Goal: Task Accomplishment & Management: Manage account settings

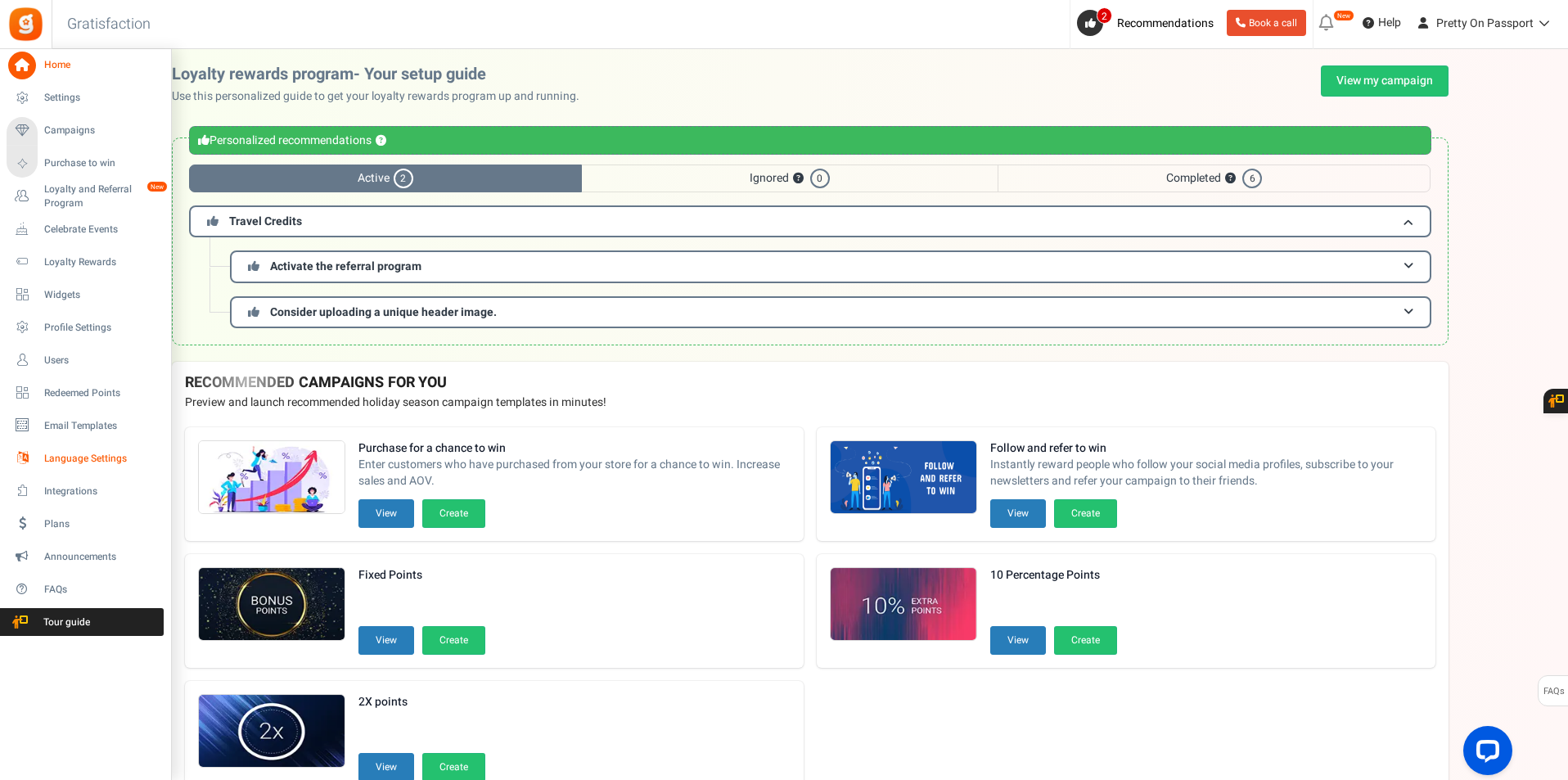
click at [97, 449] on link "Language Settings" at bounding box center [85, 458] width 158 height 28
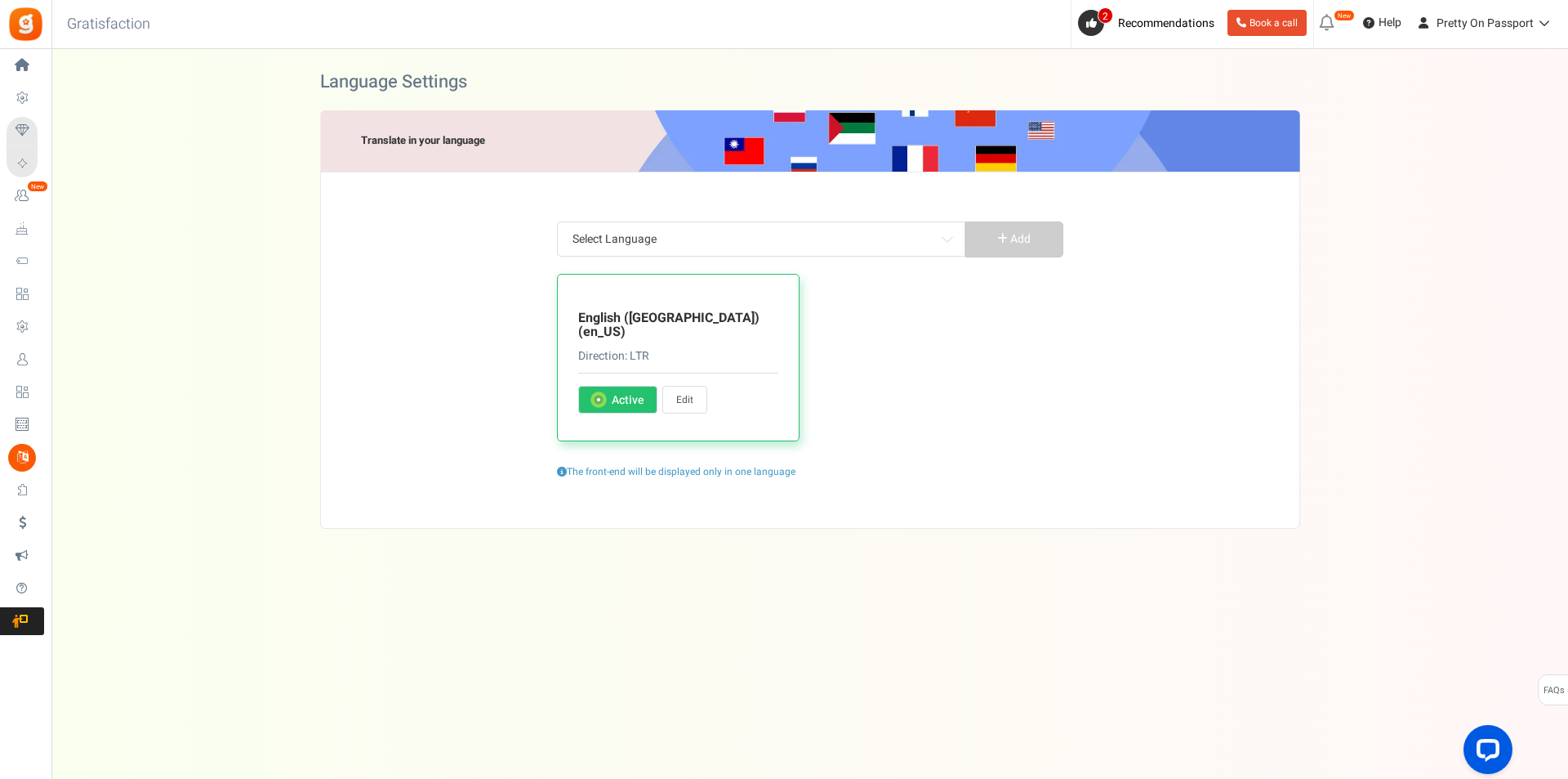
click at [682, 385] on link "Edit" at bounding box center [685, 399] width 45 height 28
type input "Claim Now"
type input "Redeemed Travel Credits"
type input "Slide to select the credit"
type input "View Travel Credits"
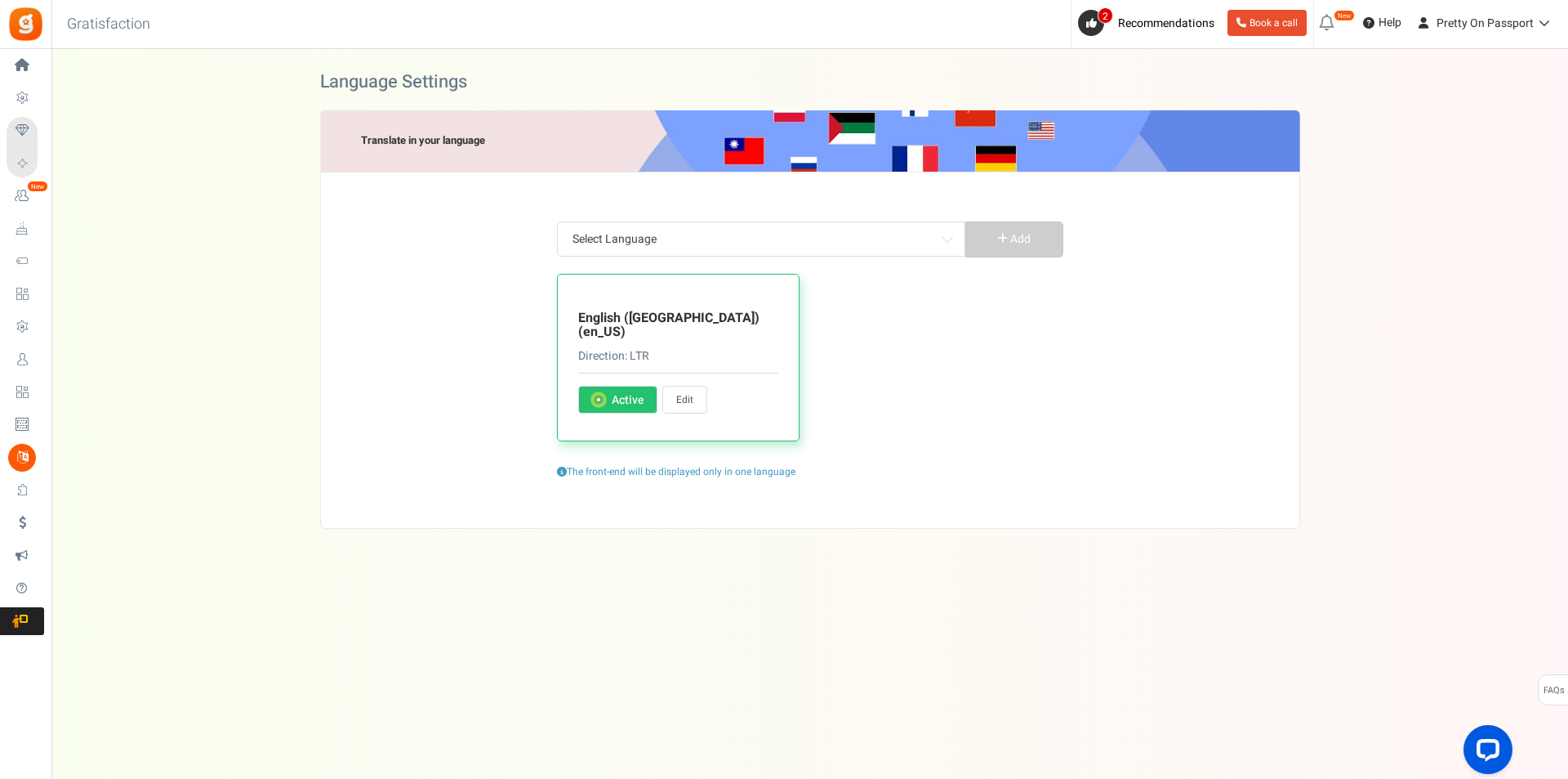
type input "Use <strong>{points}</strong> travel credits for a <strong>{points_value}</stro…"
type input "Use up to <strong>{points}</strong> travel credits to purchase this product!"
type input "You have <b>${points}</b> travel credits <br>"
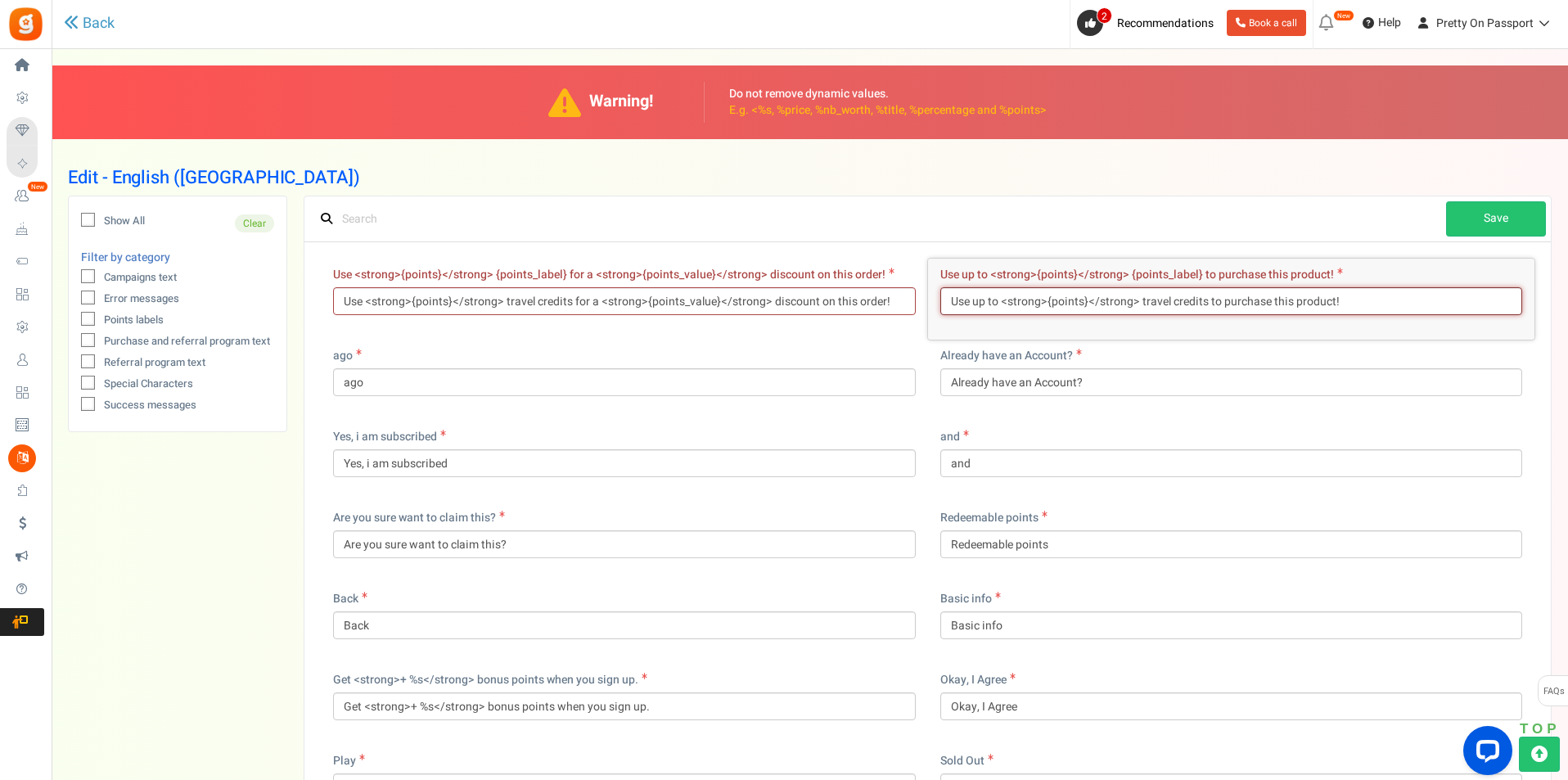
click at [1133, 309] on input "Use up to <strong>{points}</strong> travel credits to purchase this product!" at bounding box center [1231, 301] width 583 height 28
click at [905, 212] on input "text" at bounding box center [878, 218] width 1137 height 35
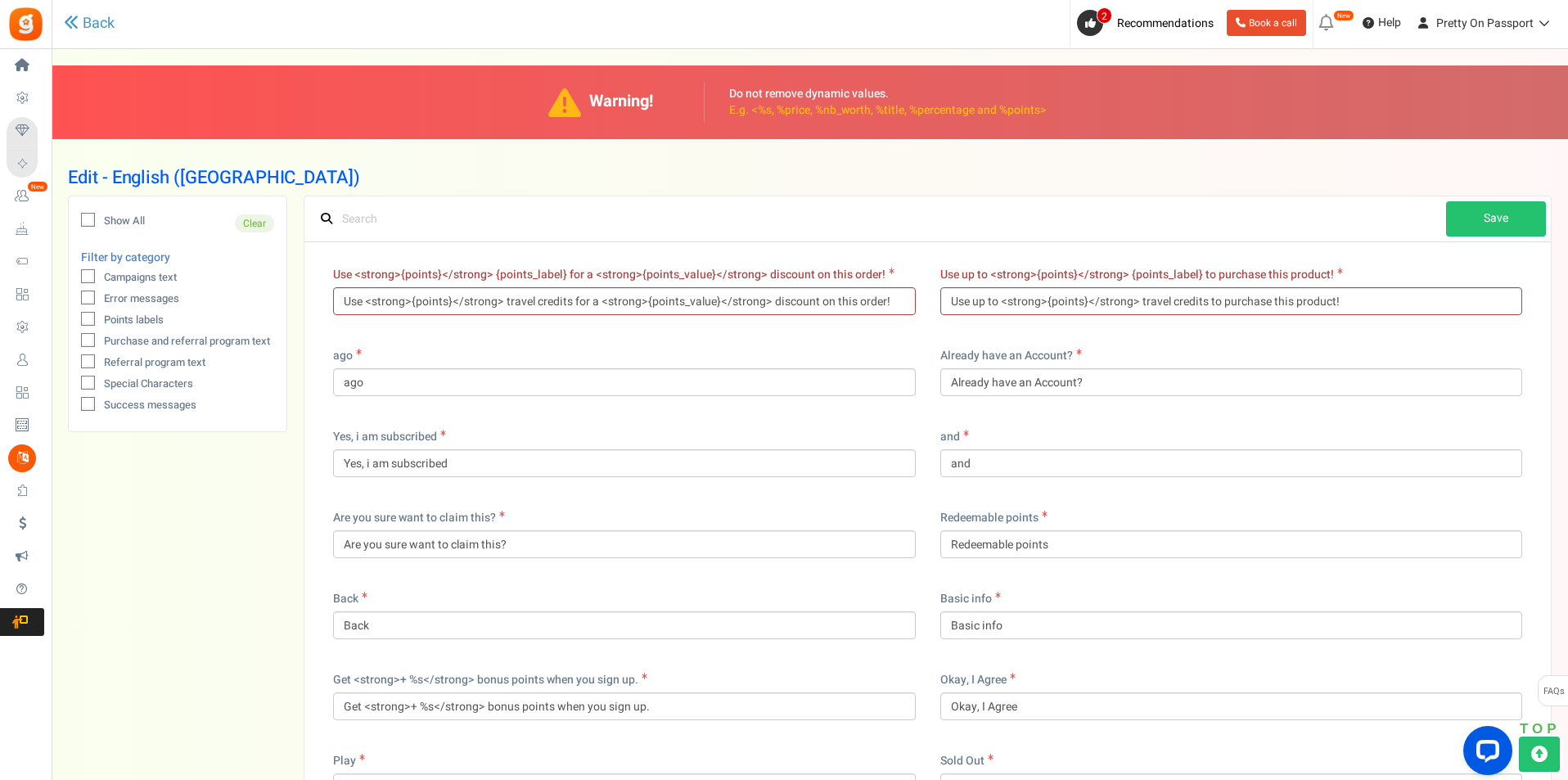
click at [382, 331] on div "Use <strong>{points}</strong> {points_label} for a <strong>{points_value}</stro…" at bounding box center [624, 299] width 607 height 81
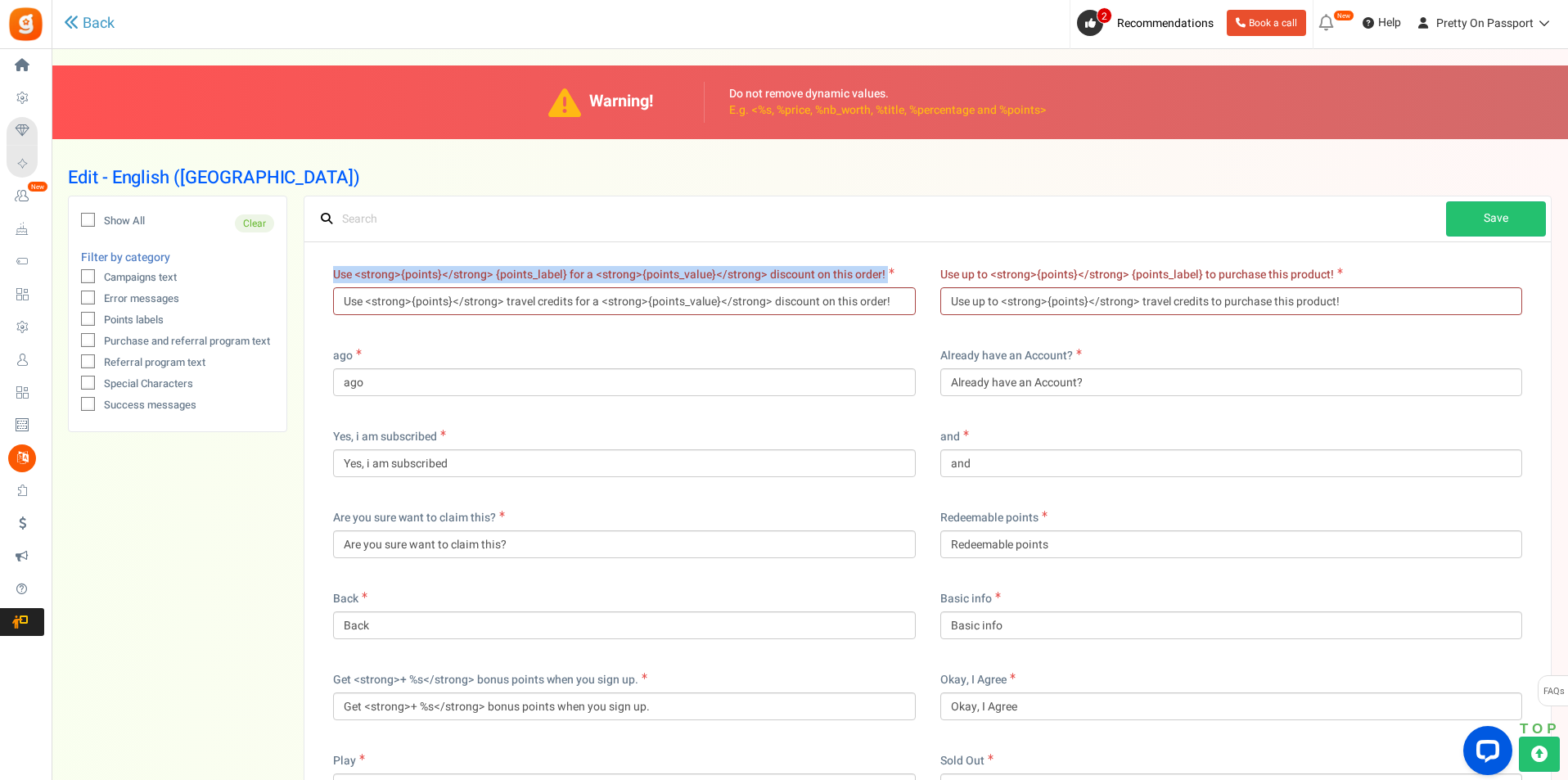
drag, startPoint x: 334, startPoint y: 275, endPoint x: 882, endPoint y: 276, distance: 548.0
copy label "Use <strong>{points}</strong> {points_label} for a <strong>{points_value}</stro…"
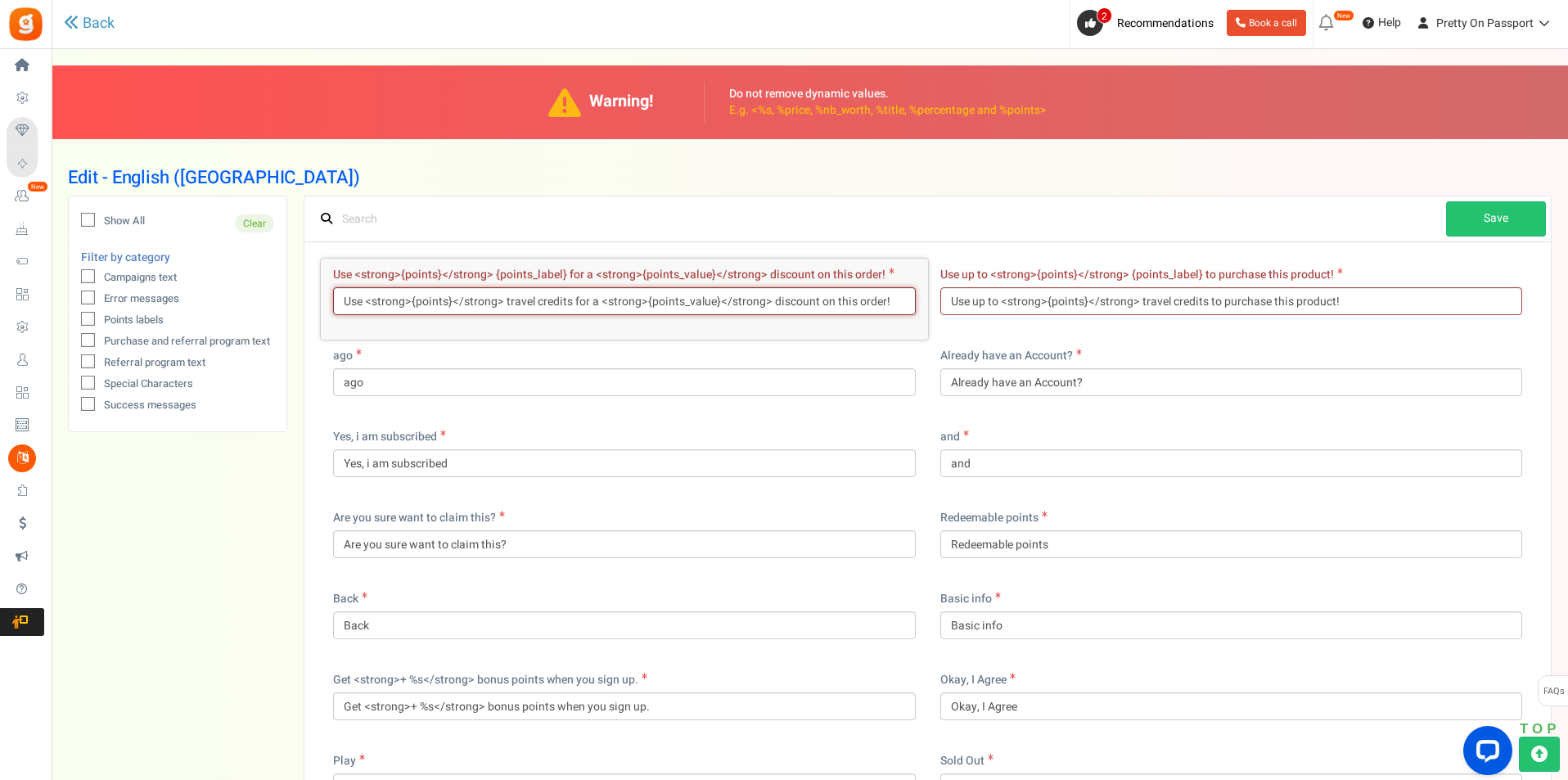
click at [876, 305] on input "Use <strong>{points}</strong> travel credits for a <strong>{points_value}</stro…" at bounding box center [624, 301] width 583 height 28
paste input "{points_label} for a <strong>{points_value}</strong> discount on this order!"
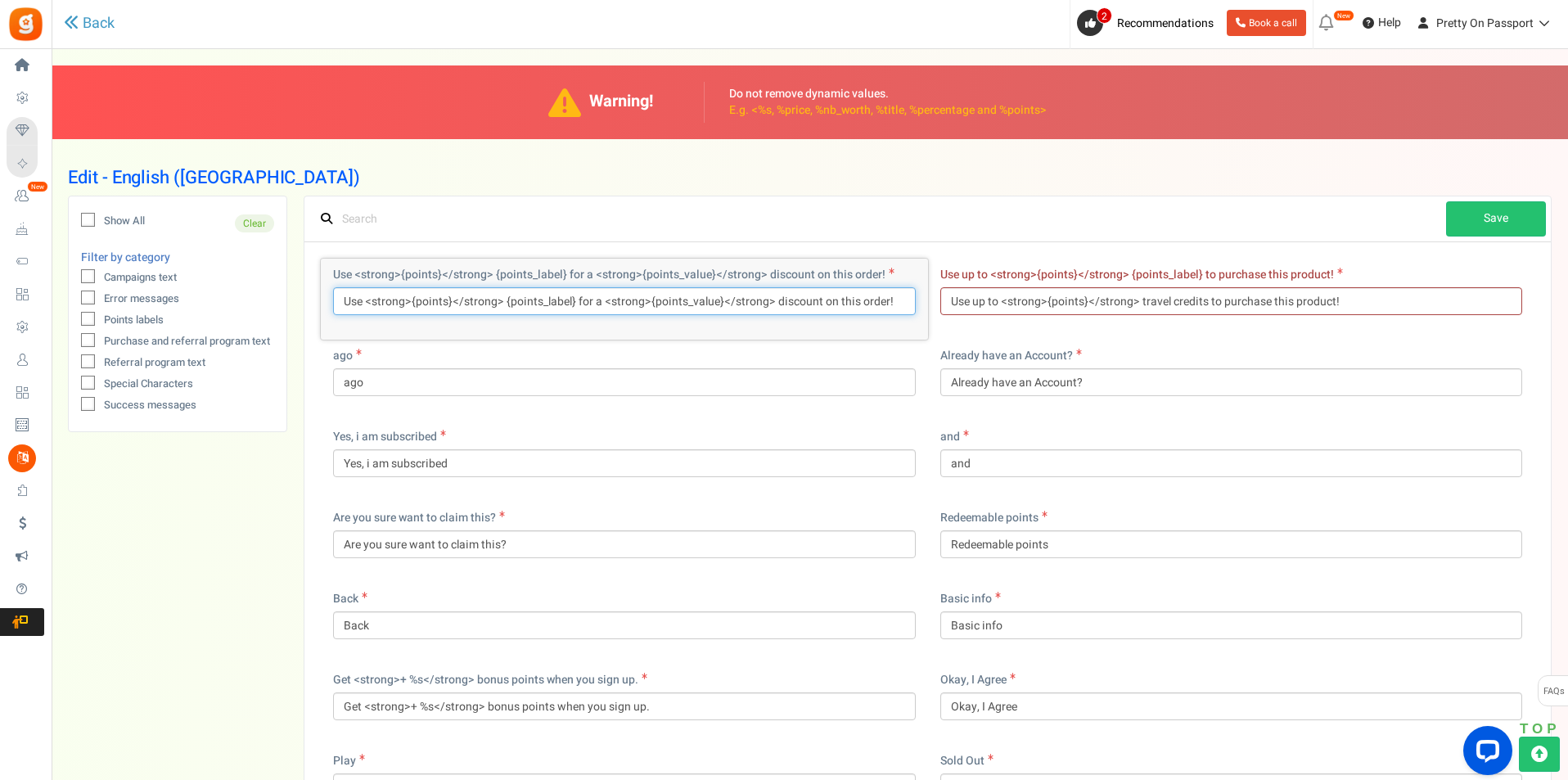
type input "Use <strong>{points}</strong> {points_label} for a <strong>{points_value}</stro…"
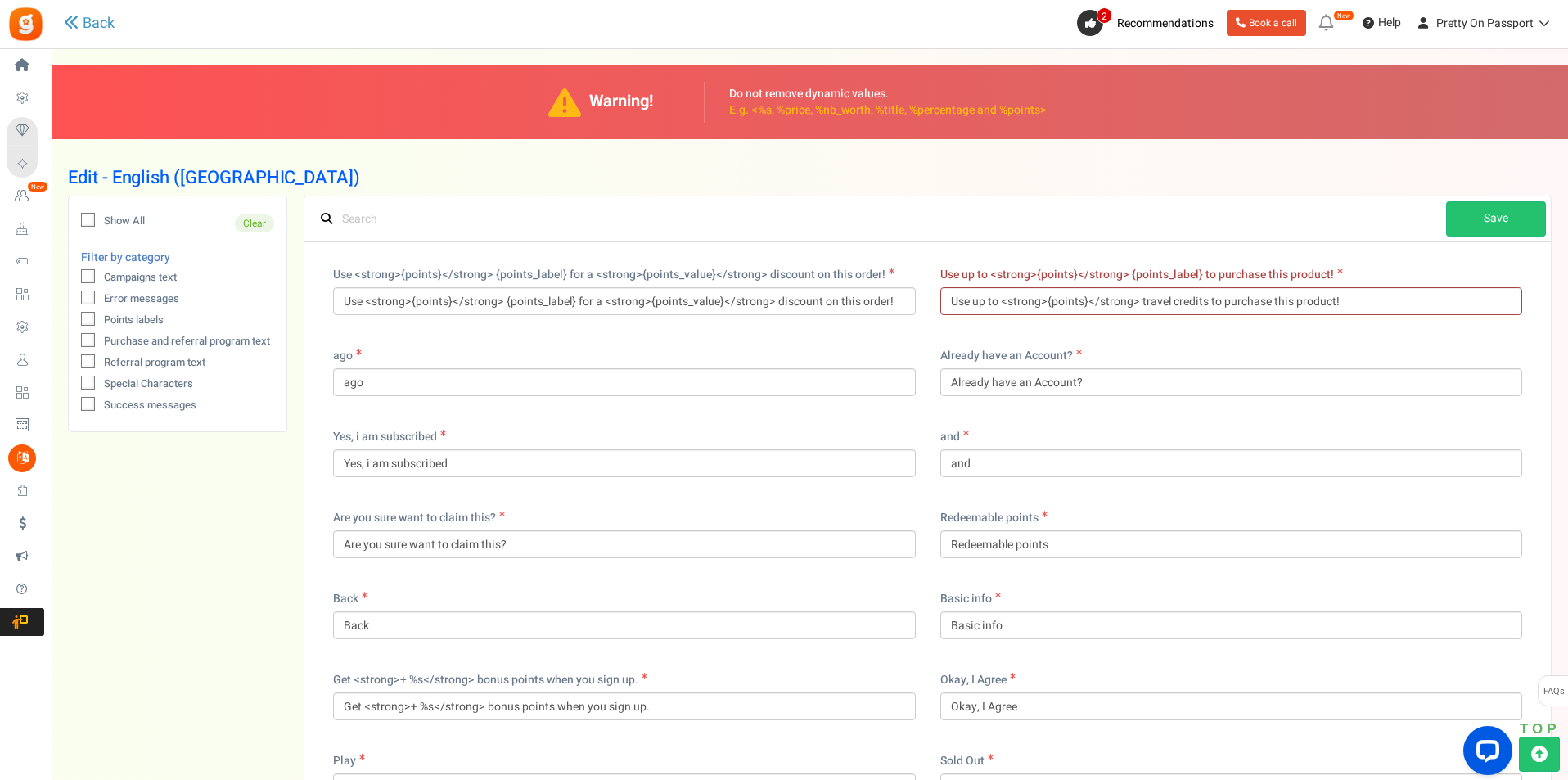
click at [1014, 270] on span "Use up to <strong>{points}</strong> {points_label} to purchase this product!" at bounding box center [1137, 275] width 393 height 17
copy label "Use up to <strong>{points}</strong> {points_label} to purchase this product!"
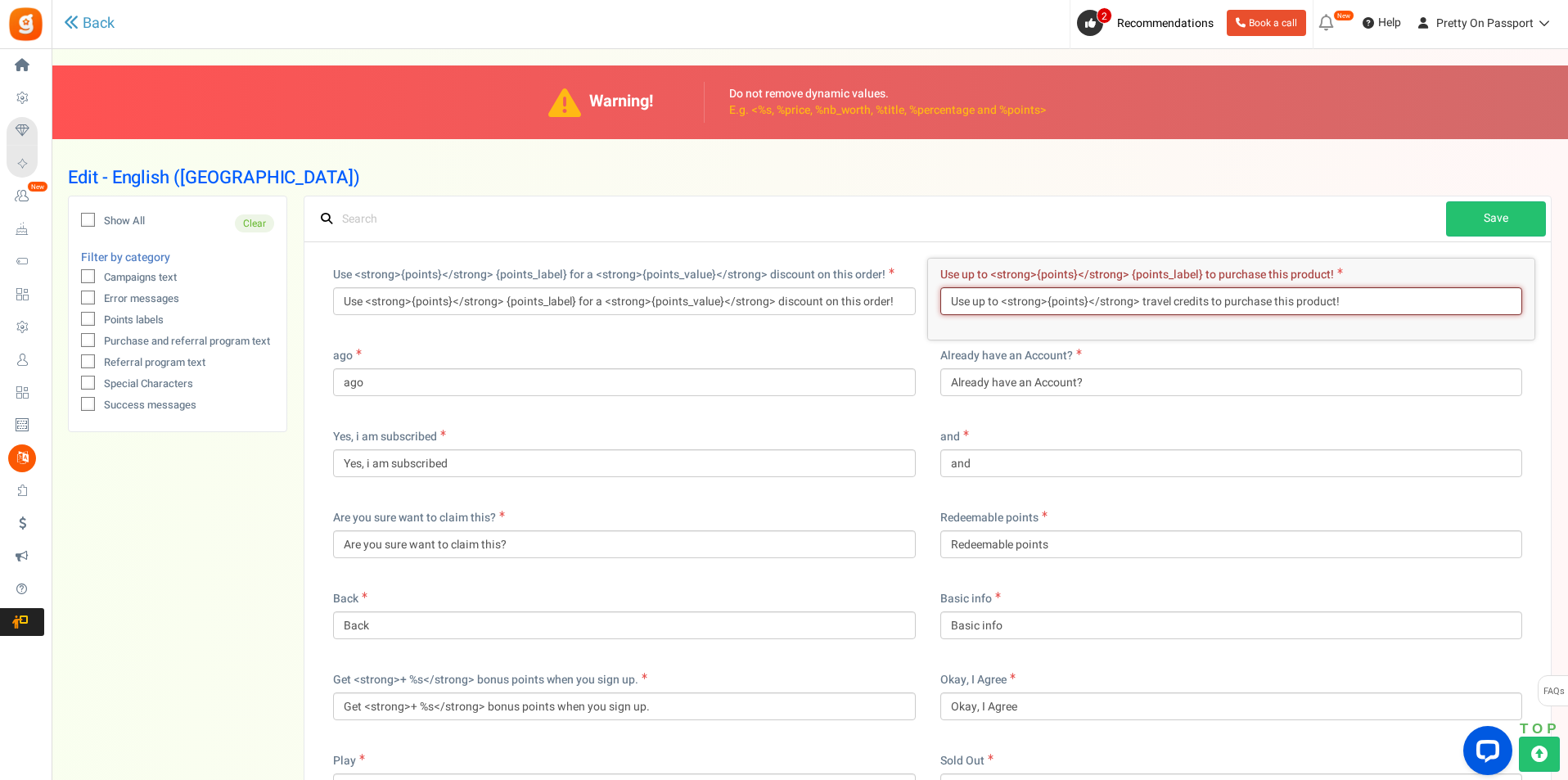
click at [1015, 290] on input "Use up to <strong>{points}</strong> travel credits to purchase this product!" at bounding box center [1231, 301] width 583 height 28
paste input "{points_label} to purchase this product!"
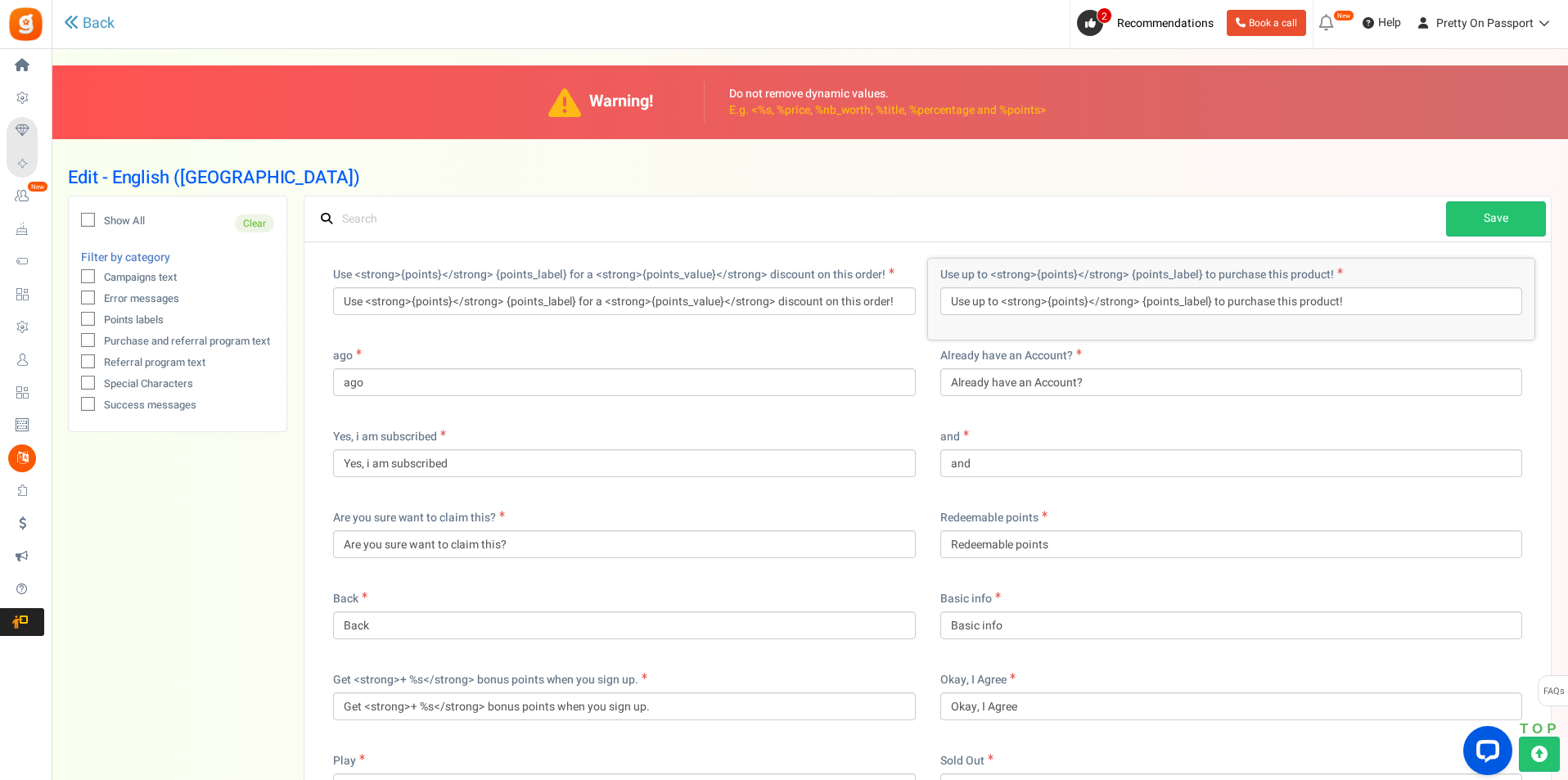
click at [1140, 235] on input "text" at bounding box center [878, 218] width 1137 height 35
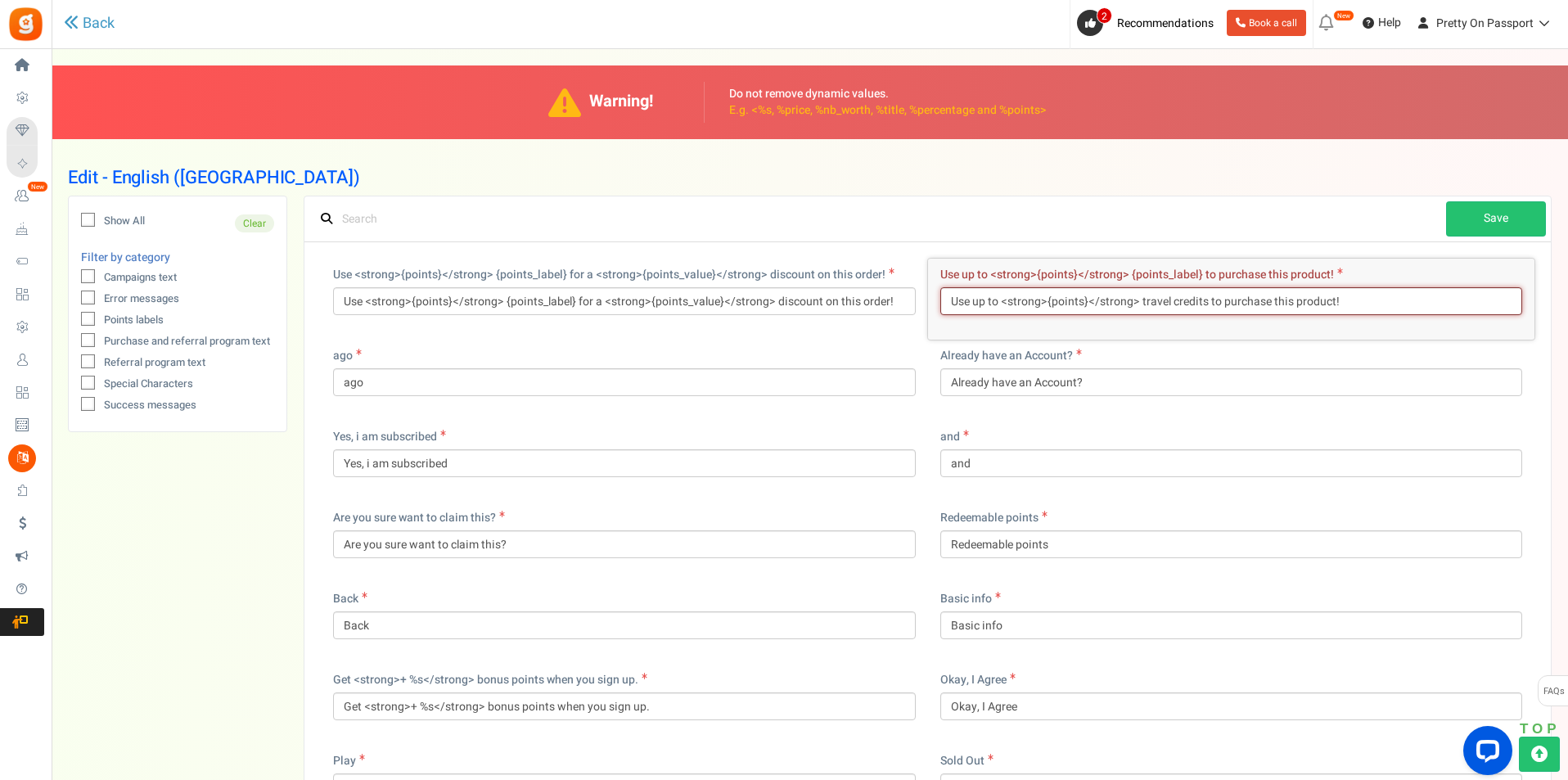
type input "Use up to <strong>{points}</strong> travel credits to purchase this product!"
click at [756, 327] on div "Use <strong>{points}</strong> {points_label} for a <strong>{points_value}</stro…" at bounding box center [624, 299] width 607 height 81
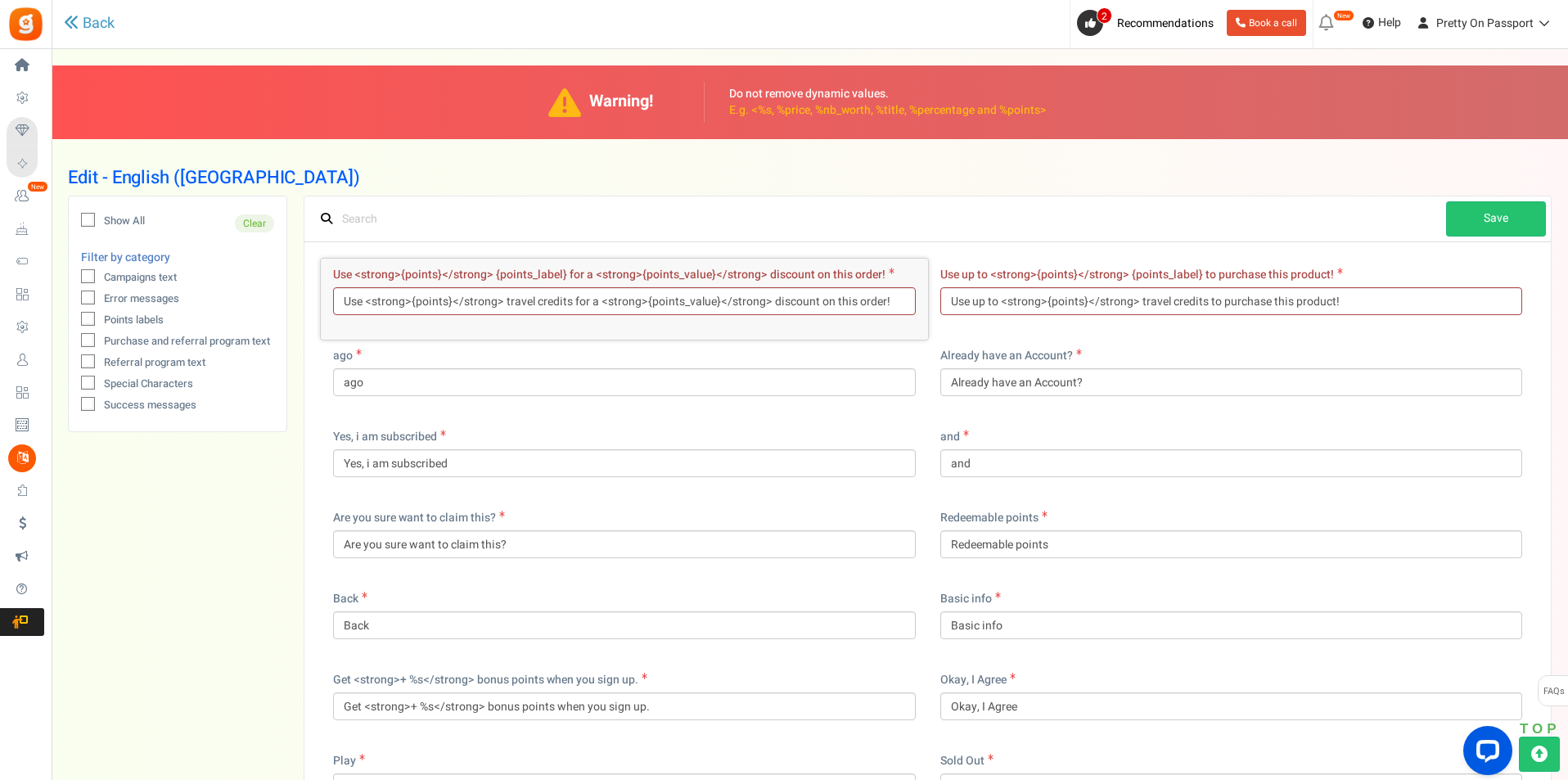
click at [658, 233] on input "text" at bounding box center [878, 218] width 1137 height 35
click at [384, 319] on div "Use <strong>{points}</strong> {points_label} for a <strong>{points_value}</stro…" at bounding box center [624, 299] width 607 height 81
drag, startPoint x: 492, startPoint y: 270, endPoint x: 563, endPoint y: 270, distance: 71.0
click at [563, 270] on span "Use <strong>{points}</strong> {points_label} for a <strong>{points_value}</stro…" at bounding box center [610, 275] width 553 height 17
copy span "{points_label}"
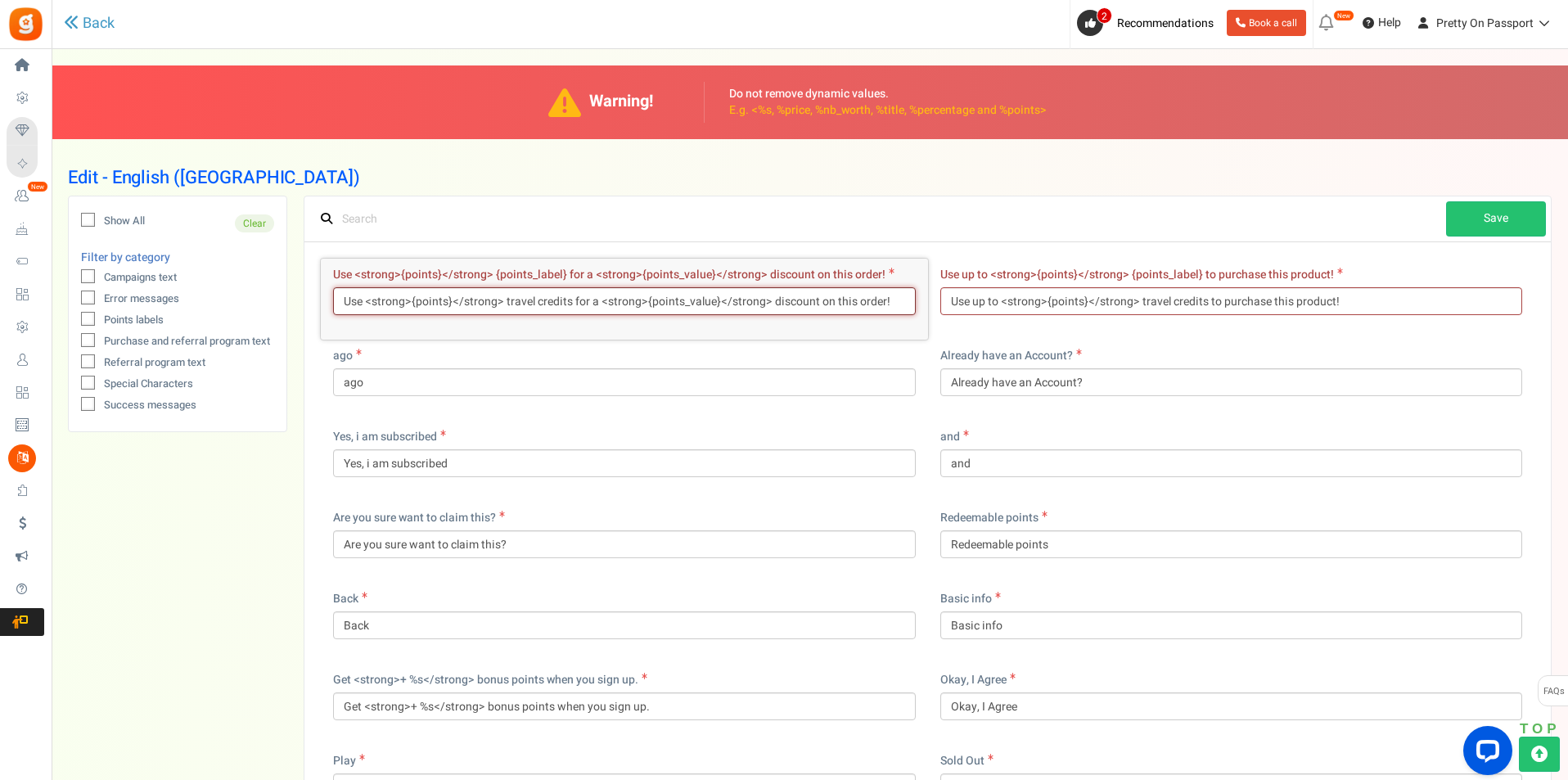
click at [508, 299] on input "Use <strong>{points}</strong> travel credits for a <strong>{points_value}</stro…" at bounding box center [624, 301] width 583 height 28
drag, startPoint x: 505, startPoint y: 303, endPoint x: 568, endPoint y: 306, distance: 63.1
click at [568, 306] on input "Use <strong>{points}</strong> travel credits for a <strong>{points_value}</stro…" at bounding box center [624, 301] width 583 height 28
click at [568, 303] on input "Use <strong>{points}</strong> travel credits for a <strong>{points_value}</stro…" at bounding box center [624, 301] width 583 height 28
drag, startPoint x: 568, startPoint y: 299, endPoint x: 501, endPoint y: 304, distance: 67.2
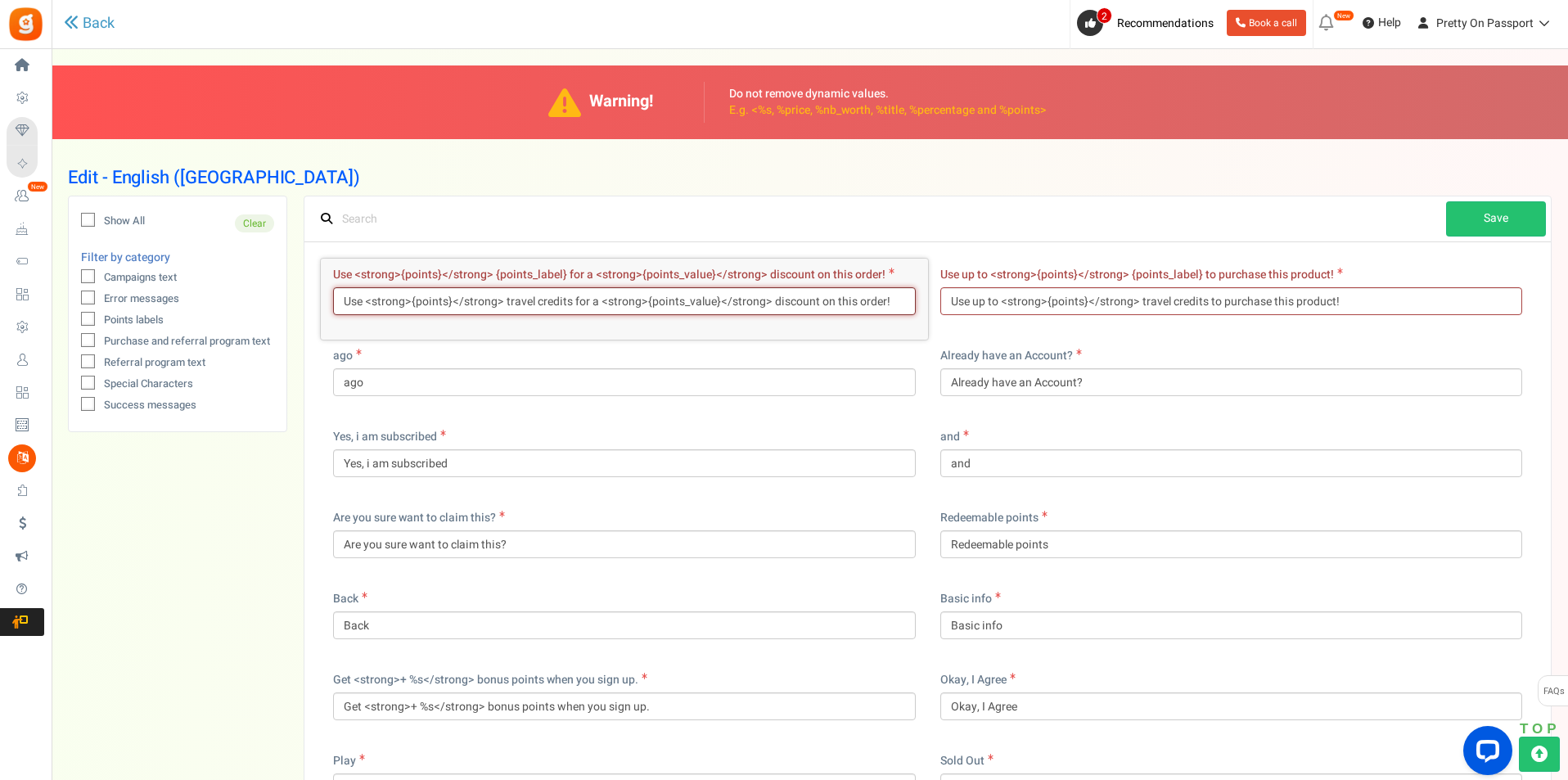
click at [501, 304] on input "Use <strong>{points}</strong> travel credits for a <strong>{points_value}</stro…" at bounding box center [624, 301] width 583 height 28
paste input "{points_label}"
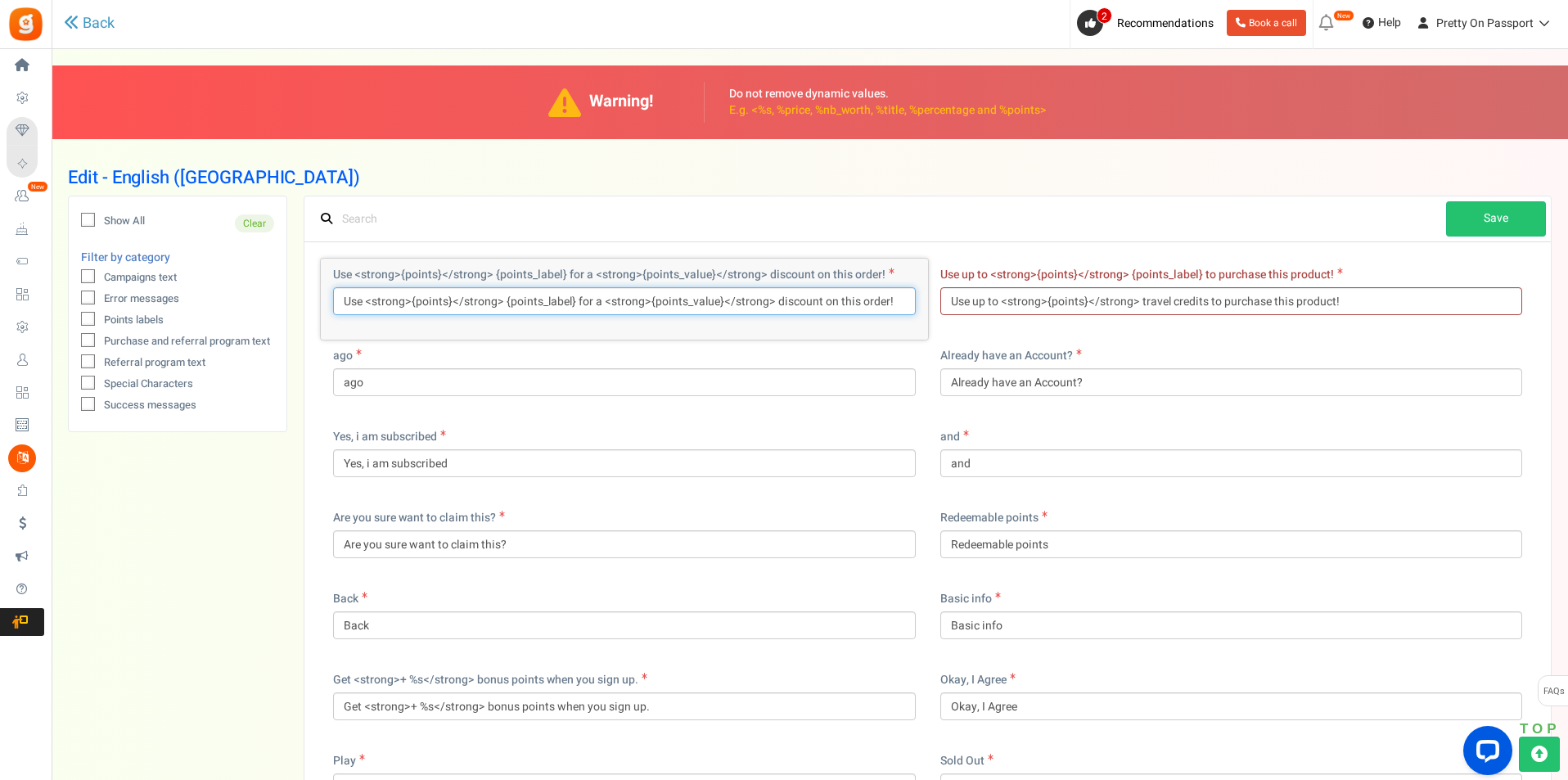
type input "Use <strong>{points}</strong> {points_label} for a <strong>{points_value}</stro…"
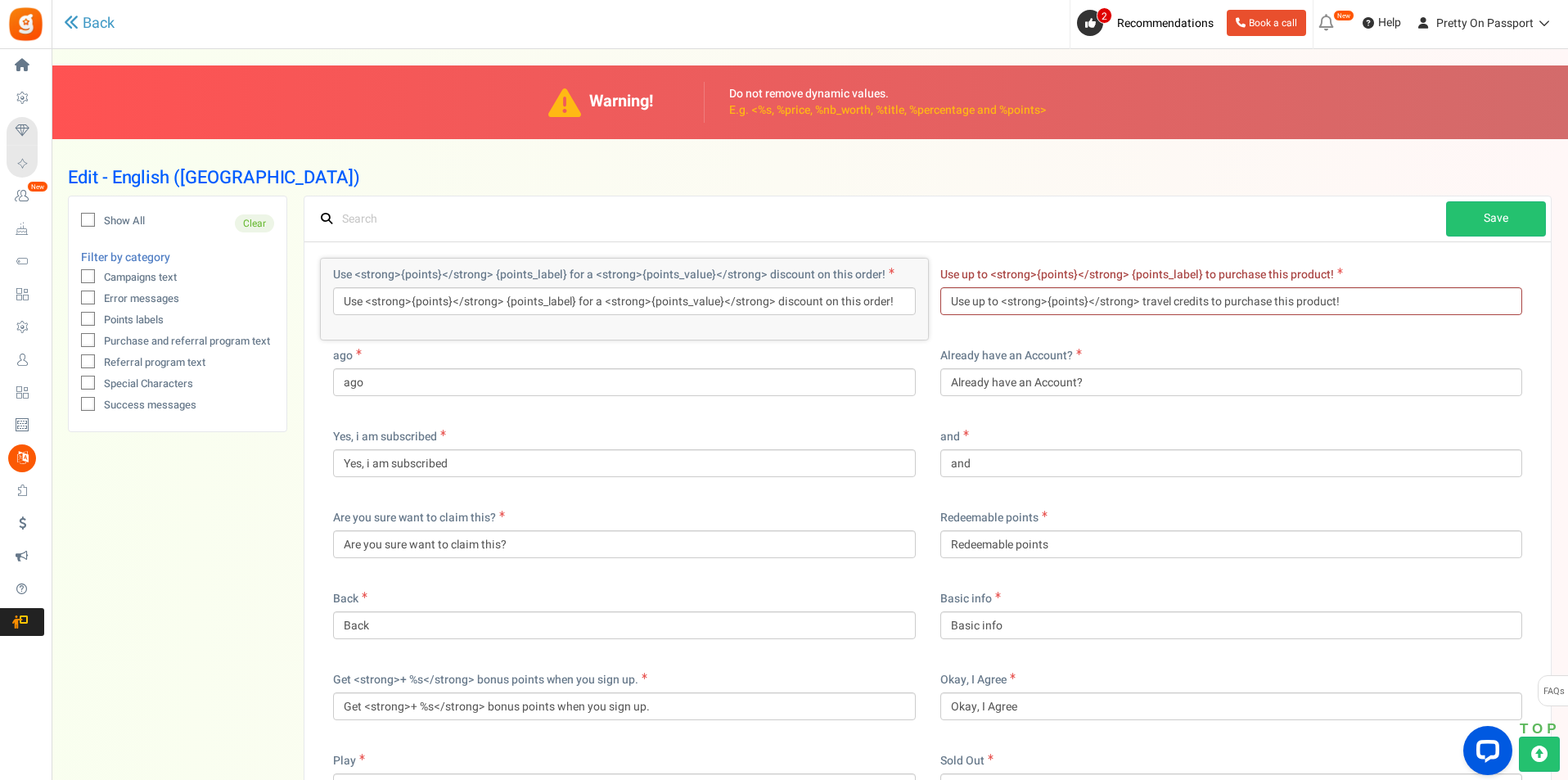
click at [647, 325] on div "Use <strong>{points}</strong> {points_label} for a <strong>{points_value}</stro…" at bounding box center [624, 299] width 607 height 81
drag, startPoint x: 1129, startPoint y: 276, endPoint x: 1198, endPoint y: 274, distance: 69.0
click at [1198, 274] on span "Use up to <strong>{points}</strong> {points_label} to purchase this product!" at bounding box center [1137, 275] width 393 height 17
copy span "{points_label}"
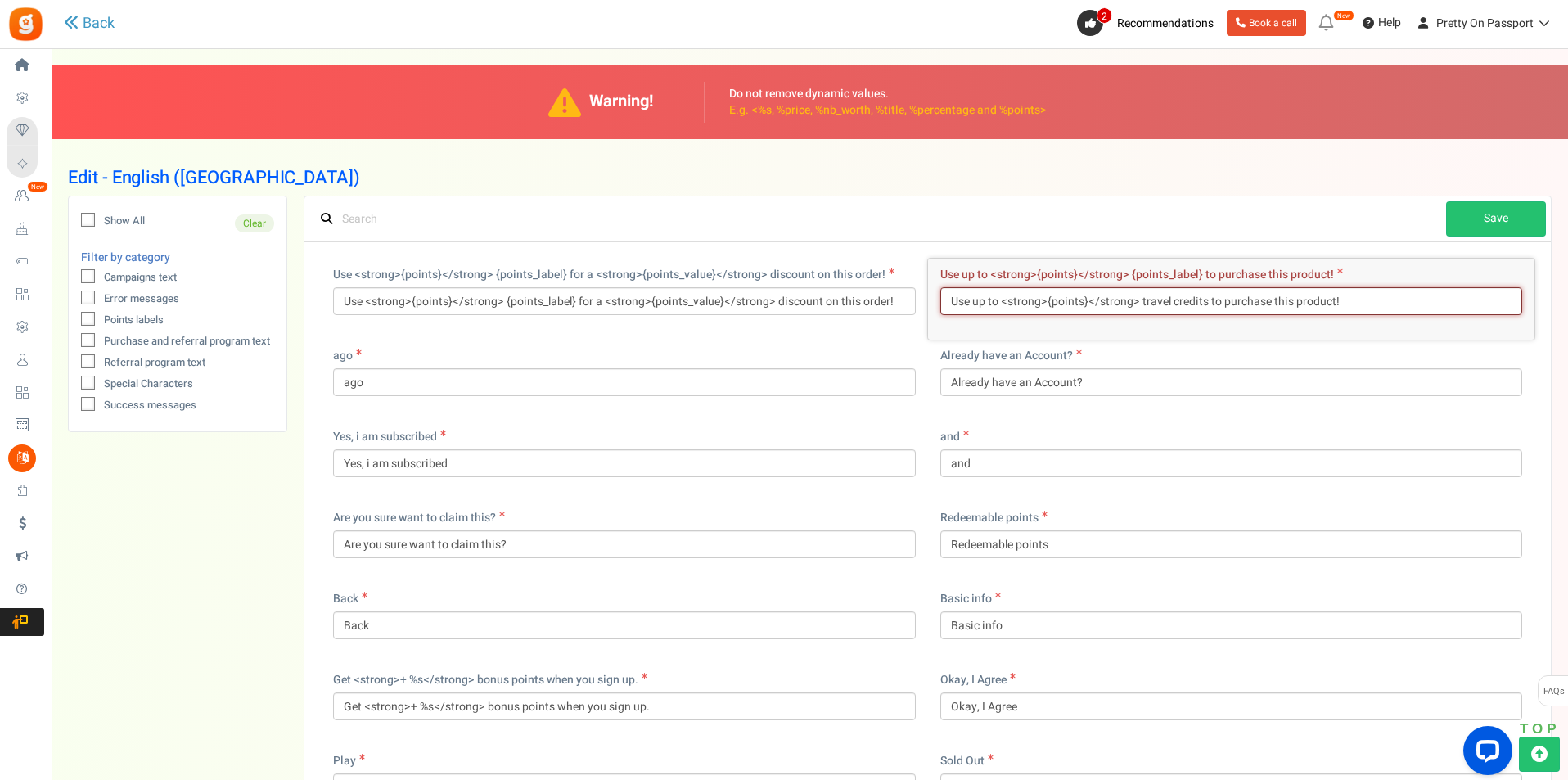
drag, startPoint x: 1136, startPoint y: 302, endPoint x: 1198, endPoint y: 312, distance: 62.8
click at [1198, 312] on input "Use up to <strong>{points}</strong> travel credits to purchase this product!" at bounding box center [1231, 301] width 583 height 28
drag, startPoint x: 1205, startPoint y: 308, endPoint x: 1139, endPoint y: 311, distance: 66.1
click at [1139, 311] on input "Use up to <strong>{points}</strong> travel credits to purchase this product!" at bounding box center [1231, 301] width 583 height 28
paste input "{points_label}"
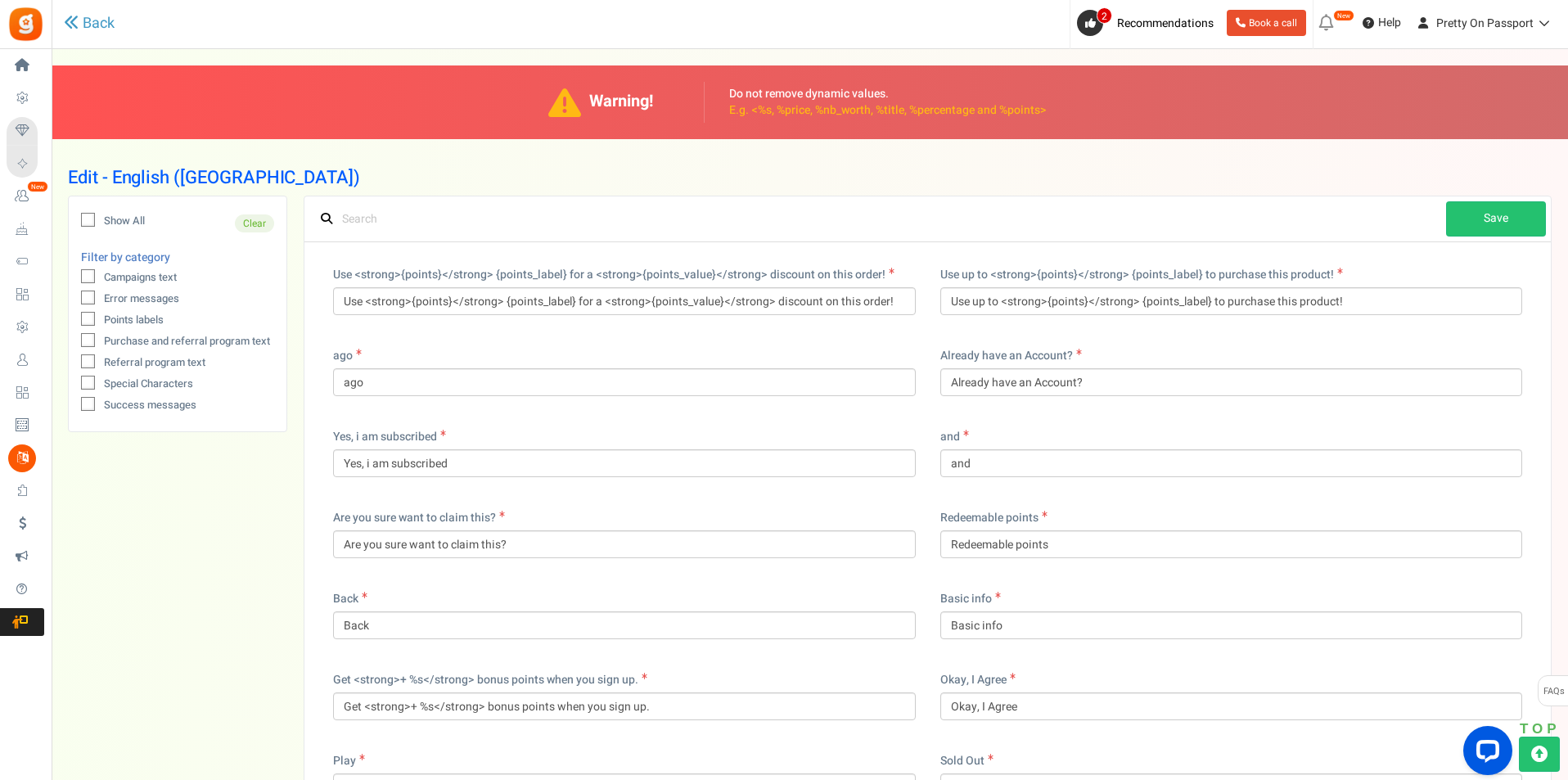
click at [1218, 322] on div "Use up to <strong>{points}</strong> {points_label} to purchase this product! Us…" at bounding box center [1231, 299] width 607 height 81
drag, startPoint x: 1118, startPoint y: 112, endPoint x: 711, endPoint y: 101, distance: 407.1
click at [711, 101] on div "Warning! Do not remove dynamic values. E.g. <%s, %price, %nb_worth, %title, %pe…" at bounding box center [810, 101] width 1525 height 73
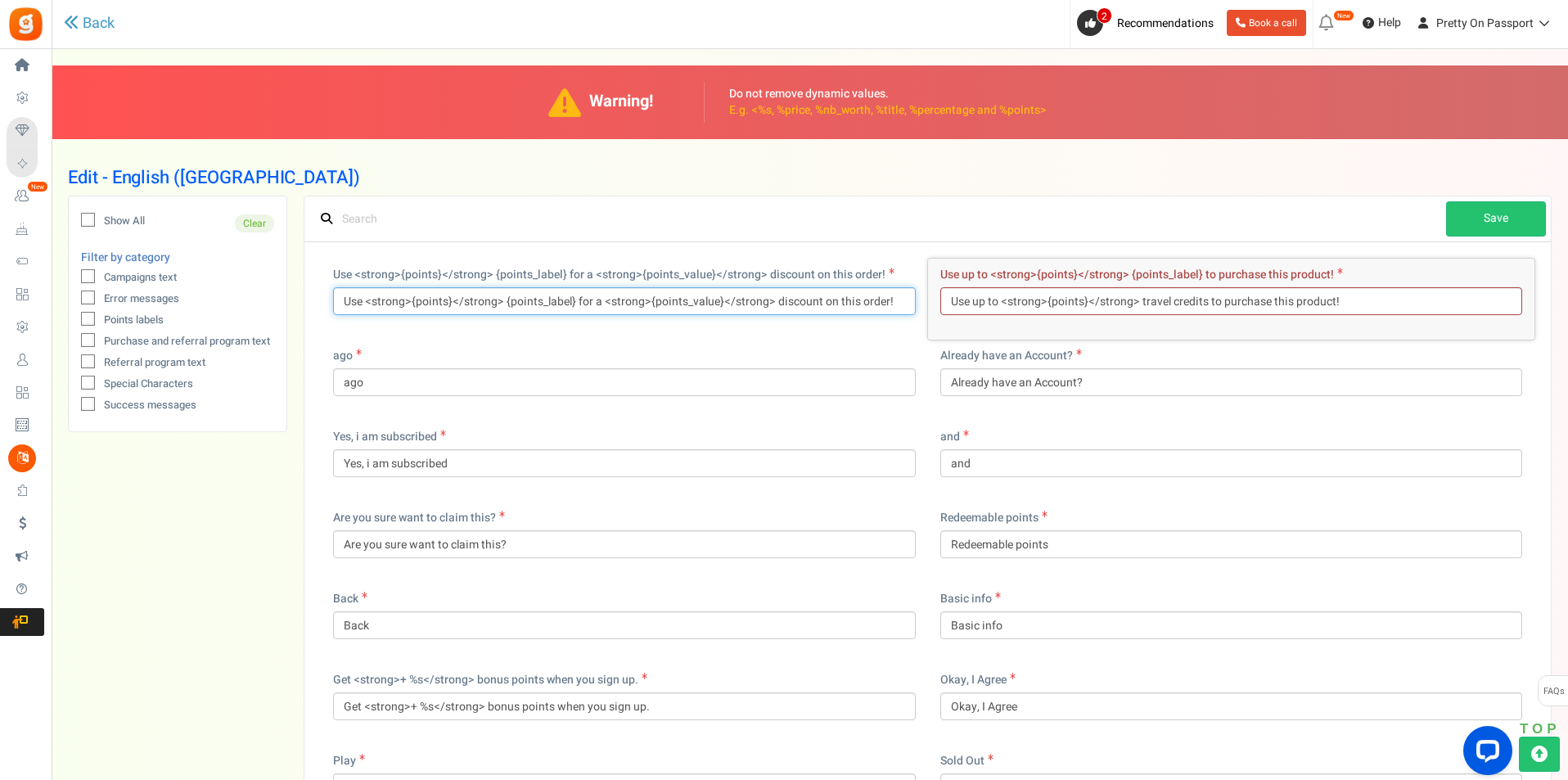
type input "Use up to <strong>{points}</strong> travel credits to purchase this product!"
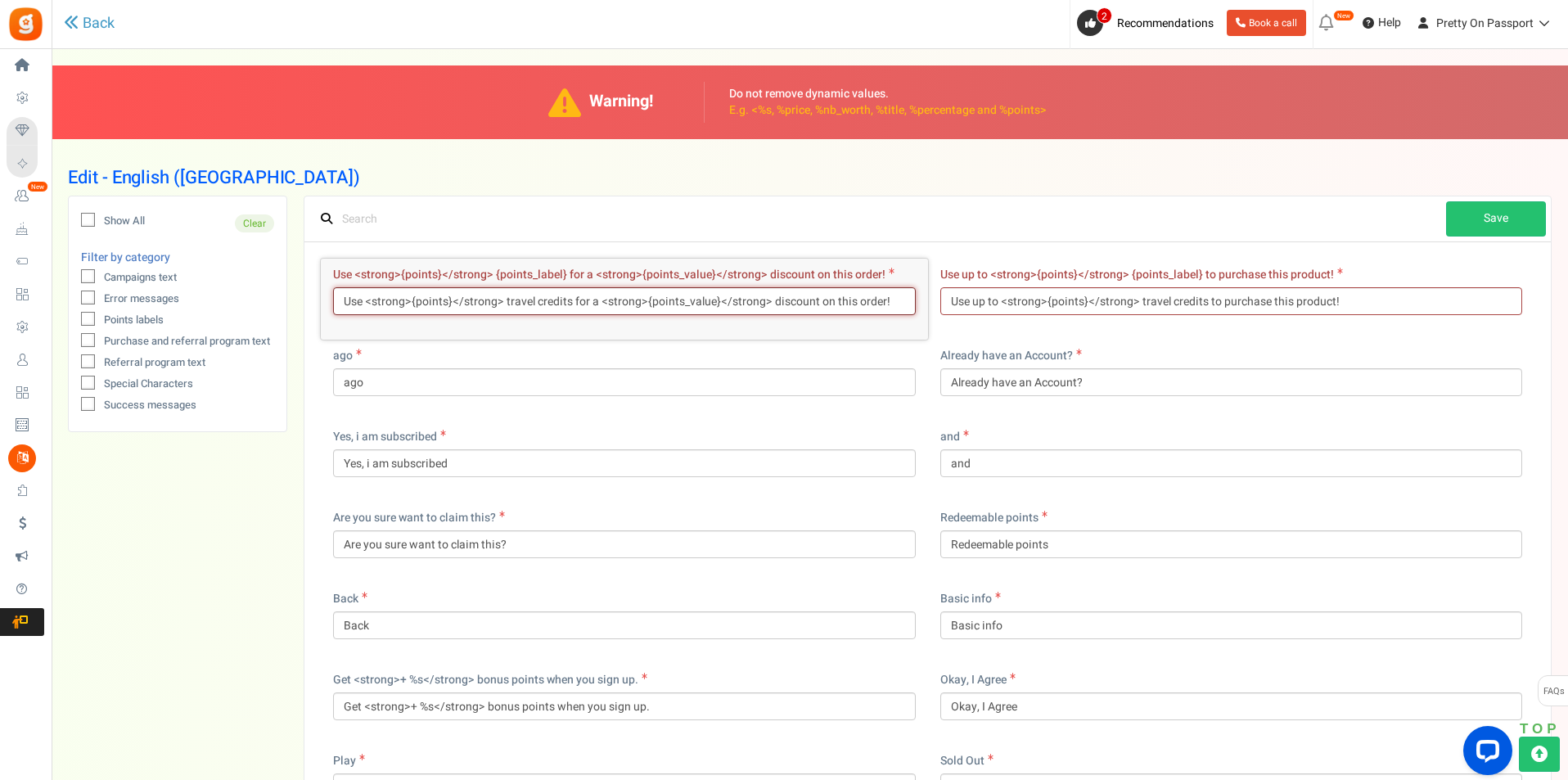
type input "Use <strong>{points}</strong> travel credits for a <strong>{points_value}</stro…"
click at [844, 336] on div "Use <strong>{points}</strong> {points_label} for a <strong>{points_value}</stro…" at bounding box center [624, 299] width 607 height 81
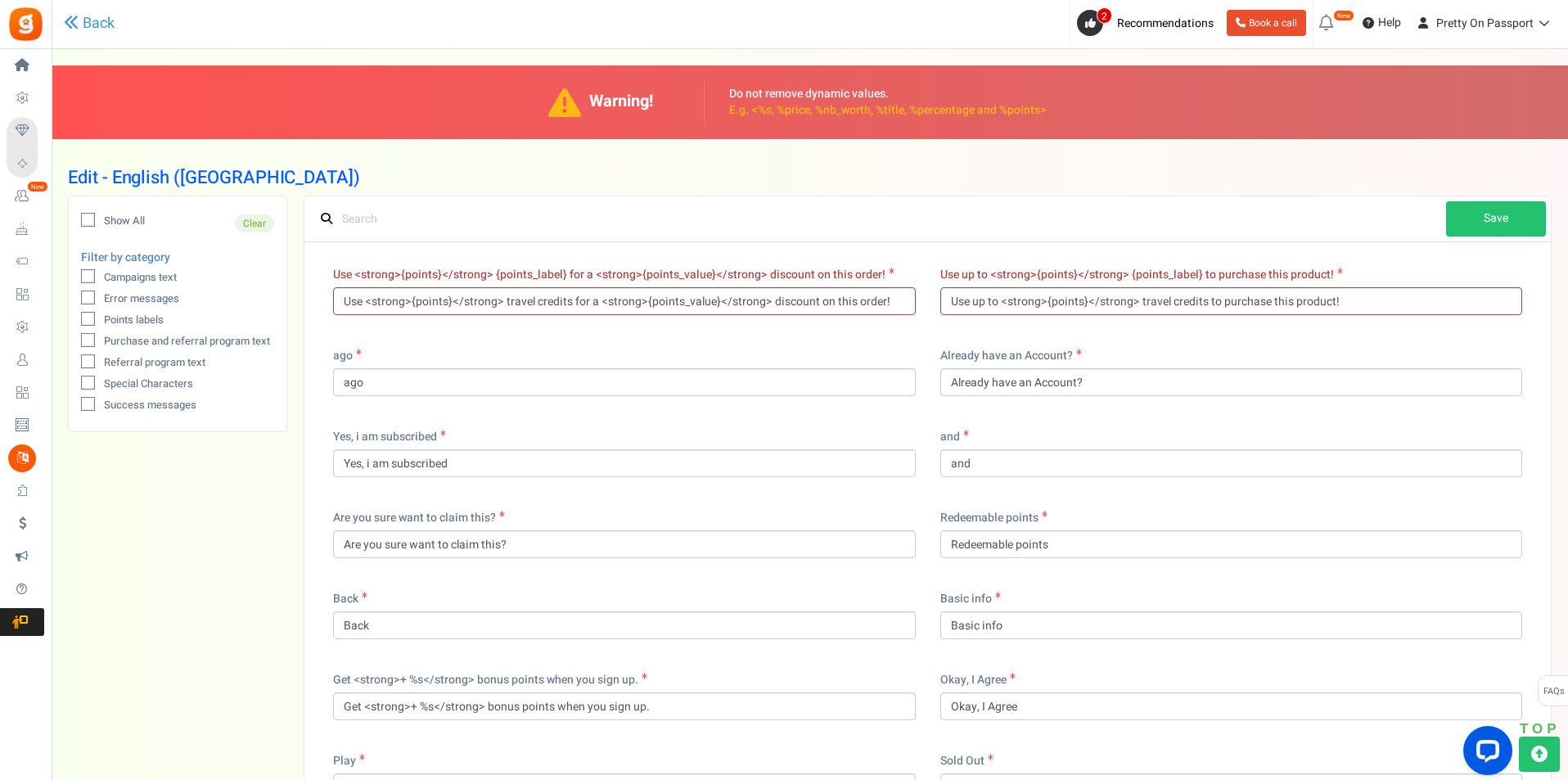
click at [1194, 362] on div "Already have an Account? Already have an Account?" at bounding box center [1231, 372] width 583 height 49
click at [139, 323] on span "Points labels" at bounding box center [134, 320] width 59 height 16
click at [75, 323] on input "Points labels" at bounding box center [69, 321] width 11 height 11
checkbox input "true"
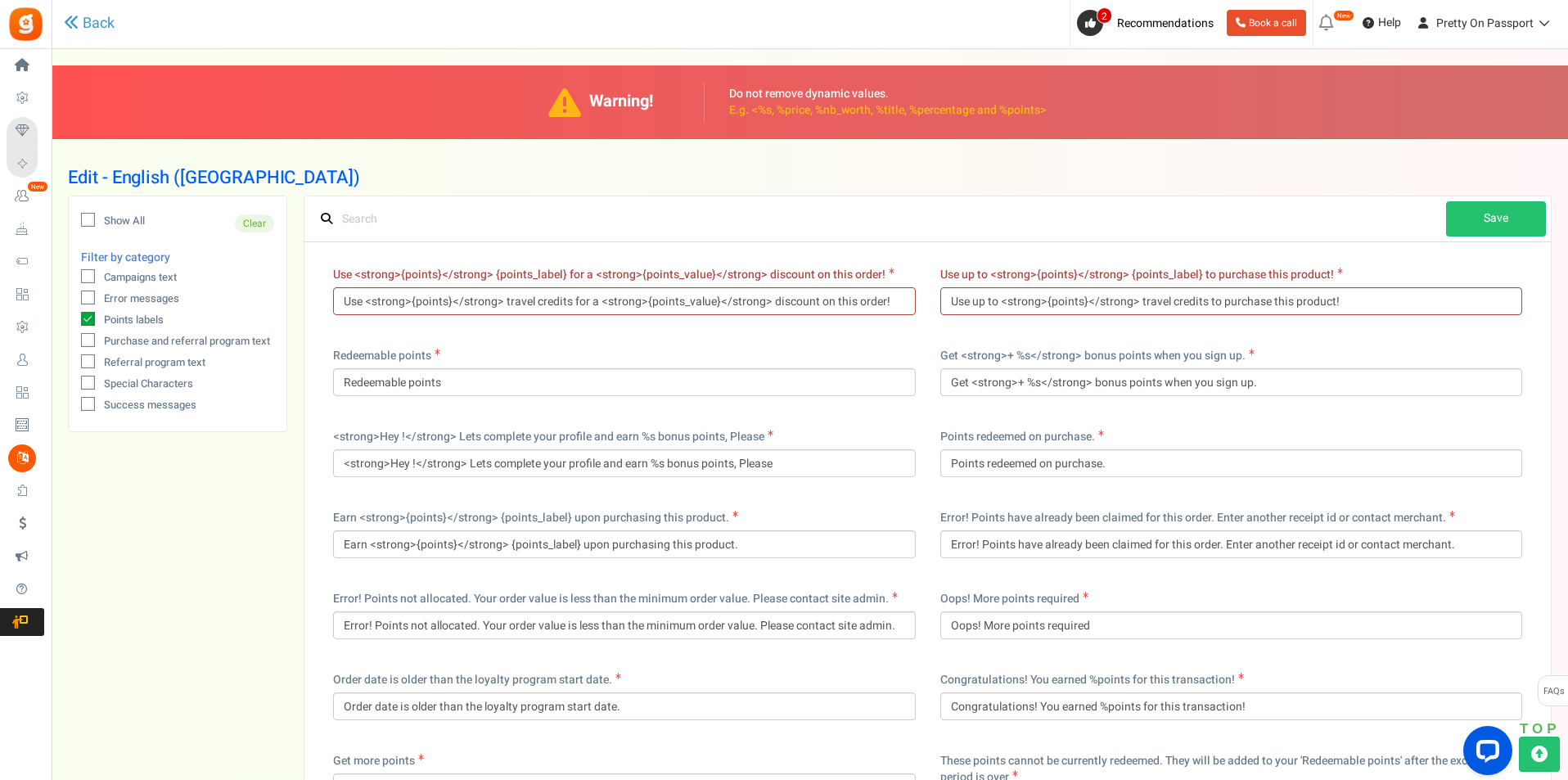
click at [549, 277] on span "Use <strong>{points}</strong> {points_label} for a <strong>{points_value}</stro…" at bounding box center [610, 275] width 553 height 17
click at [549, 276] on span "Use <strong>{points}</strong> {points_label} for a <strong>{points_value}</stro…" at bounding box center [610, 275] width 553 height 17
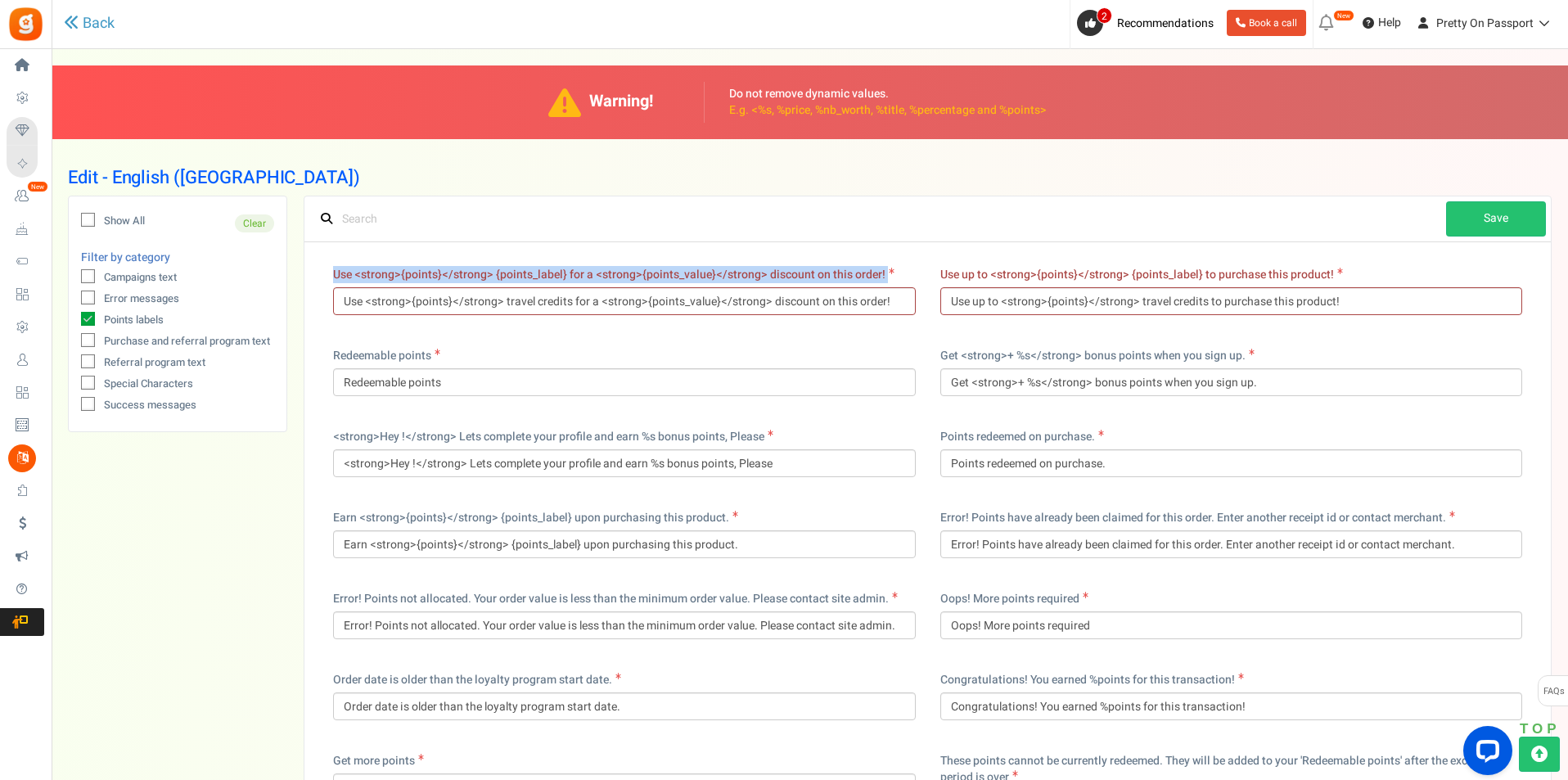
click at [549, 276] on span "Use <strong>{points}</strong> {points_label} for a <strong>{points_value}</stro…" at bounding box center [610, 275] width 553 height 17
copy label "Use <strong>{points}</strong> {points_label} for a <strong>{points_value}</stro…"
click at [543, 301] on input "Use <strong>{points}</strong> travel credits for a <strong>{points_value}</stro…" at bounding box center [624, 301] width 583 height 28
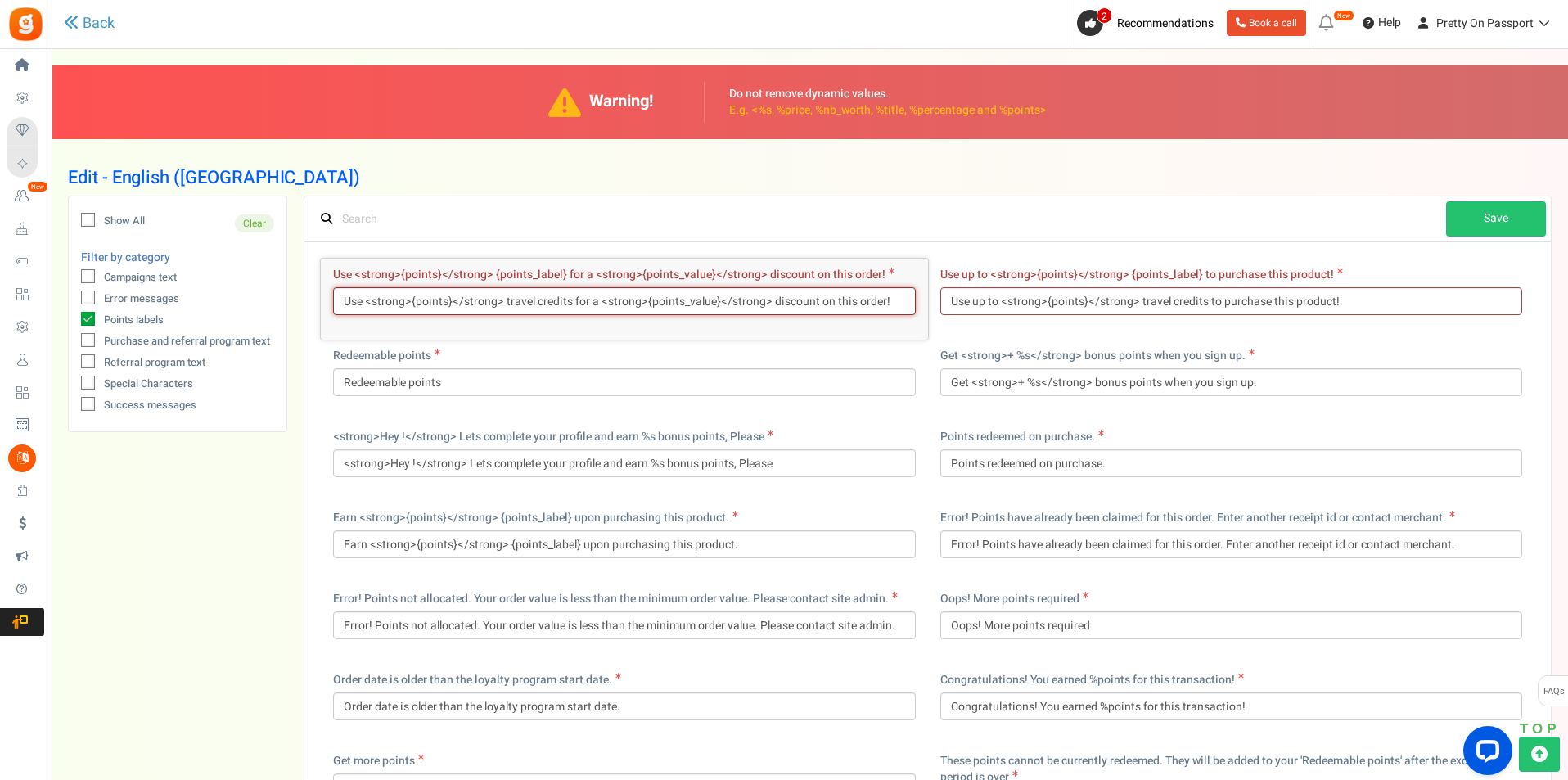
click at [543, 301] on input "Use <strong>{points}</strong> travel credits for a <strong>{points_value}</stro…" at bounding box center [624, 301] width 583 height 28
paste input "{points_label} for a <strong>{points_value}</strong> discount on this order!"
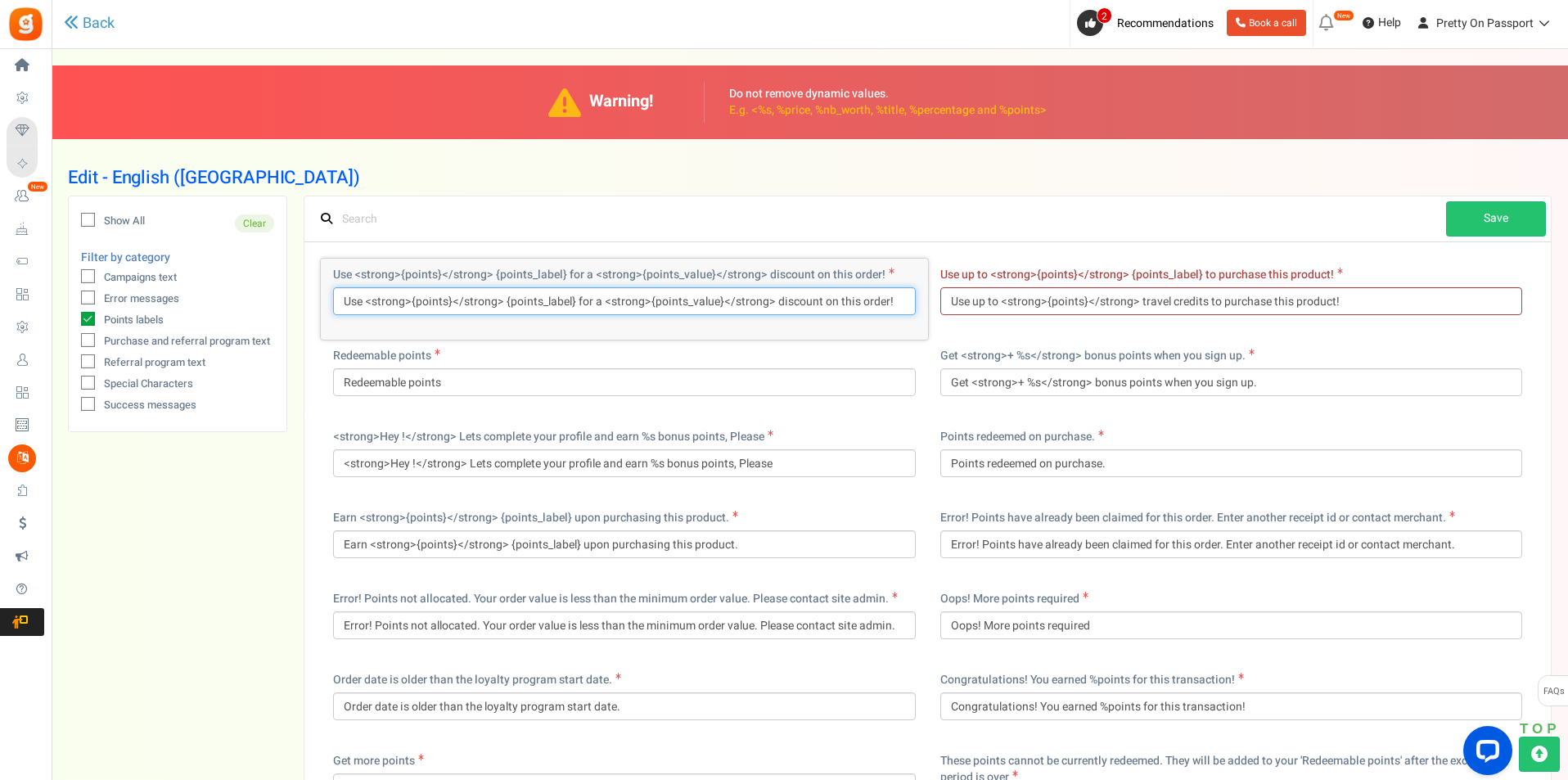
click at [591, 303] on input "Use <strong>{points}</strong> {points_label} for a <strong>{points_value}</stro…" at bounding box center [624, 301] width 583 height 28
type input "Use <strong>{points}</strong> {points_label} for a <strong>{points_value}</stro…"
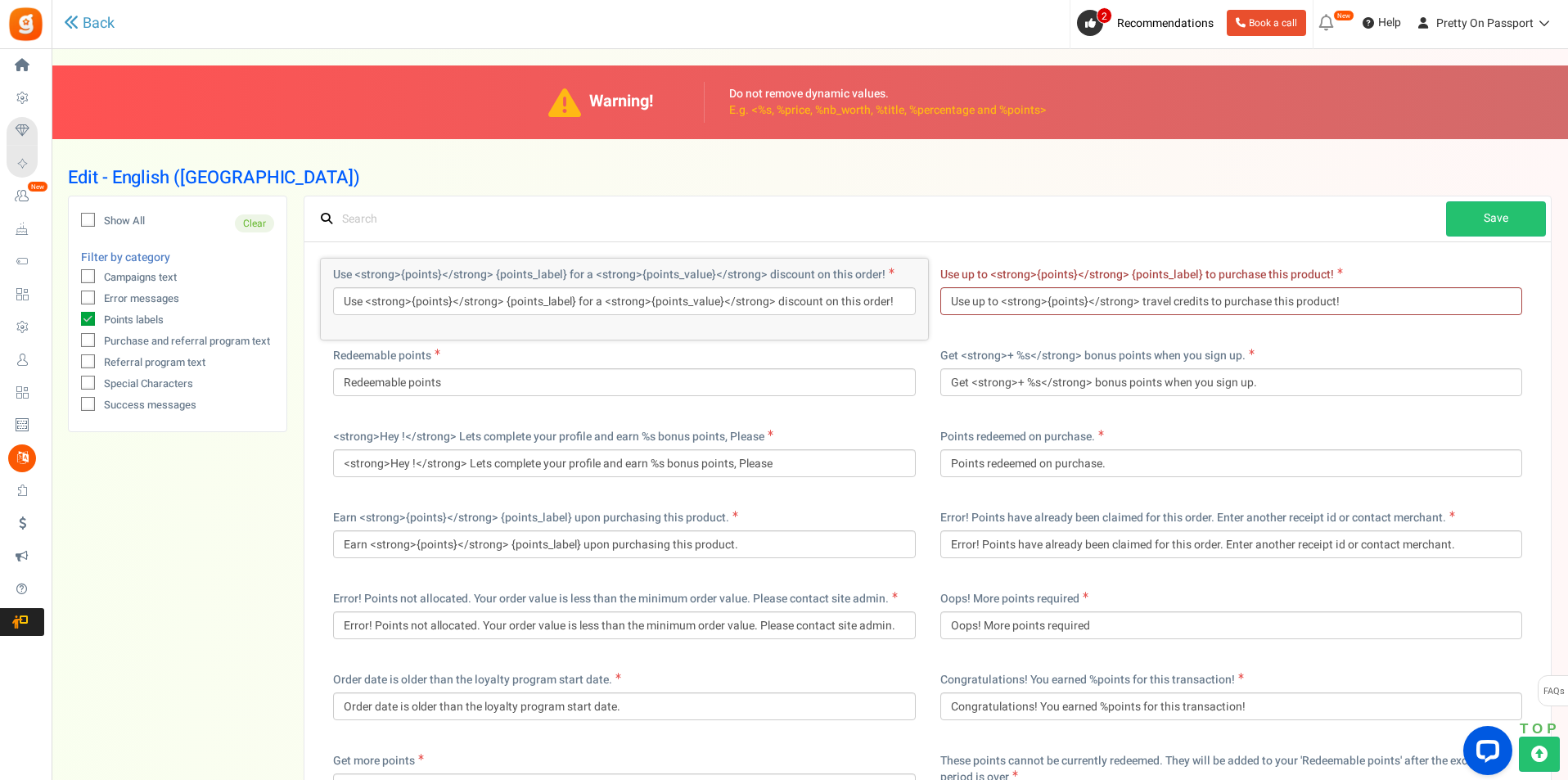
click at [1171, 273] on span "Use up to <strong>{points}</strong> {points_label} to purchase this product!" at bounding box center [1137, 275] width 393 height 17
drag, startPoint x: 1171, startPoint y: 273, endPoint x: 1166, endPoint y: 287, distance: 14.9
click at [1172, 273] on span "Use up to <strong>{points}</strong> {points_label} to purchase this product!" at bounding box center [1137, 275] width 393 height 17
copy label "Use up to <strong>{points}</strong> {points_label} to purchase this product!"
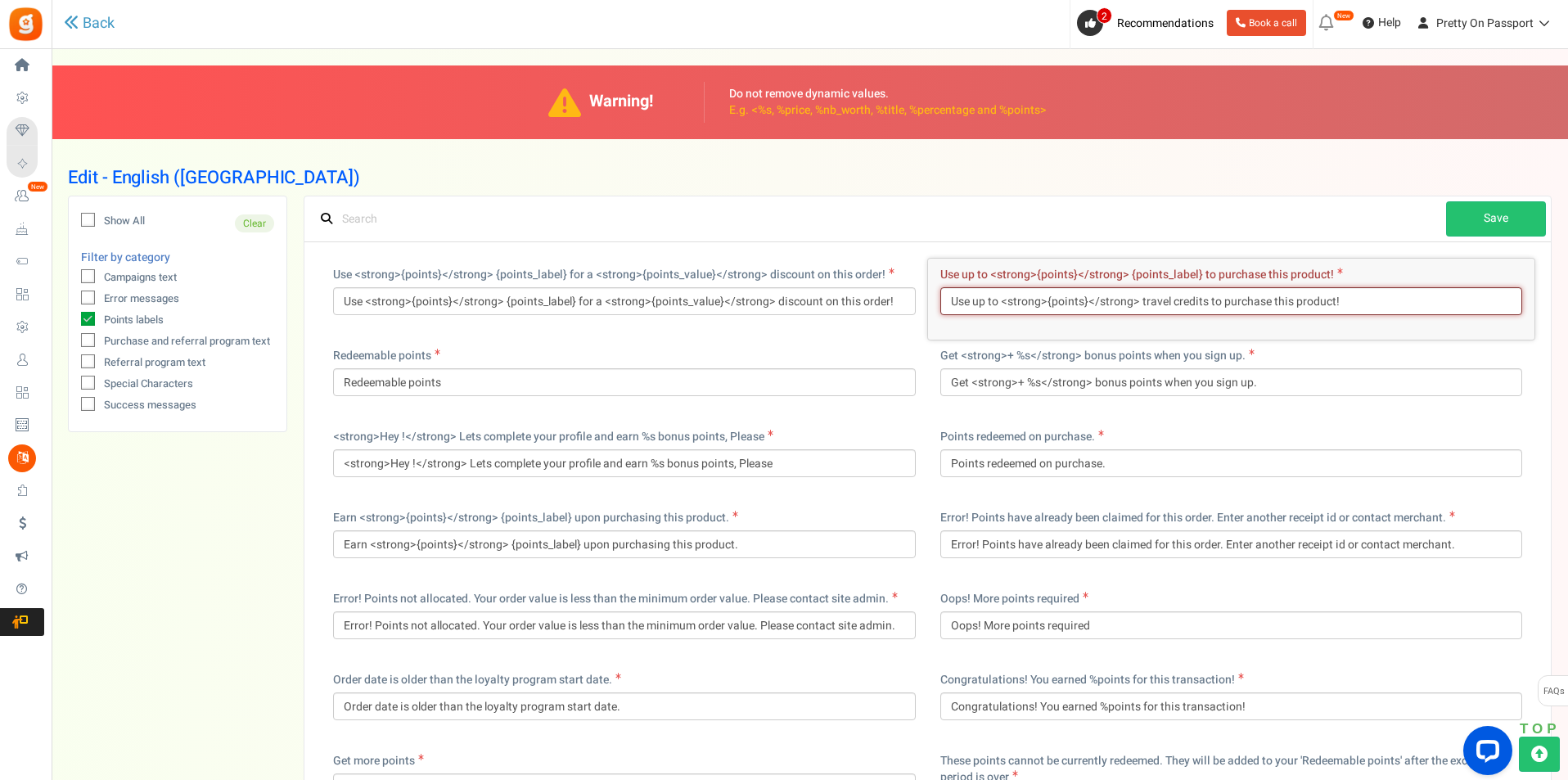
click at [1164, 303] on input "Use up to <strong>{points}</strong> travel credits to purchase this product!" at bounding box center [1231, 301] width 583 height 28
paste input "{points_label} to purchase this product!"
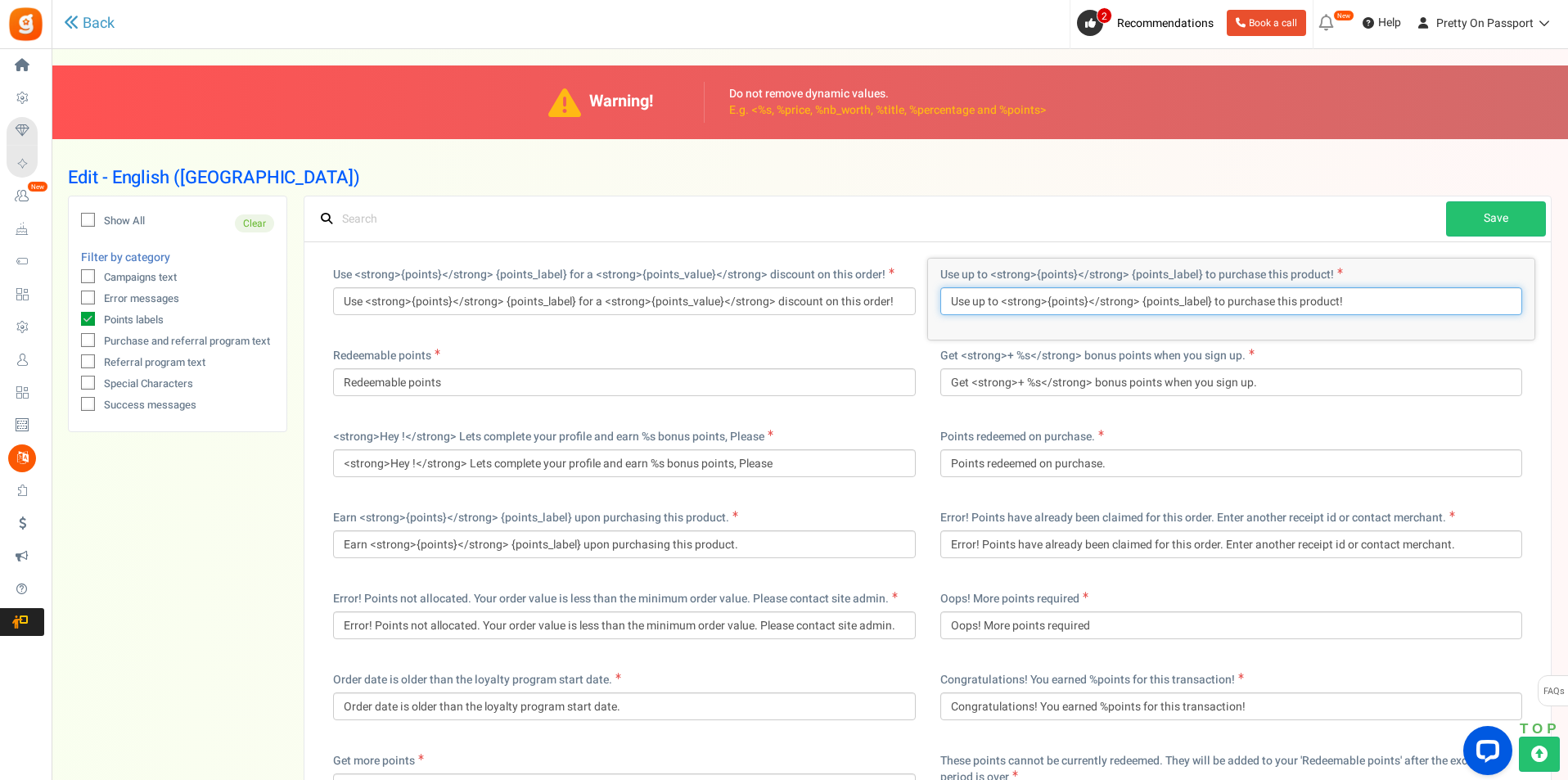
type input "Use up to <strong>{points}</strong> {points_label} to purchase this product!"
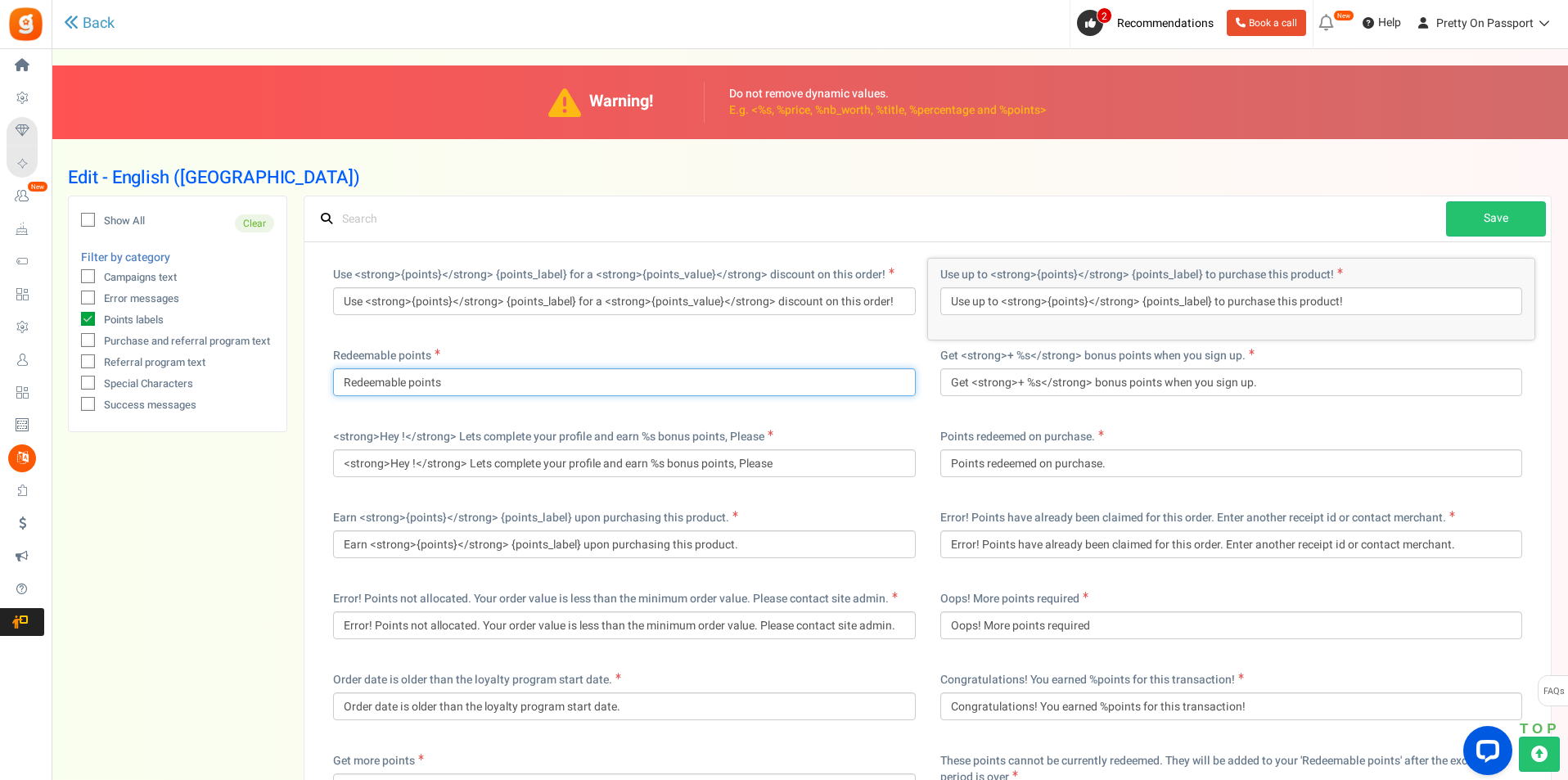
click at [431, 386] on input "Redeemable points" at bounding box center [624, 383] width 583 height 28
type input "Redeemable travel credit"
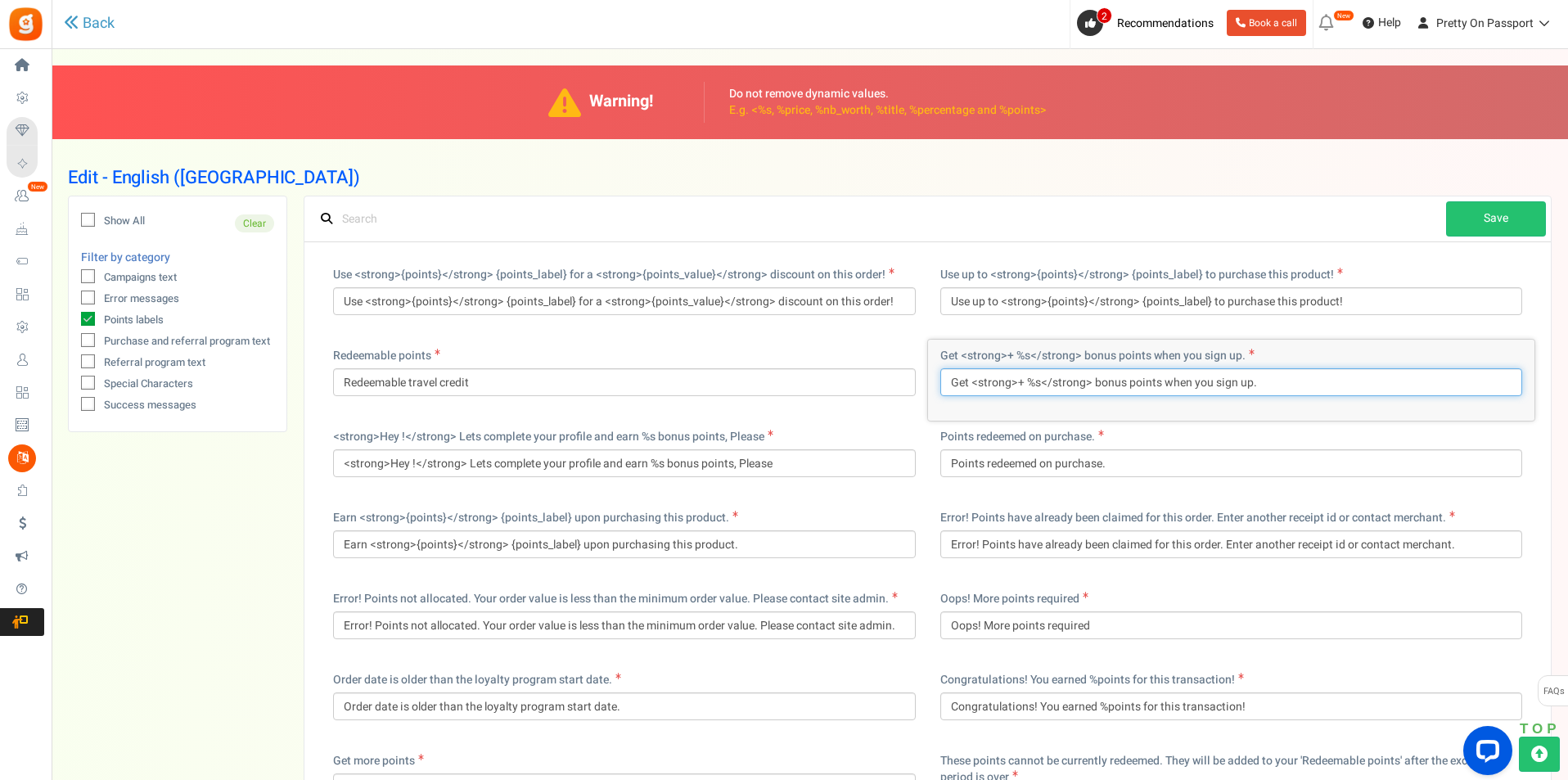
click at [1148, 383] on input "Get <strong>+ %s</strong> bonus points when you sign up." at bounding box center [1231, 383] width 583 height 28
type input "Get <strong>+ %s</strong> bonus travel credits when you sign up."
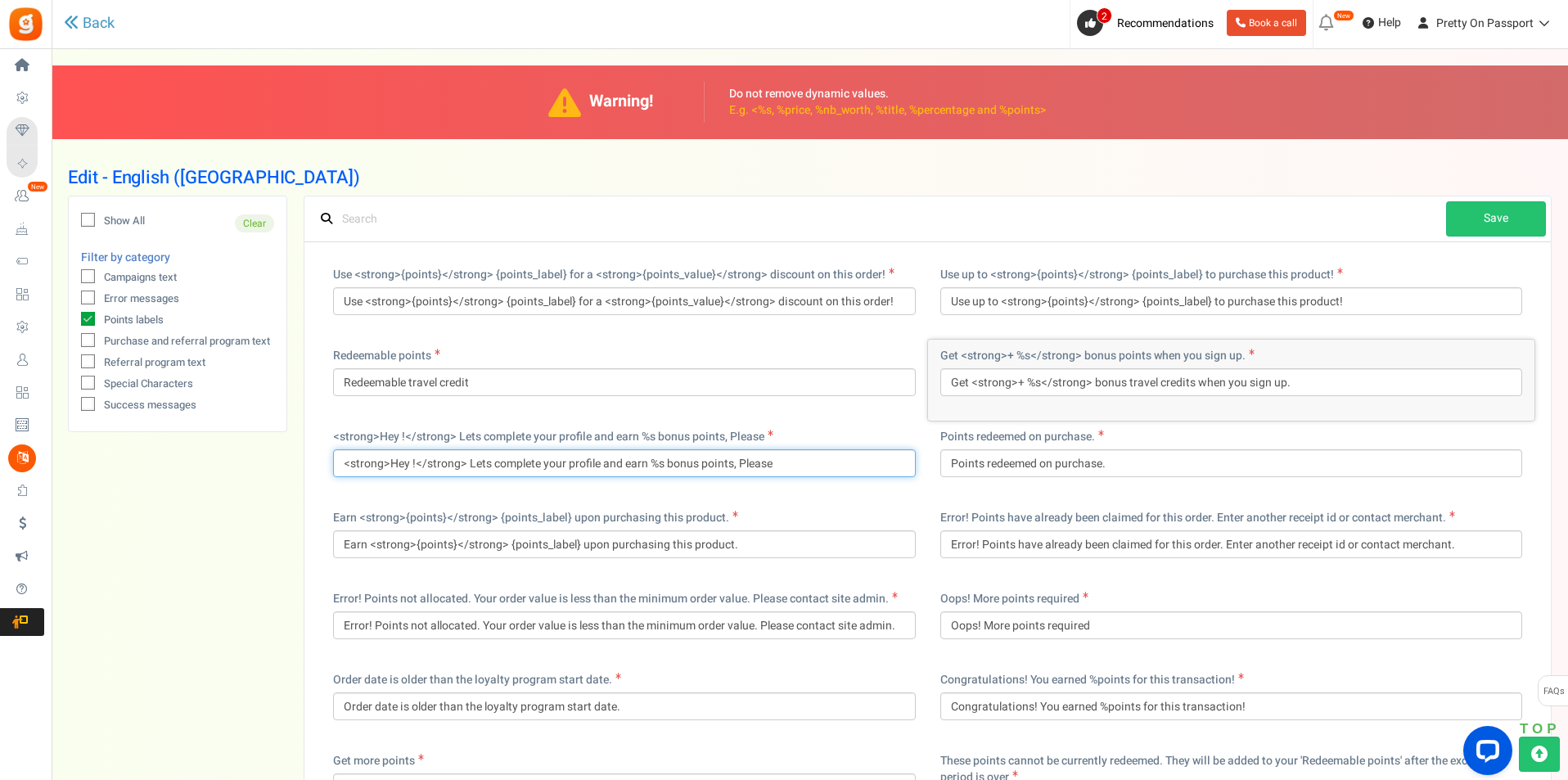
click at [713, 470] on input "<strong>Hey !</strong> Lets complete your profile and earn %s bonus points, Ple…" at bounding box center [624, 463] width 583 height 28
type input "<strong>Hey !</strong> Lets complete your profile and earn %s bonus travel cred…"
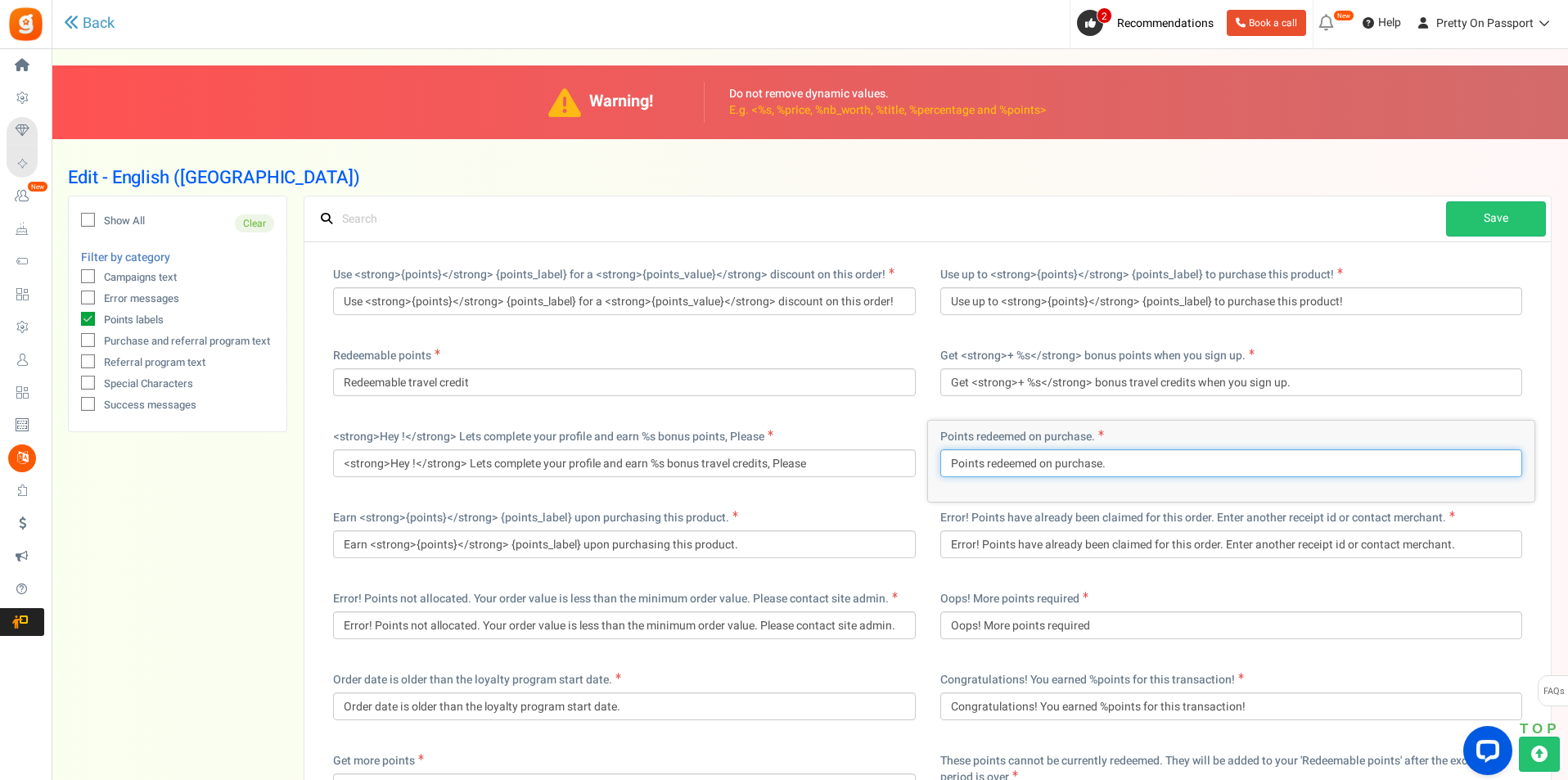
click at [964, 466] on input "Points redeemed on purchase." at bounding box center [1231, 463] width 583 height 28
type input "Travel credits redeemed on purchase."
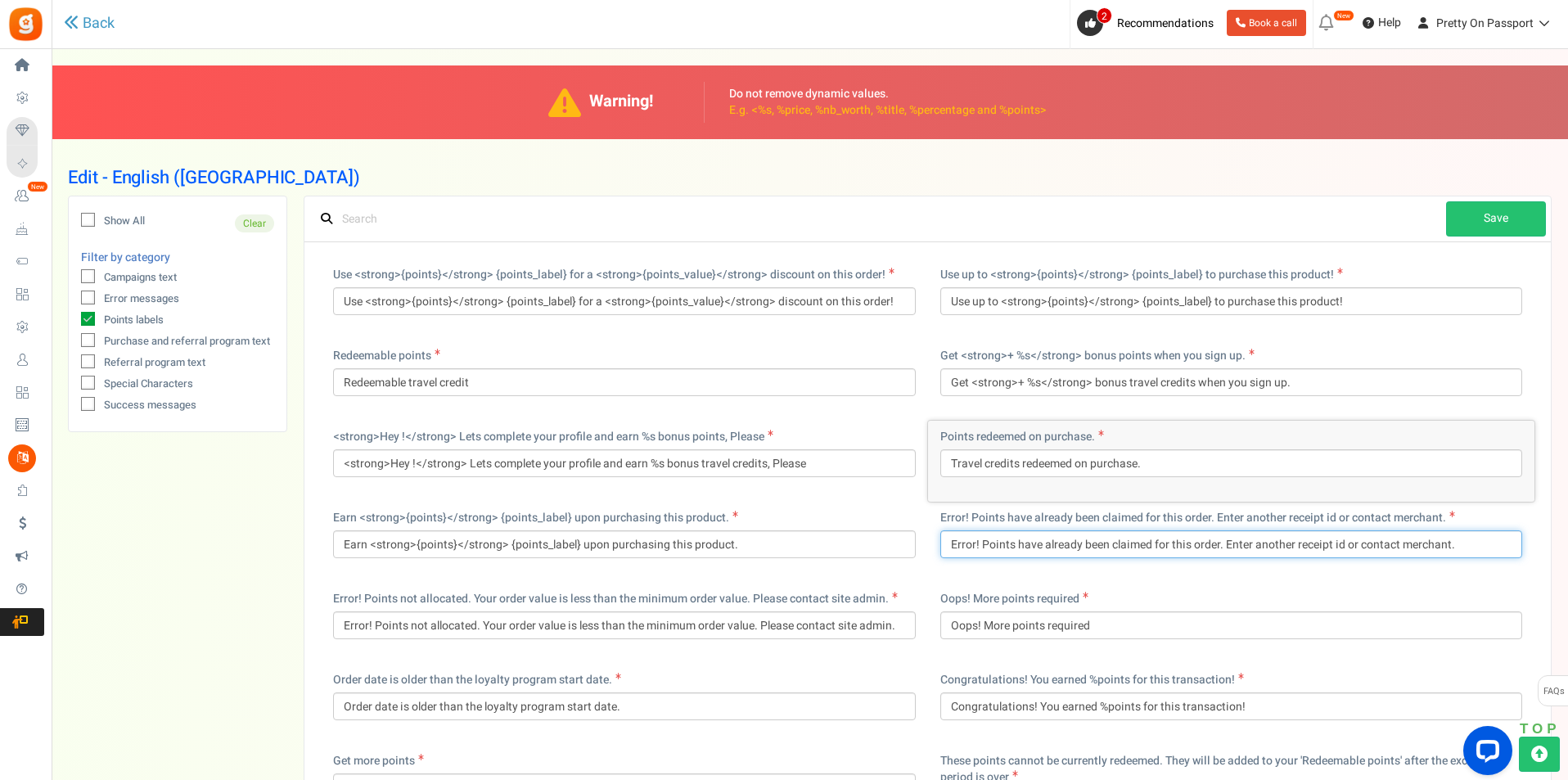
click at [996, 546] on input "Error! Points have already been claimed for this order. Enter another receipt i…" at bounding box center [1231, 544] width 583 height 28
drag, startPoint x: 996, startPoint y: 546, endPoint x: 1076, endPoint y: 446, distance: 128.1
click at [996, 545] on input "Error! Points have already been claimed for this order. Enter another receipt i…" at bounding box center [1231, 544] width 583 height 28
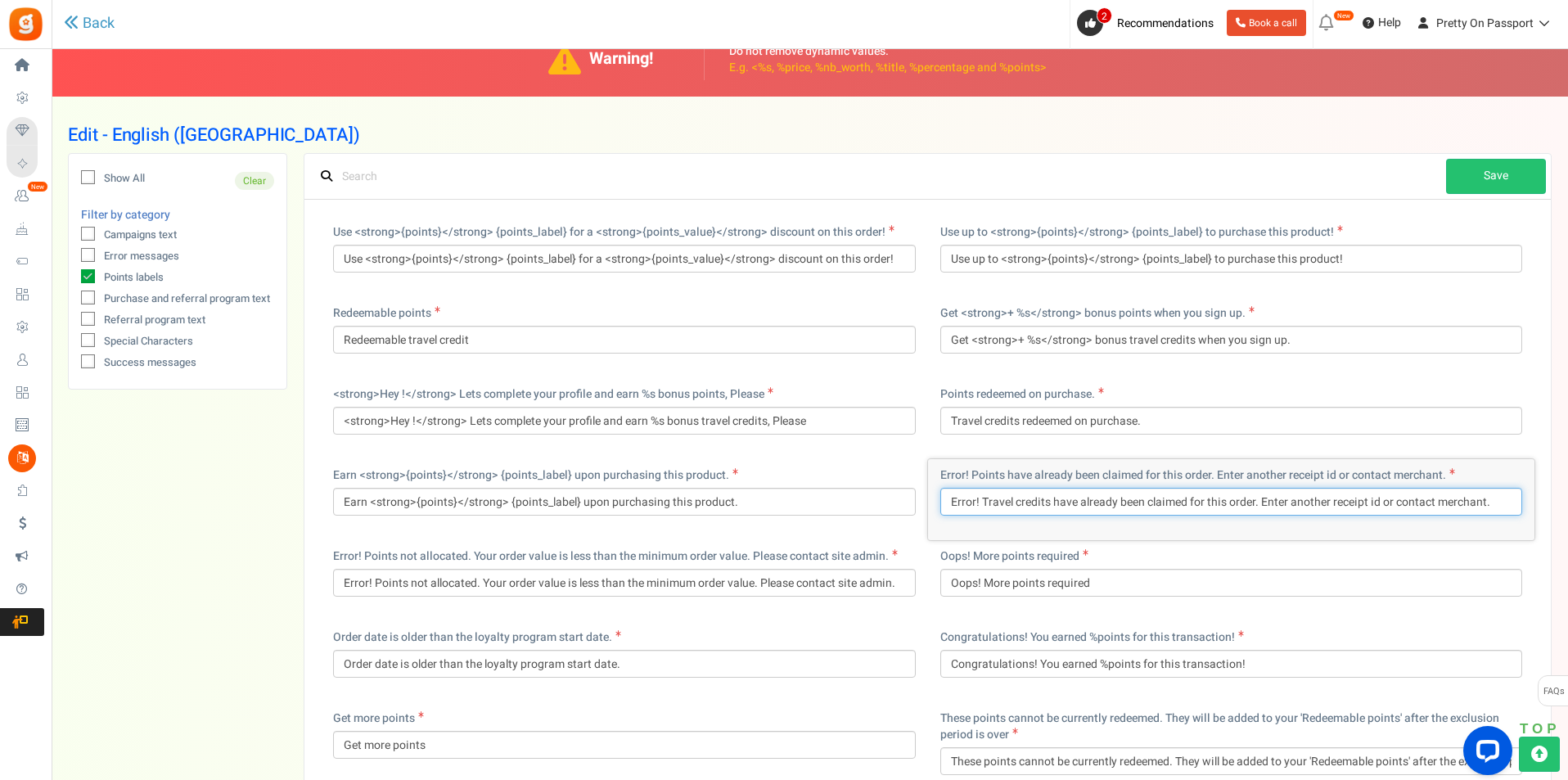
scroll to position [163, 0]
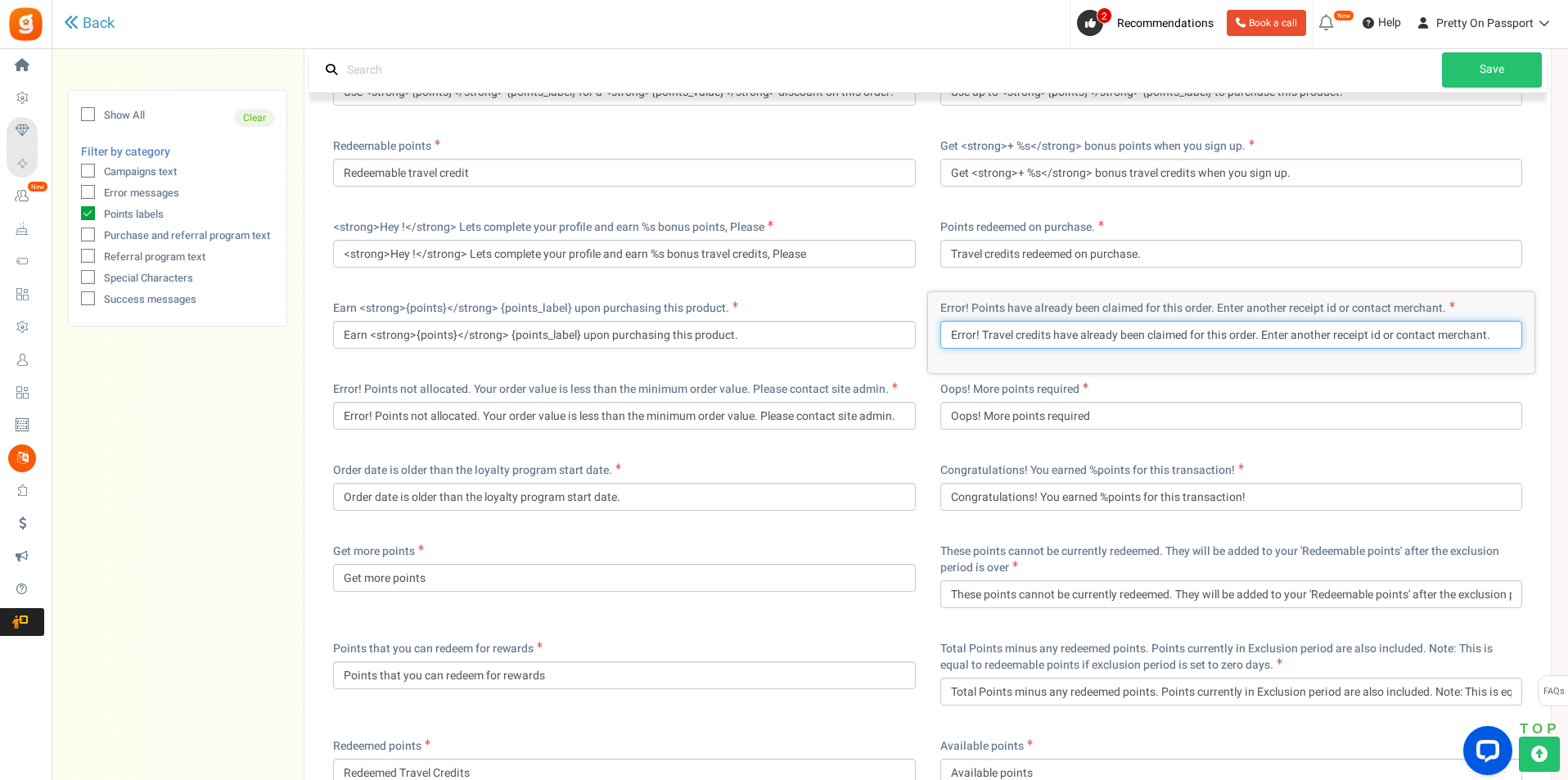
type input "Error! Travel credits have already been claimed for this order. Enter another r…"
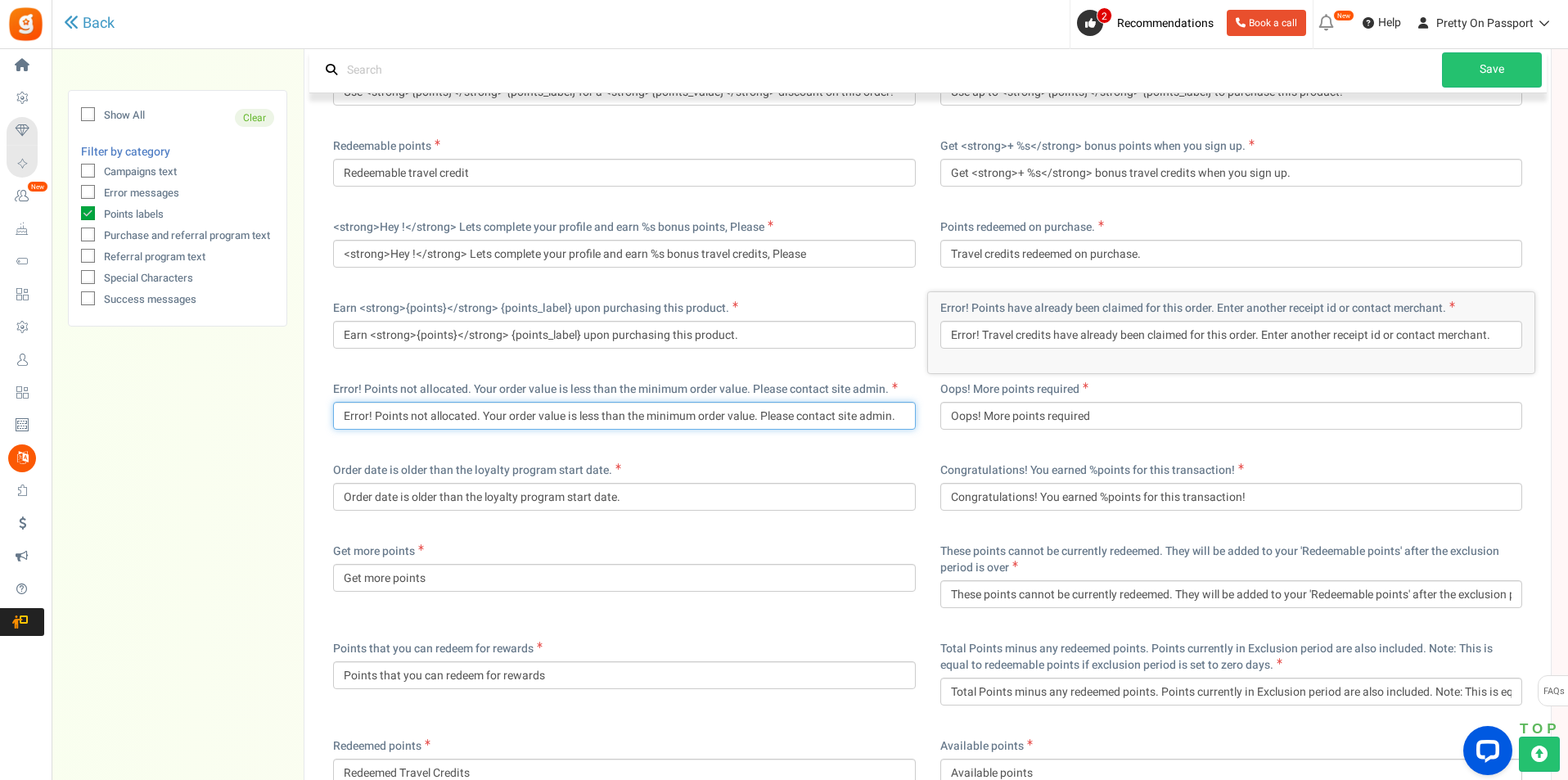
click at [391, 416] on input "Error! Points not allocated. Your order value is less than the minimum order va…" at bounding box center [624, 416] width 583 height 28
type input "Error! Travel credits not allocated. Your order value is less than the minimum …"
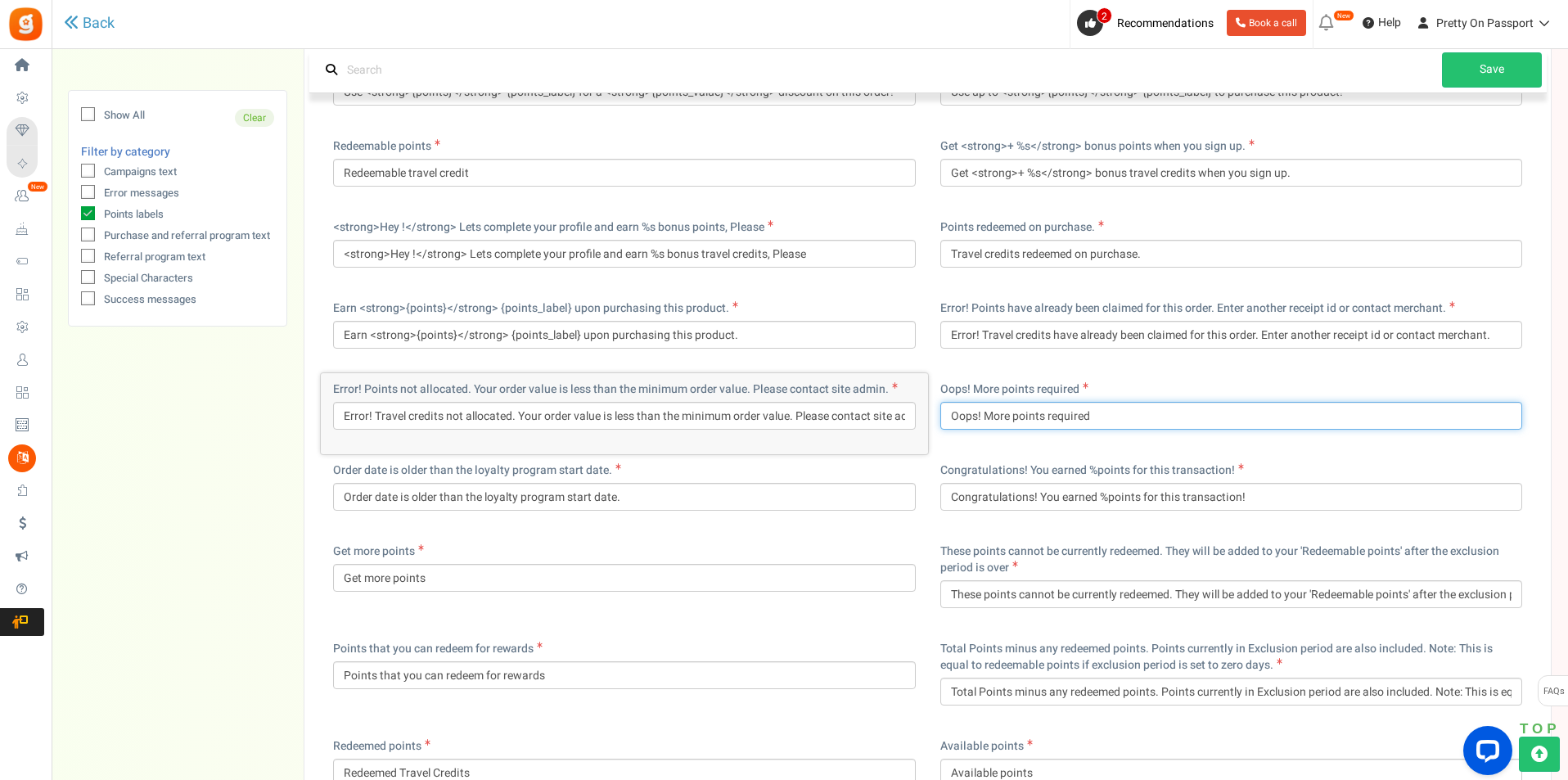
click at [1012, 416] on input "Oops! More points required" at bounding box center [1231, 416] width 583 height 28
click at [1019, 412] on input "Oops! More points required" at bounding box center [1231, 416] width 583 height 28
click at [1019, 413] on input "Oops! More points required" at bounding box center [1231, 416] width 583 height 28
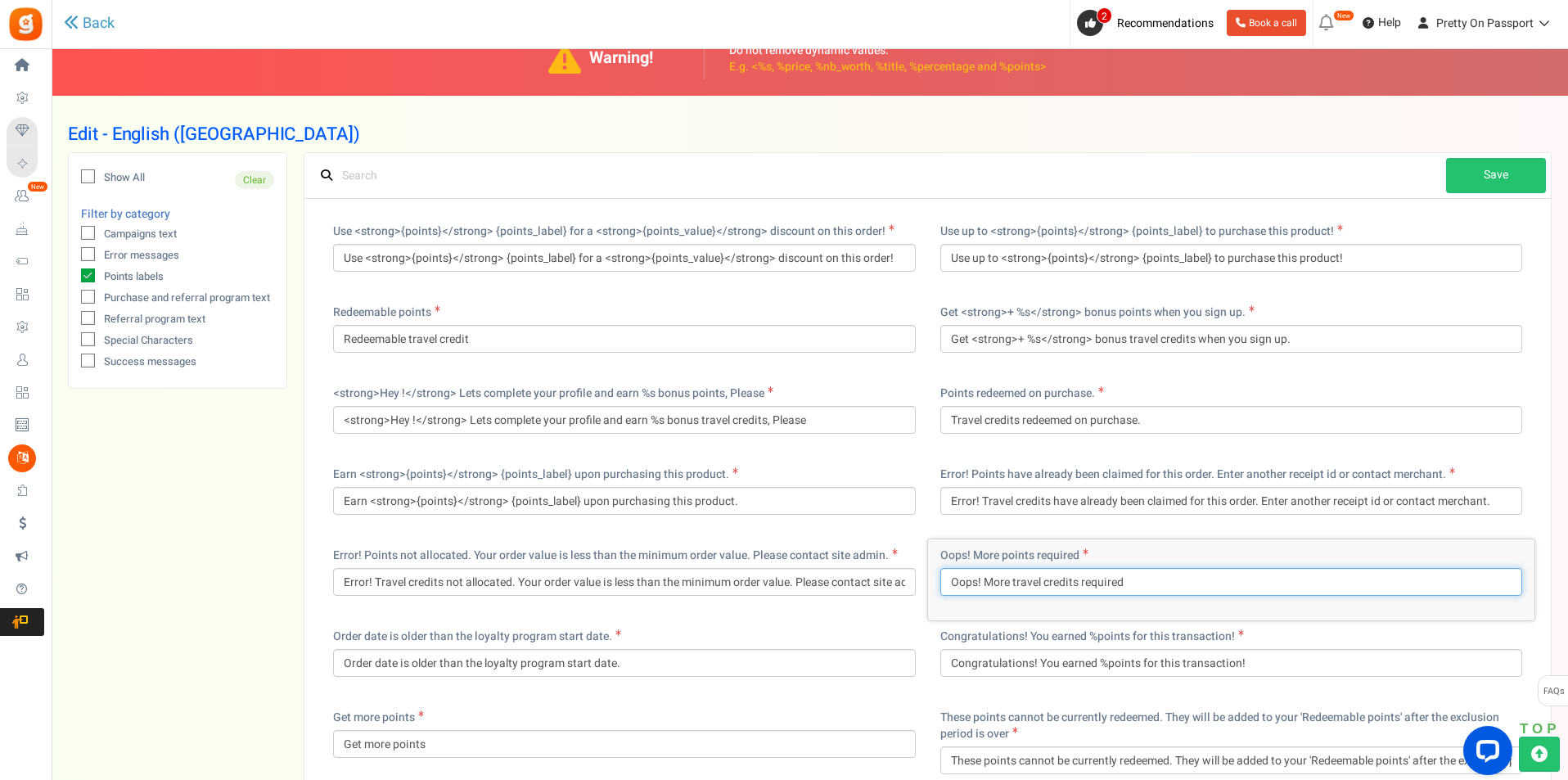
scroll to position [82, 0]
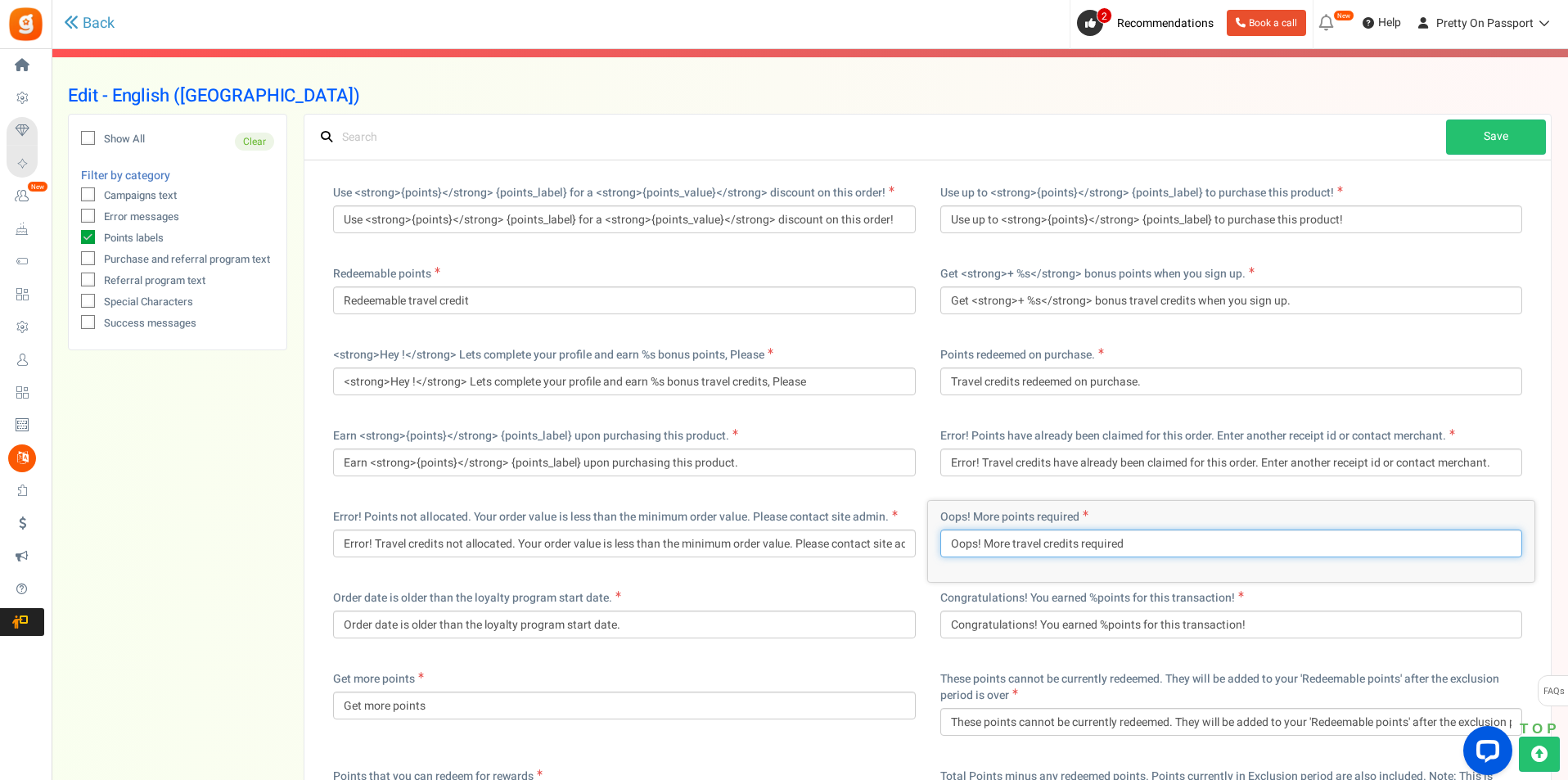
type input "Oops! More travel credits required"
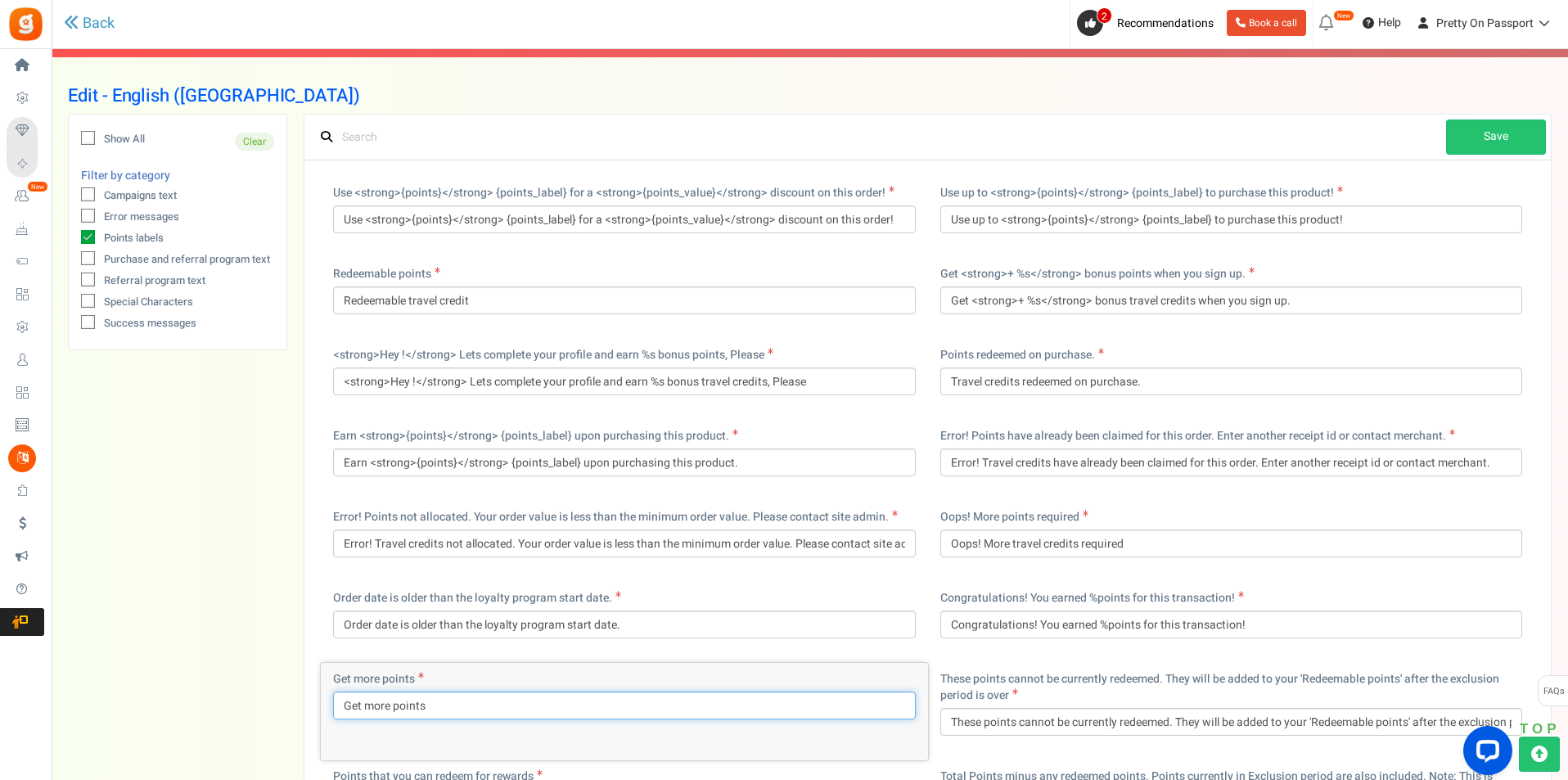
click at [400, 708] on input "Get more points" at bounding box center [624, 706] width 583 height 28
type input "Get more travel credits"
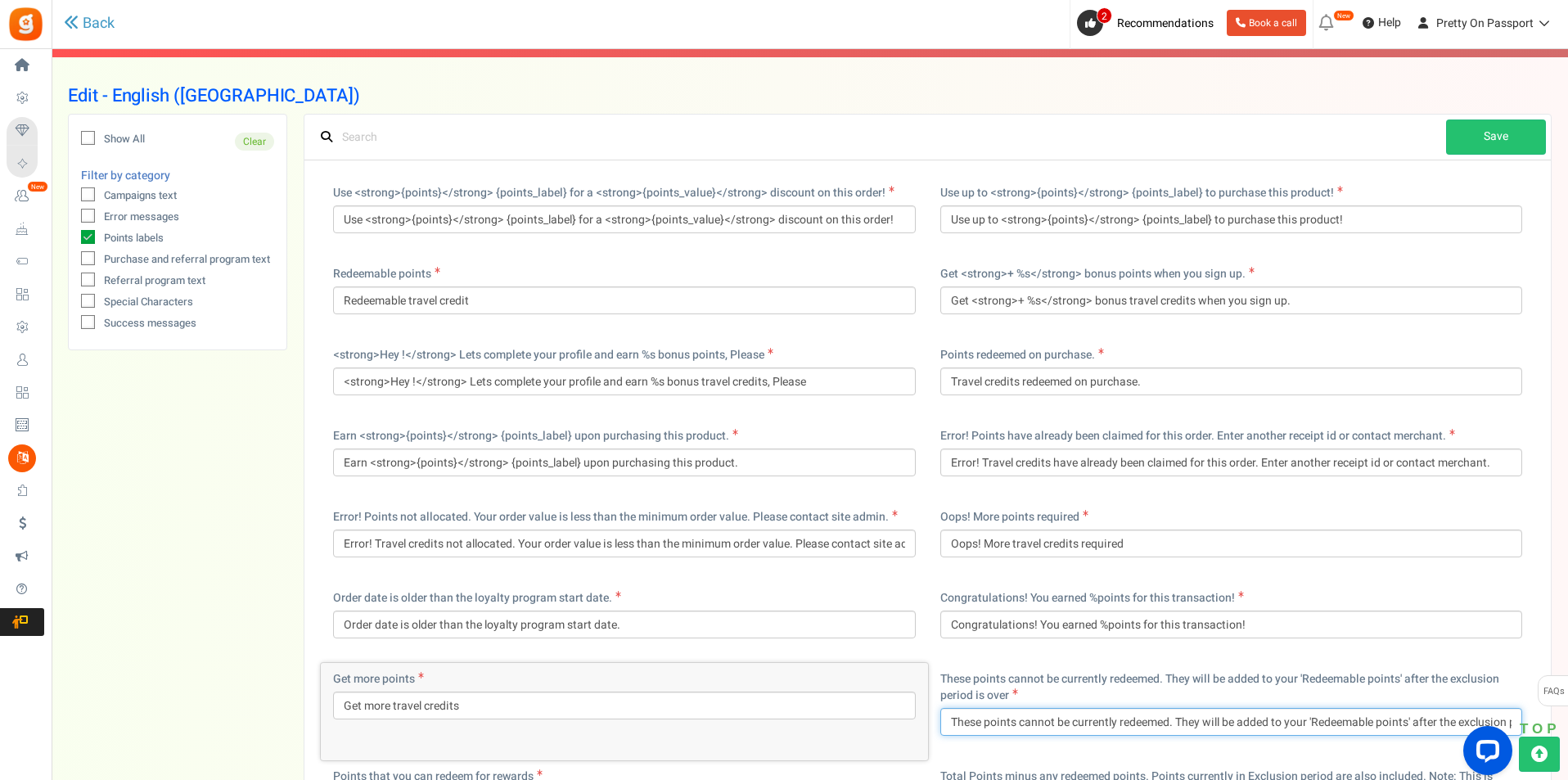
click at [992, 727] on input "These points cannot be currently redeemed. They will be added to your 'Redeemab…" at bounding box center [1231, 721] width 583 height 28
type input "These points cannot be currently redeemed. They will be added to your 'Redeemab…"
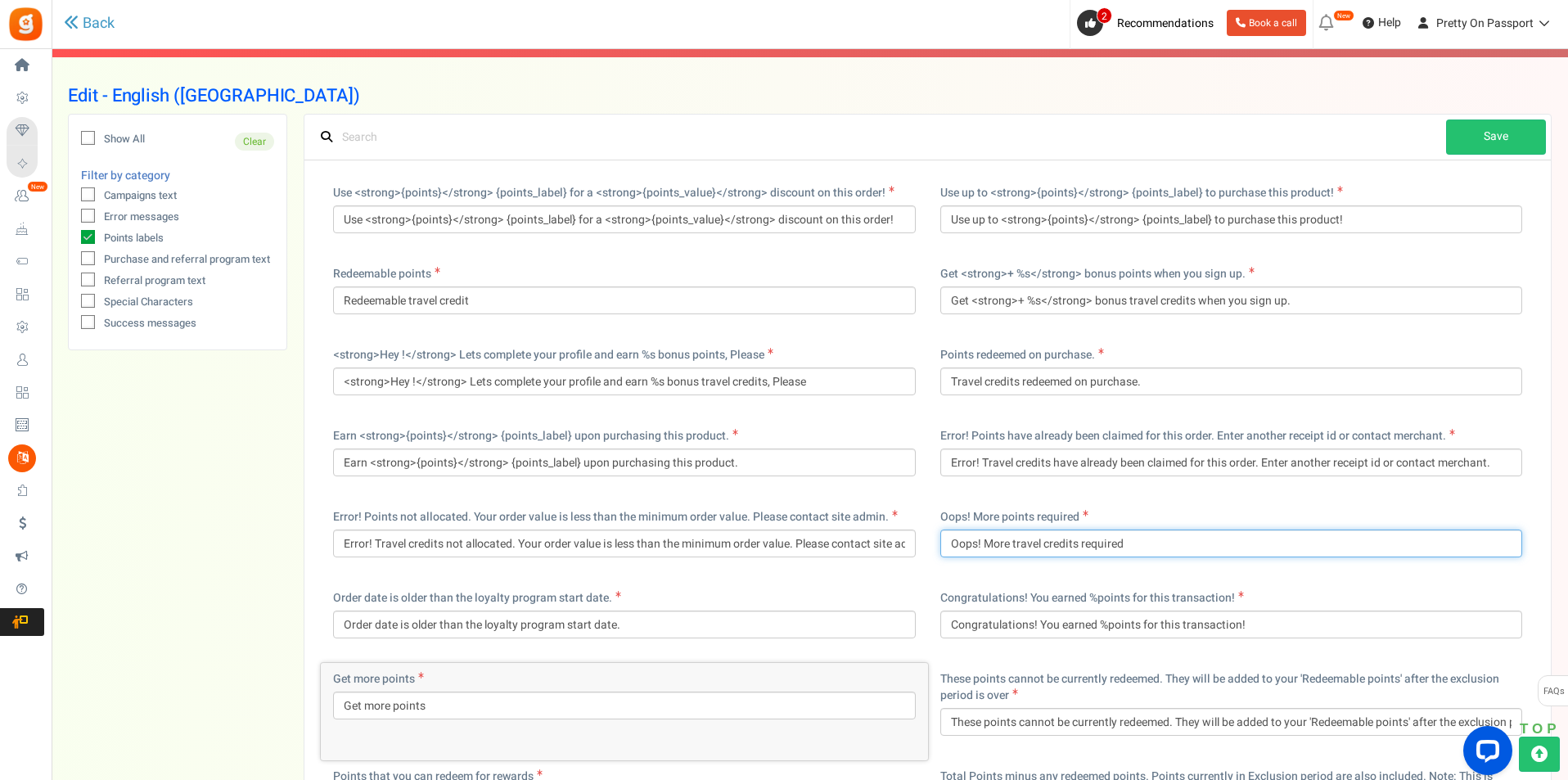
type input "Get more points"
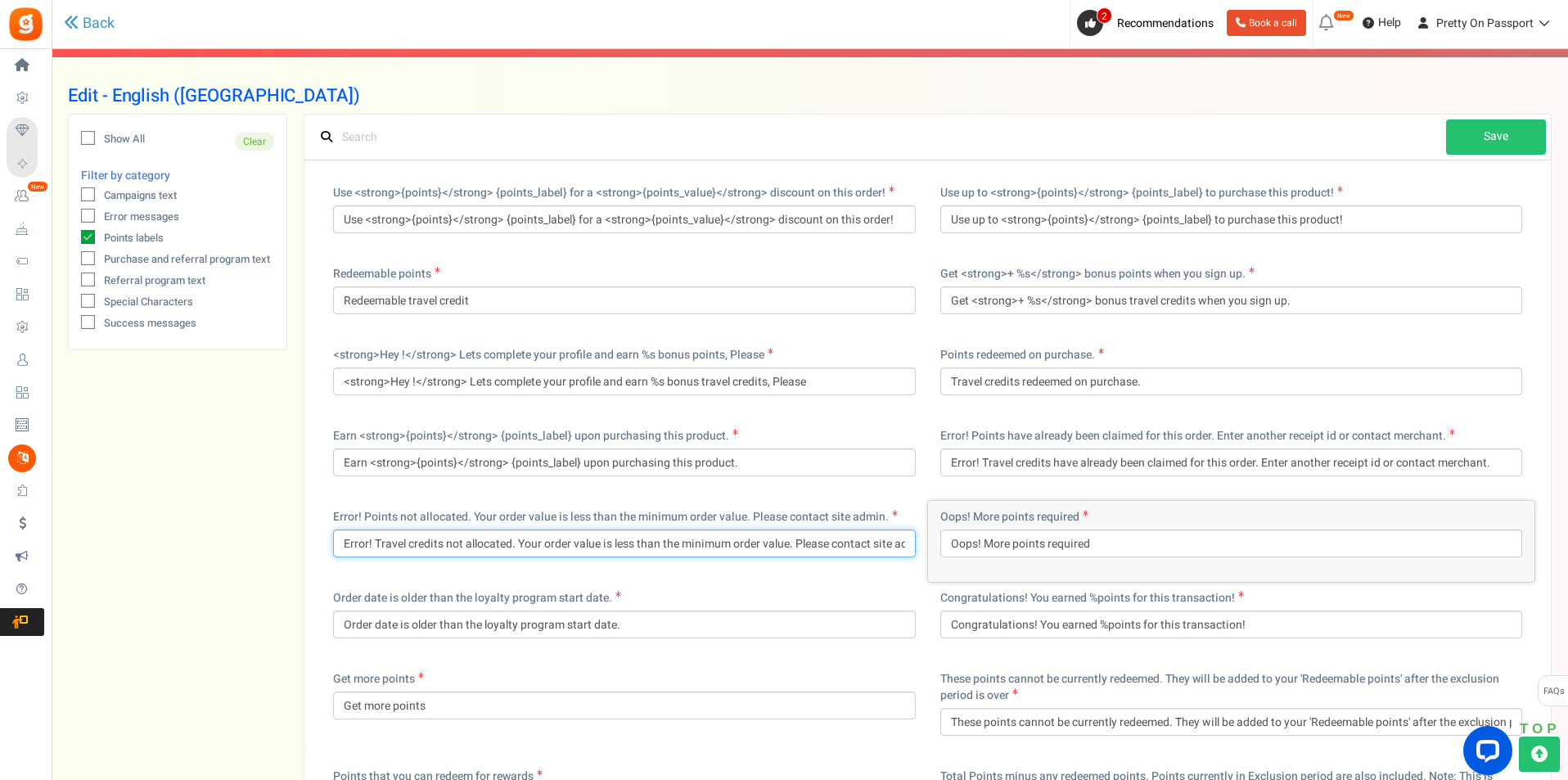
type input "Oops! More points required"
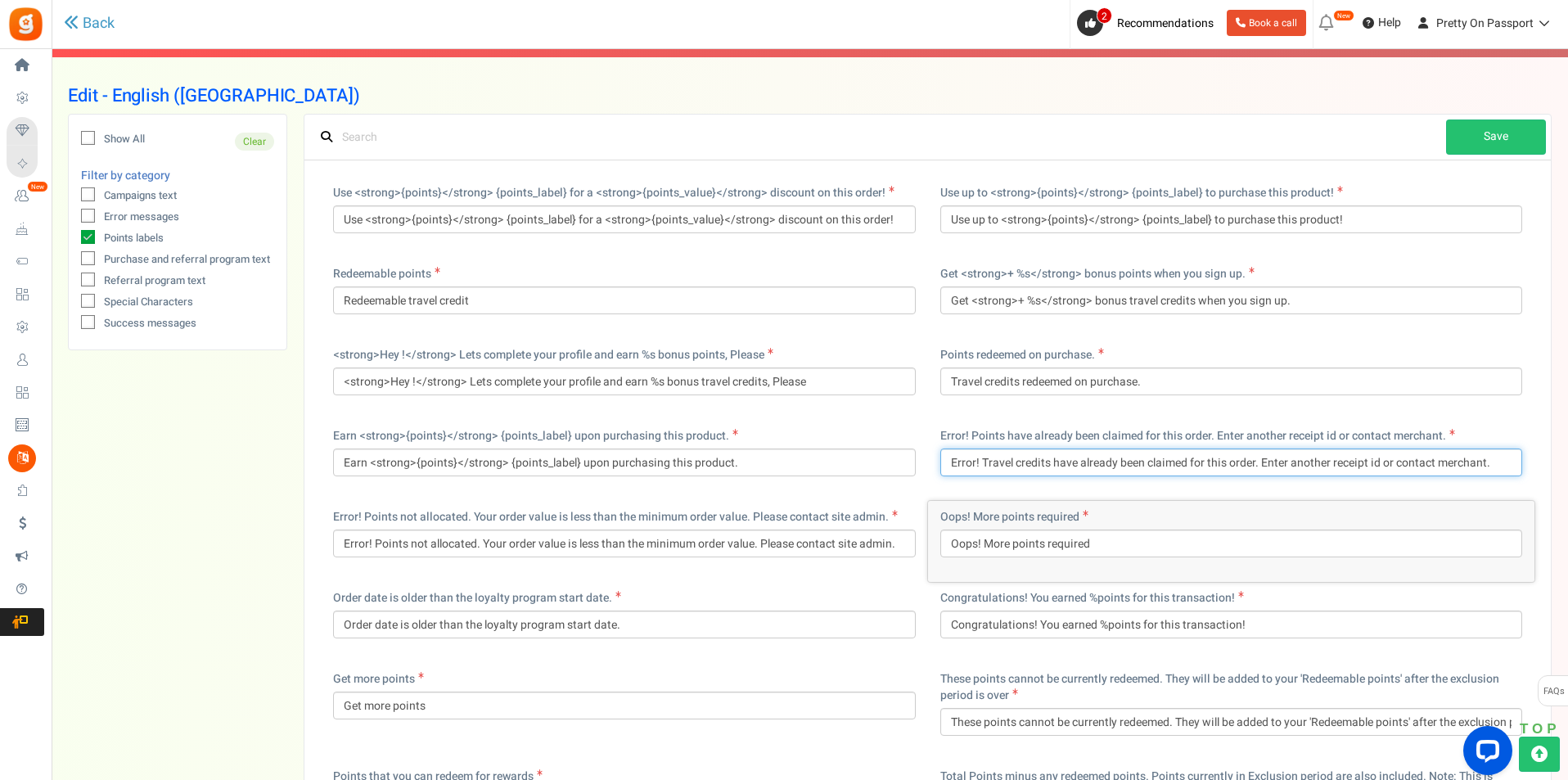
type input "Error! Points not allocated. Your order value is less than the minimum order va…"
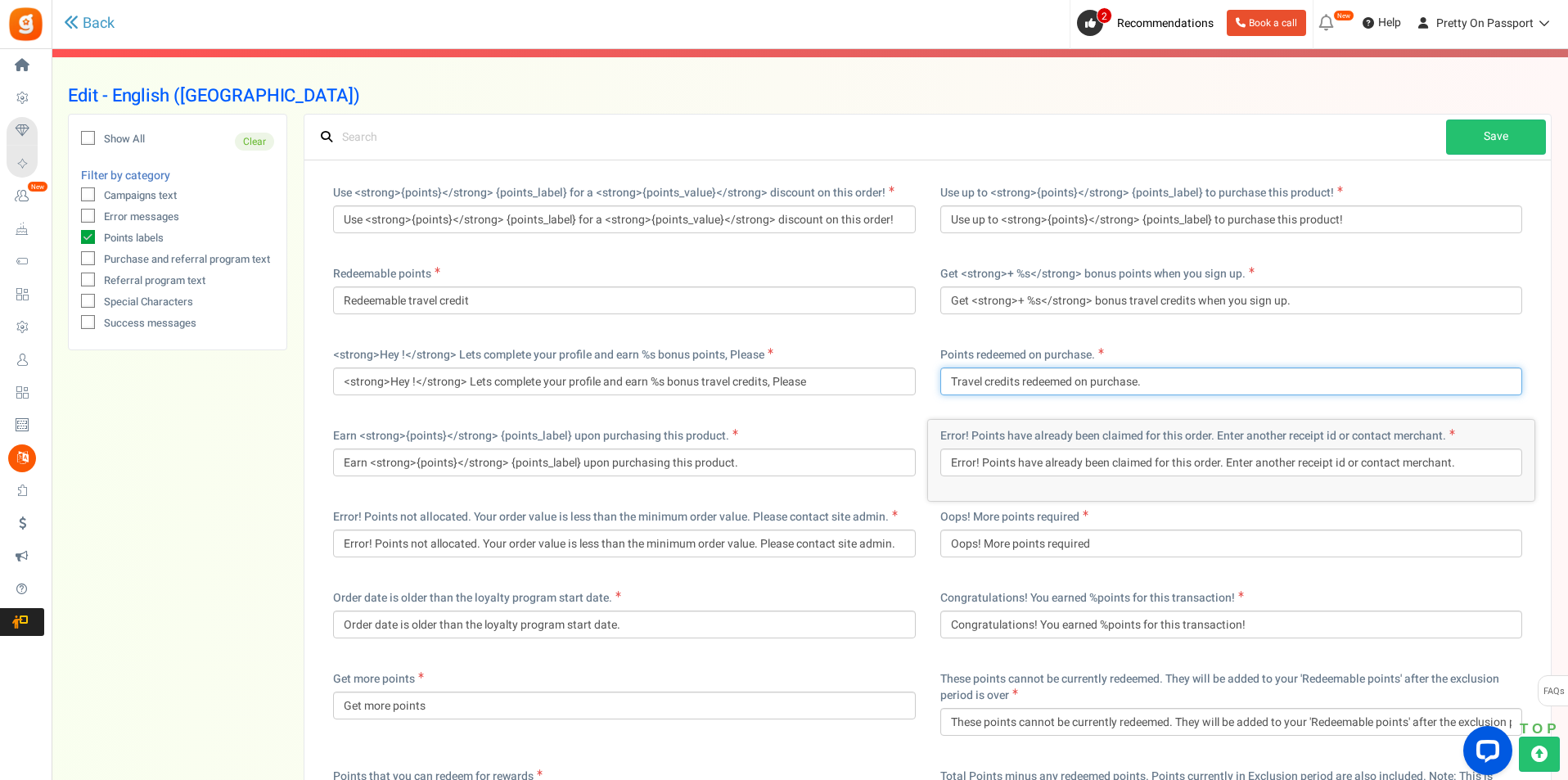
type input "Error! Points have already been claimed for this order. Enter another receipt i…"
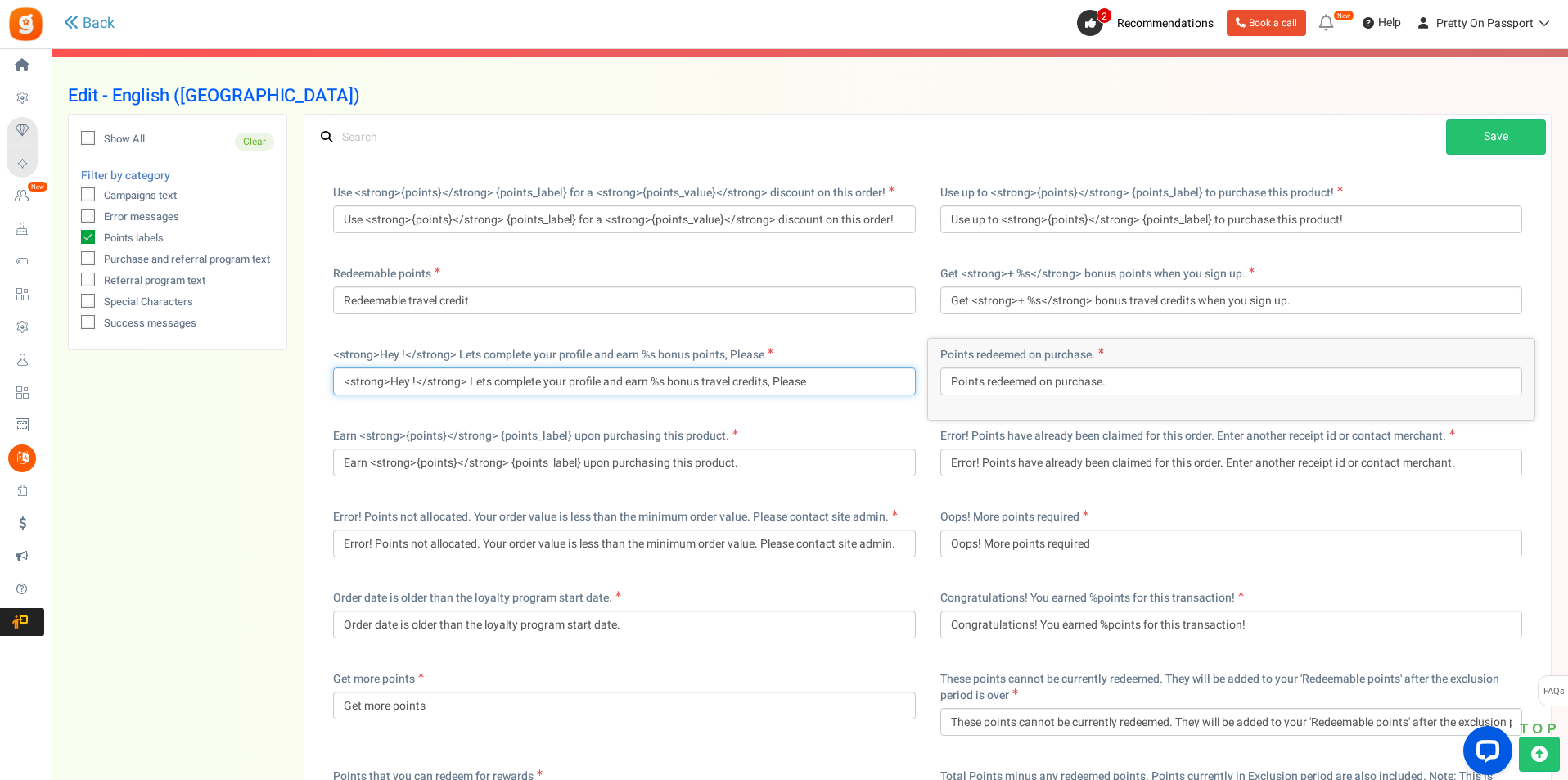
type input "Points redeemed on purchase."
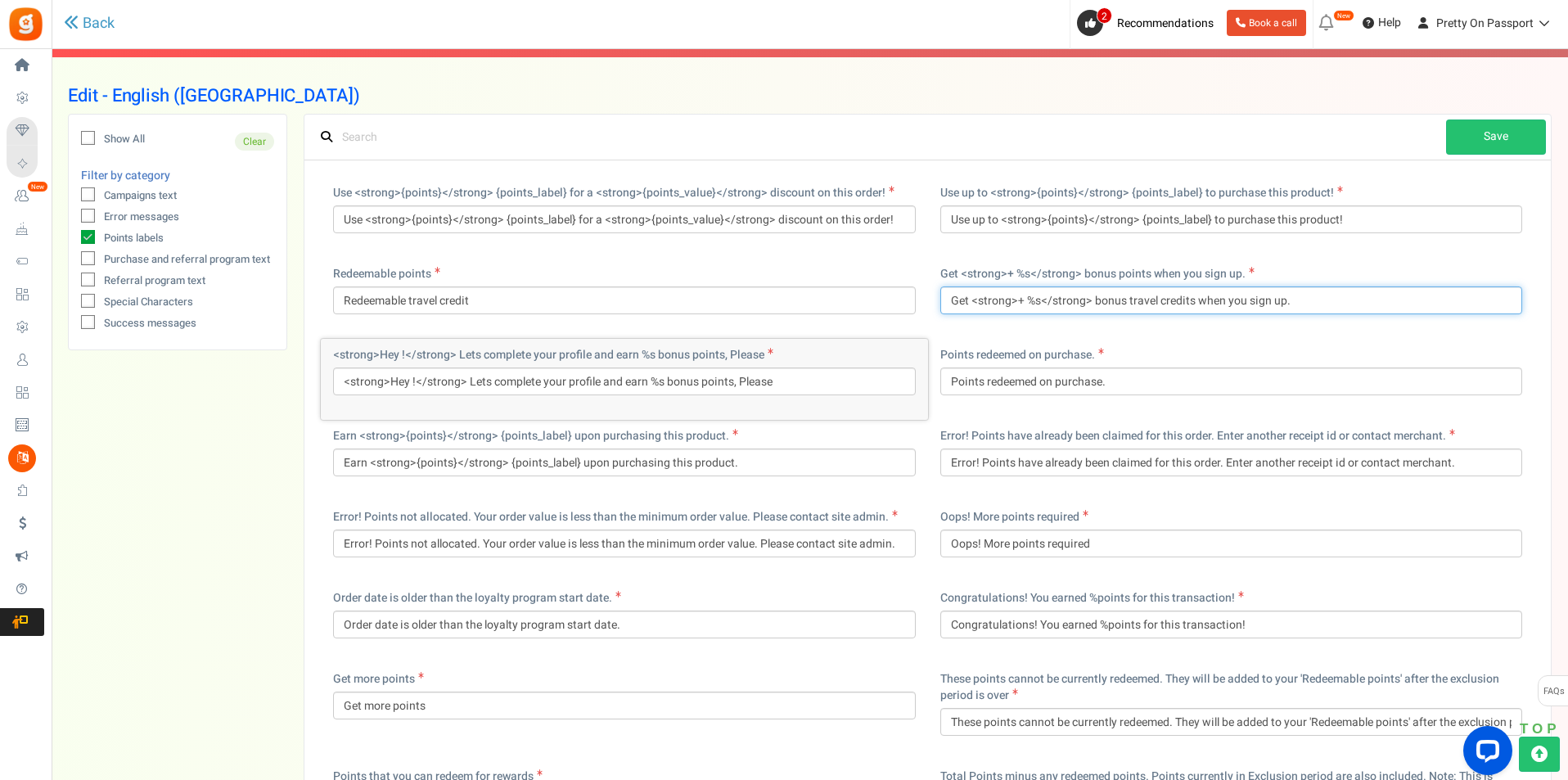
type input "<strong>Hey !</strong> Lets complete your profile and earn %s bonus points, Ple…"
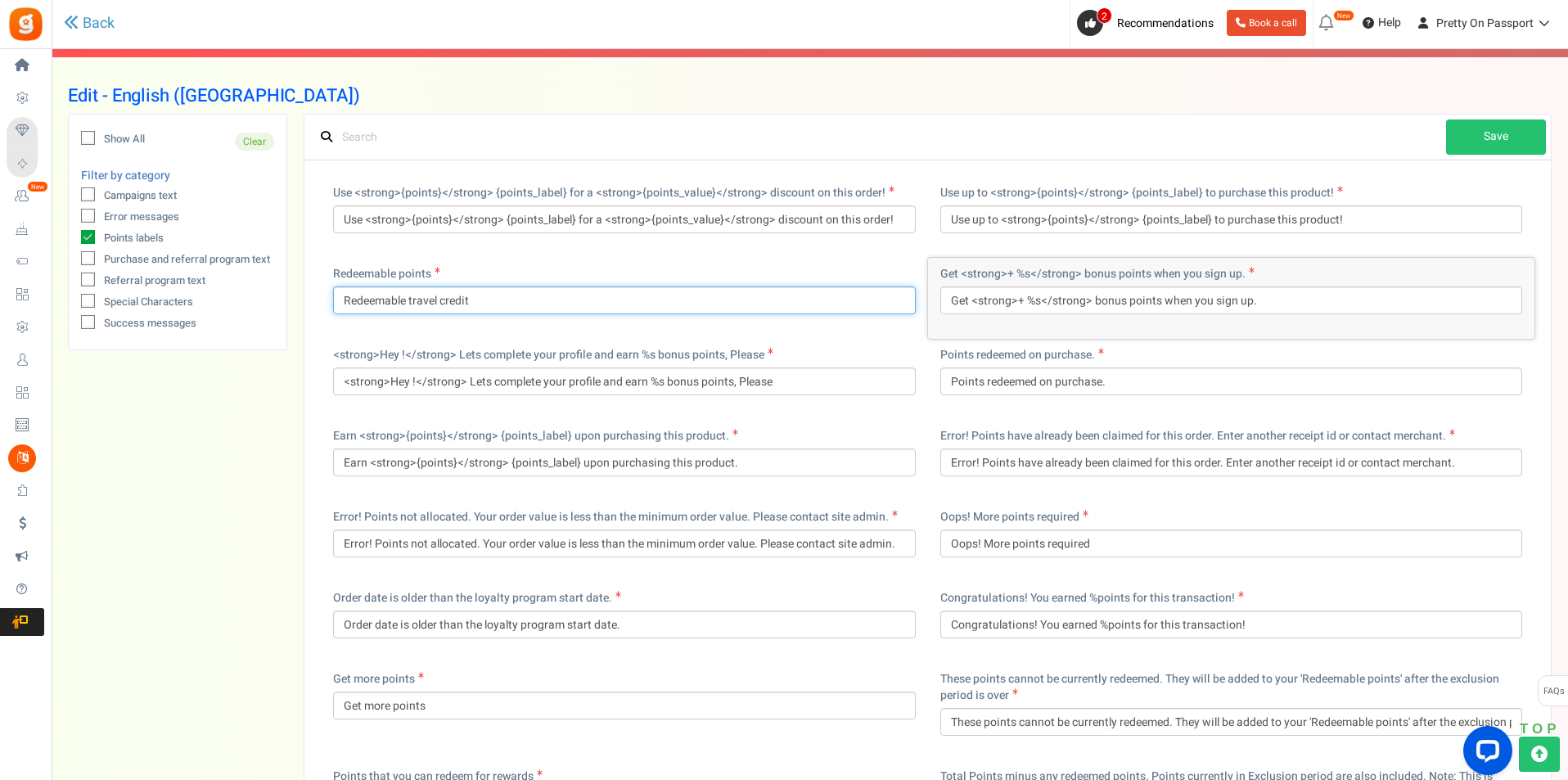
type input "Get <strong>+ %s</strong> bonus points when you sign up."
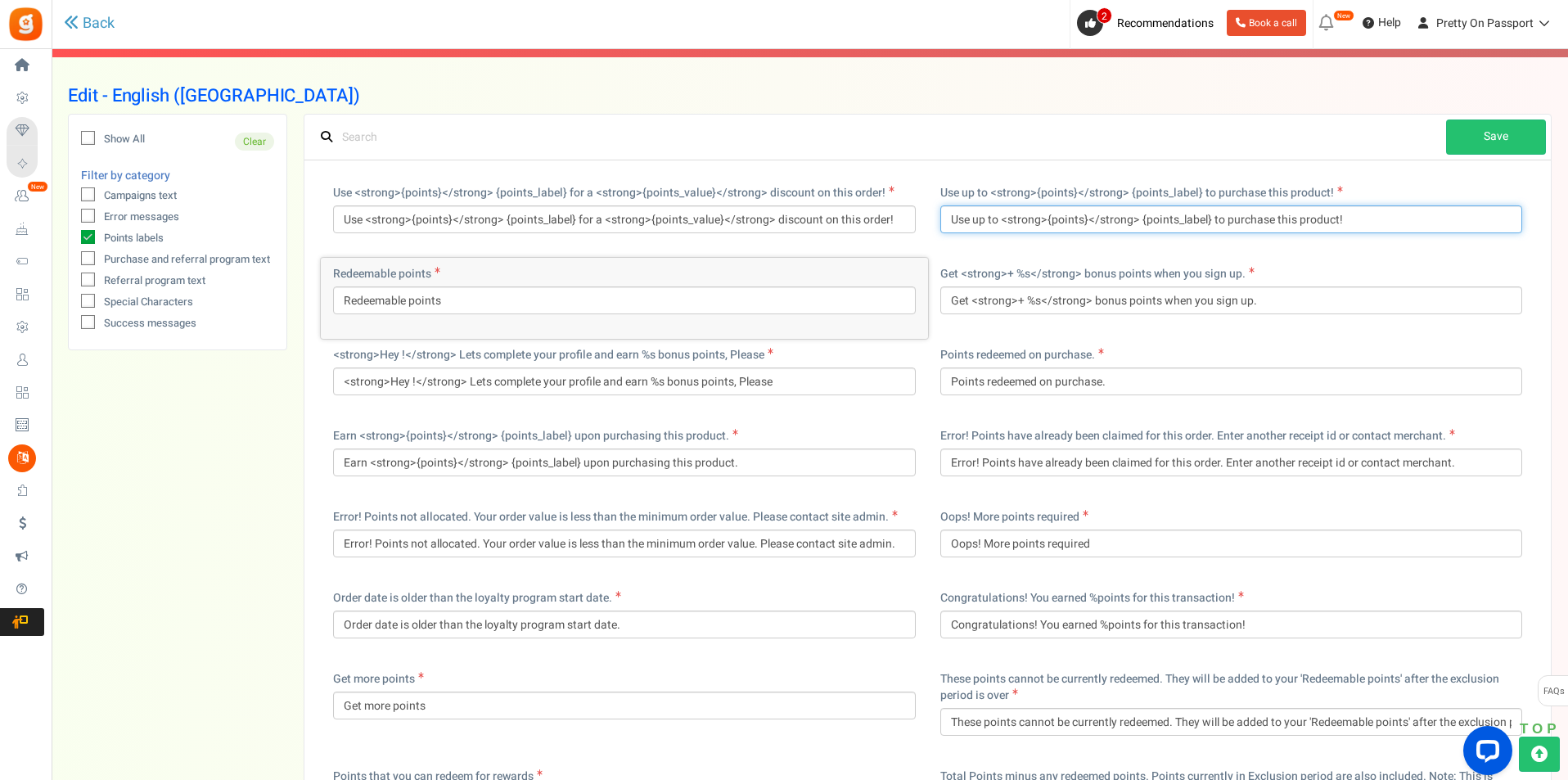
type input "Redeemable points"
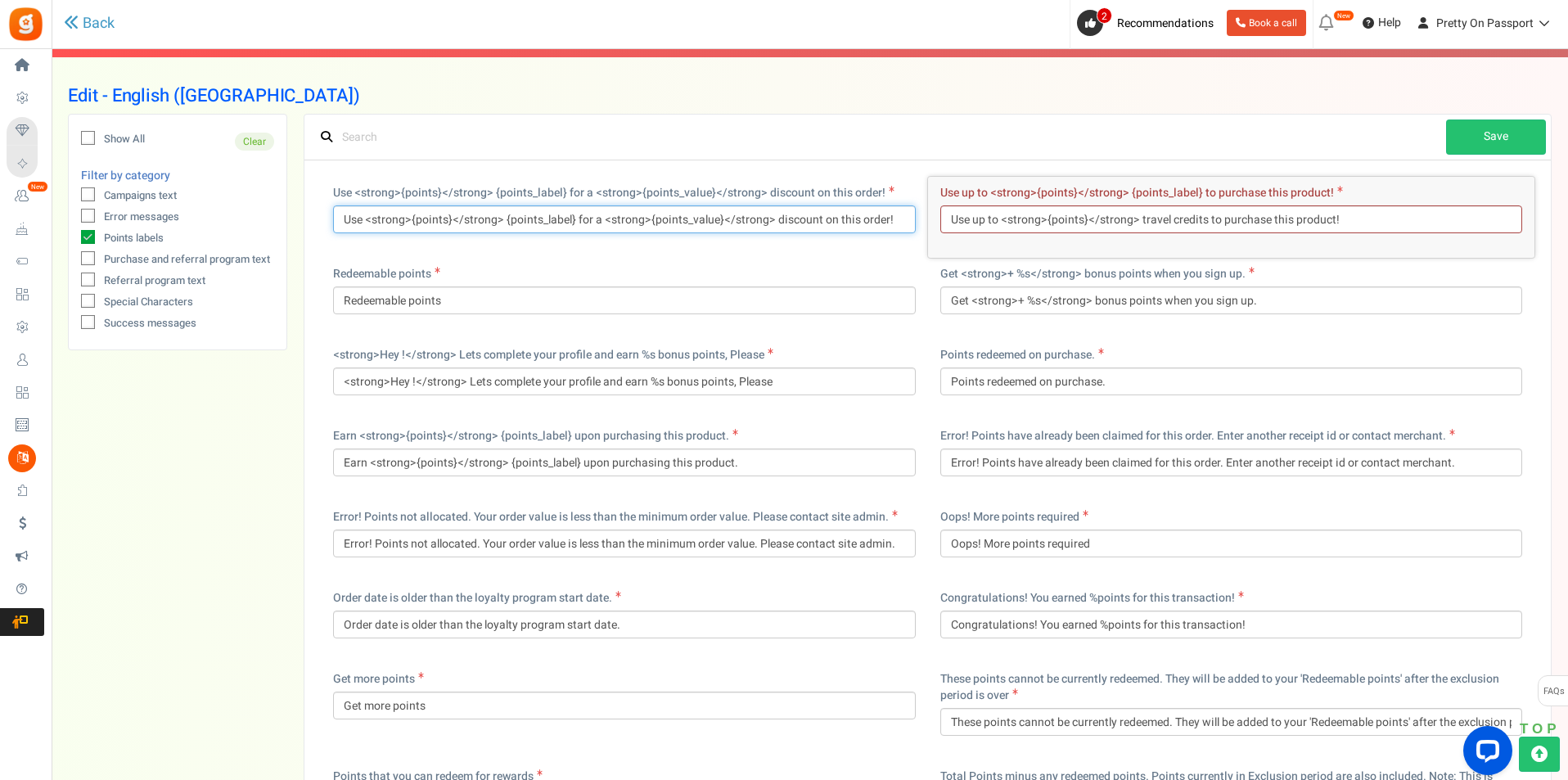
type input "Use up to <strong>{points}</strong> travel credits to purchase this product!"
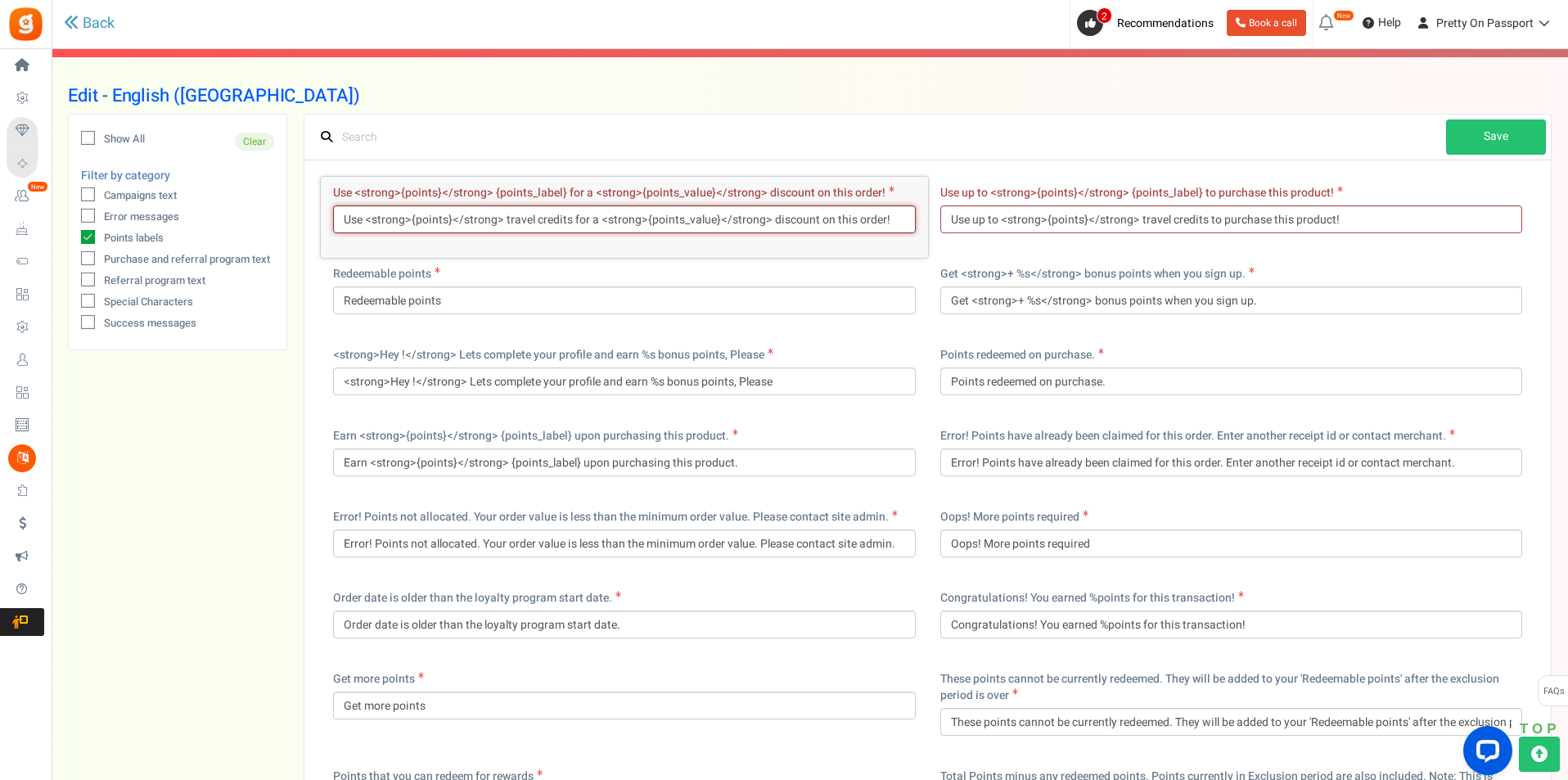
type input "Use <strong>{points}</strong> travel credits for a <strong>{points_value}</stro…"
click at [550, 276] on div "Redeemable points Redeemable points" at bounding box center [624, 290] width 583 height 49
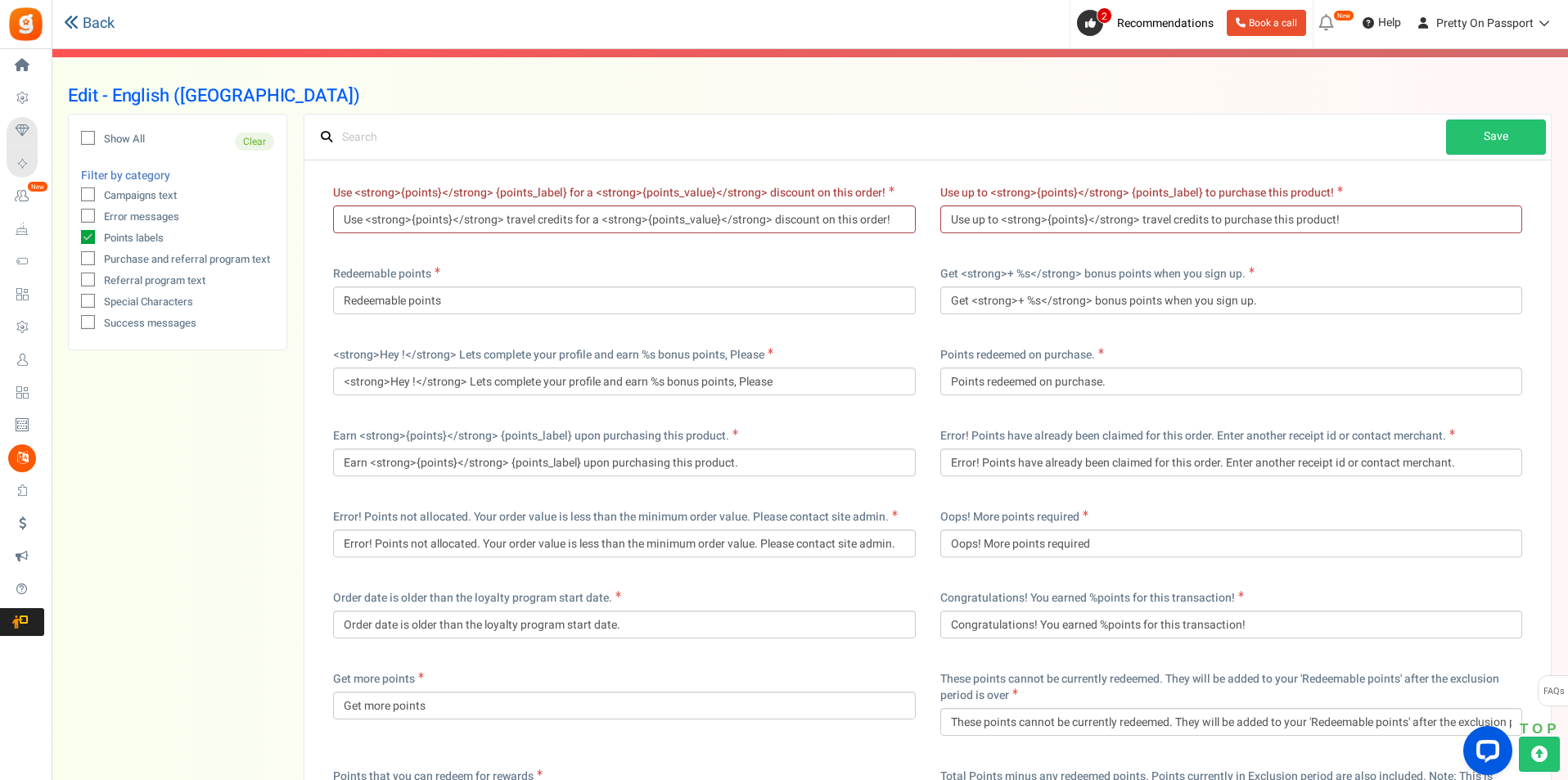
click at [79, 18] on link "Back" at bounding box center [89, 24] width 51 height 21
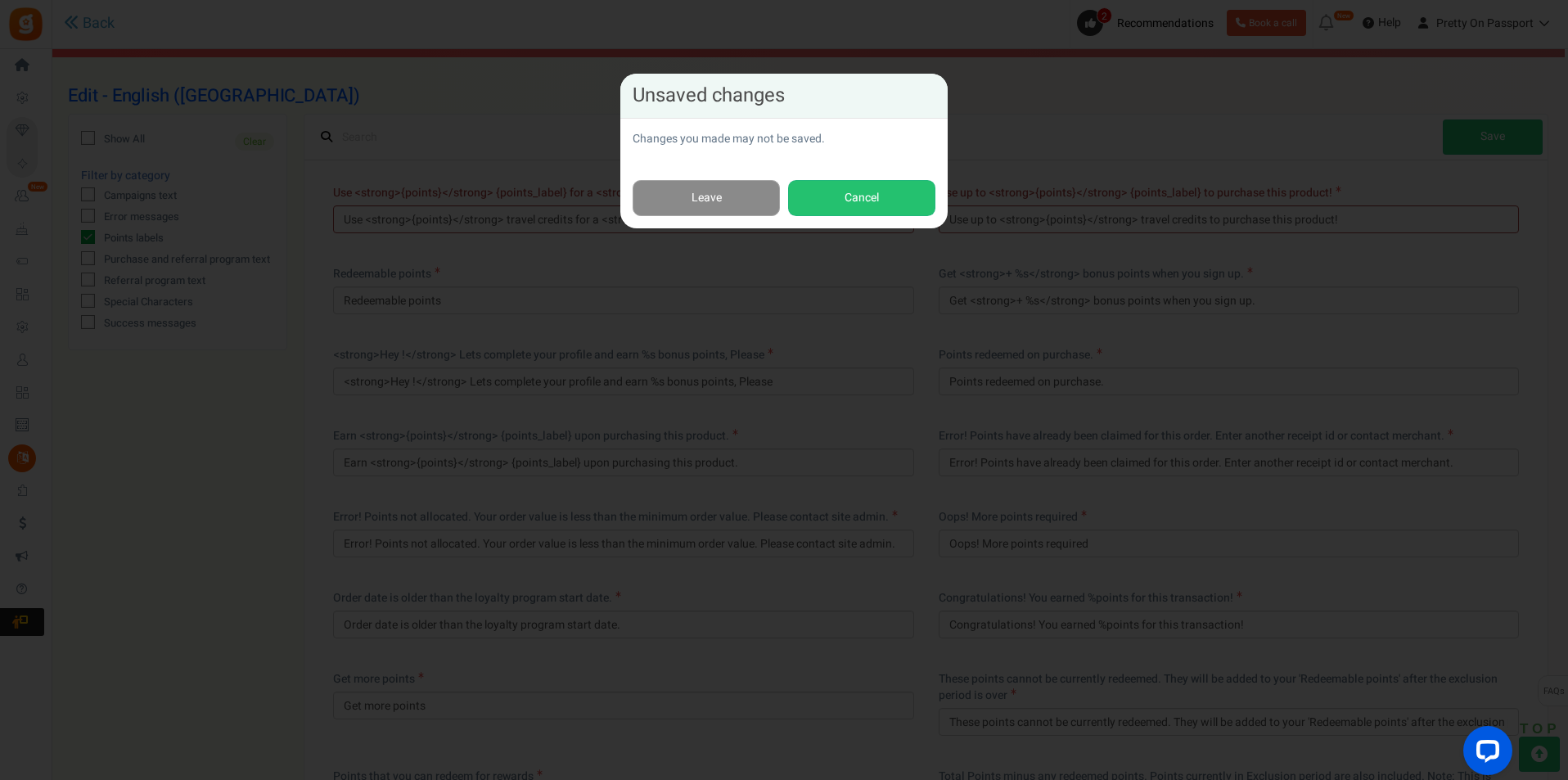
click at [736, 188] on link "Leave" at bounding box center [706, 198] width 148 height 37
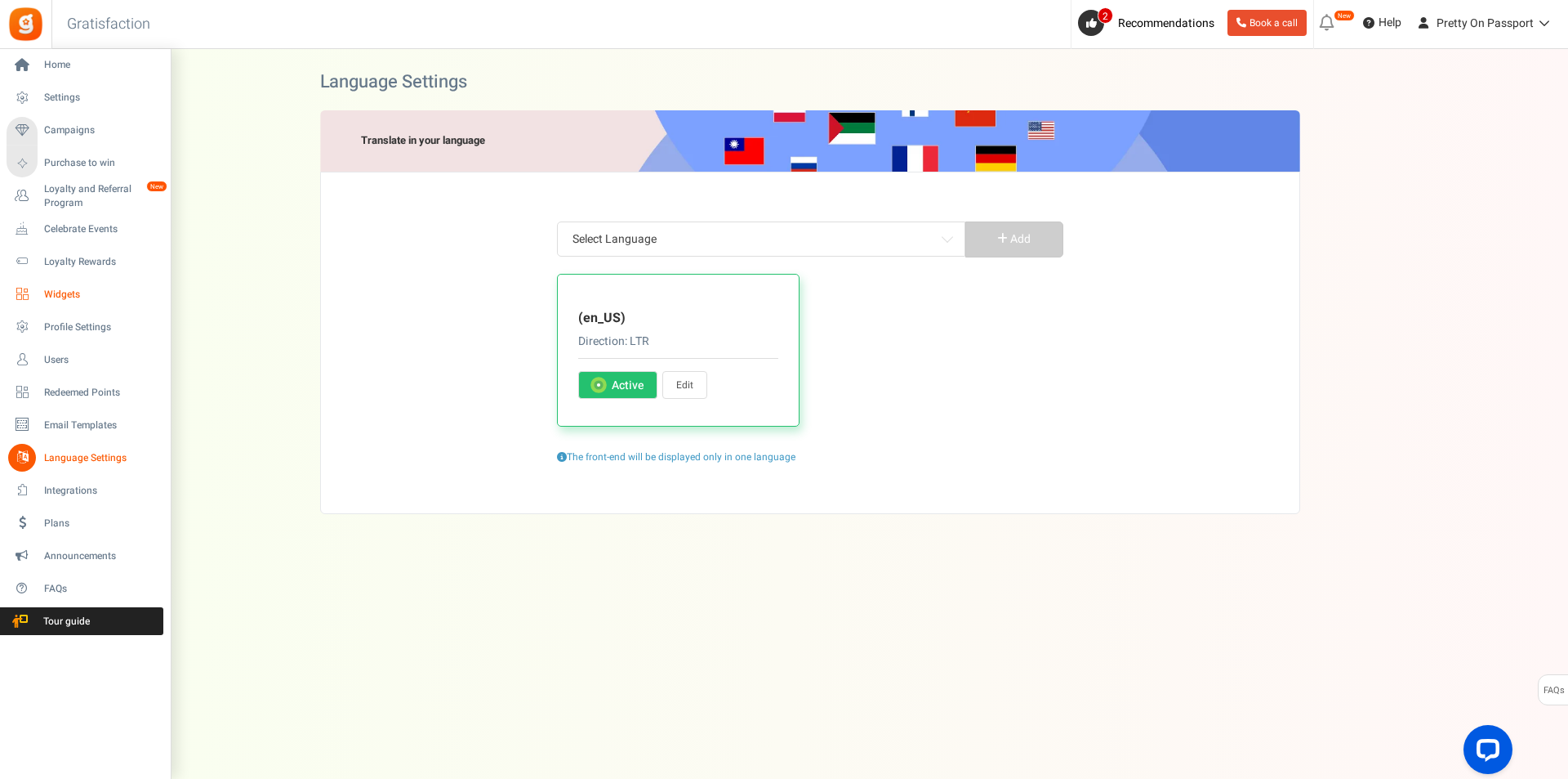
click at [77, 293] on span "Widgets" at bounding box center [101, 294] width 114 height 14
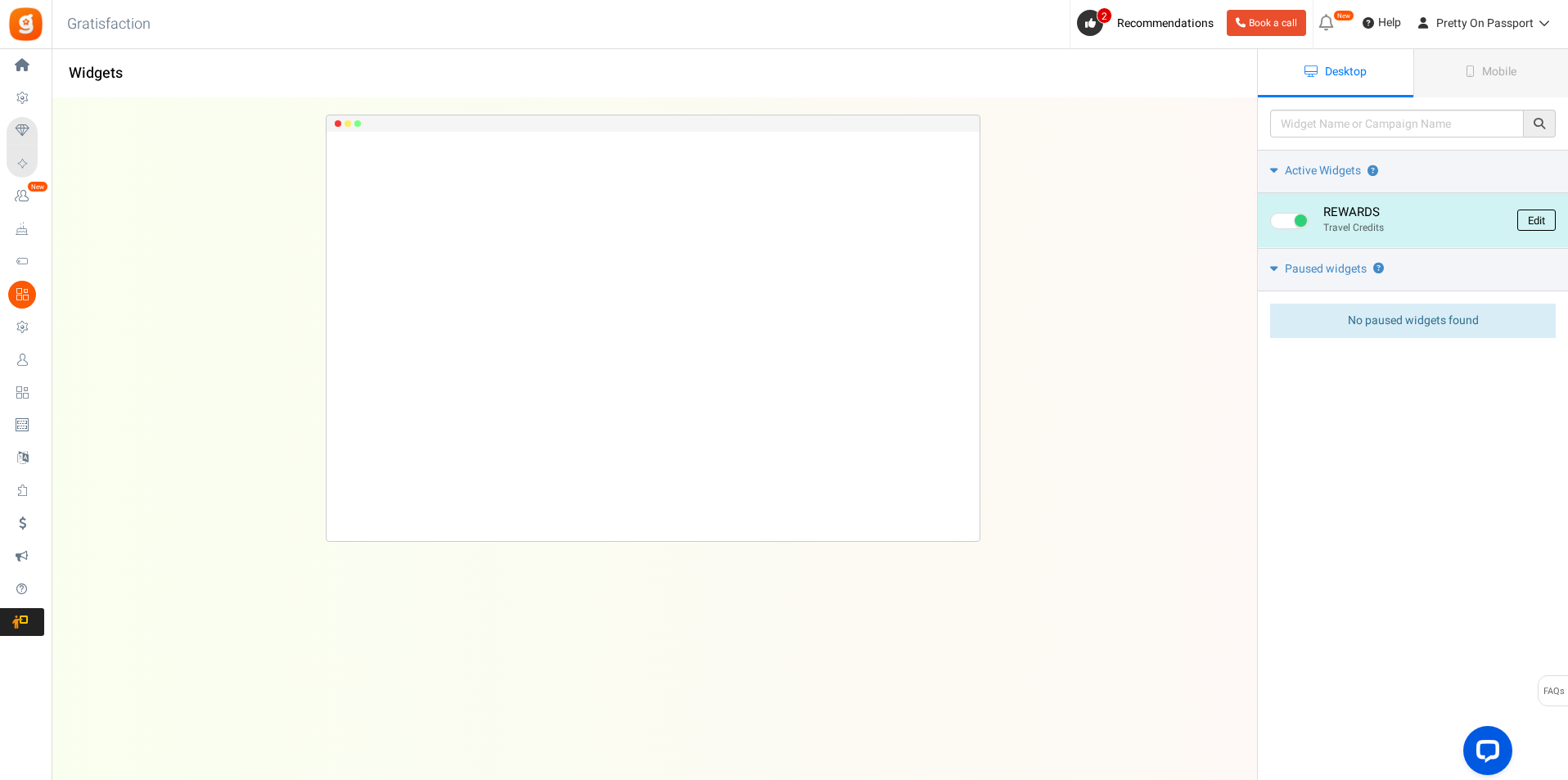
click at [1546, 218] on link "Edit" at bounding box center [1537, 220] width 39 height 21
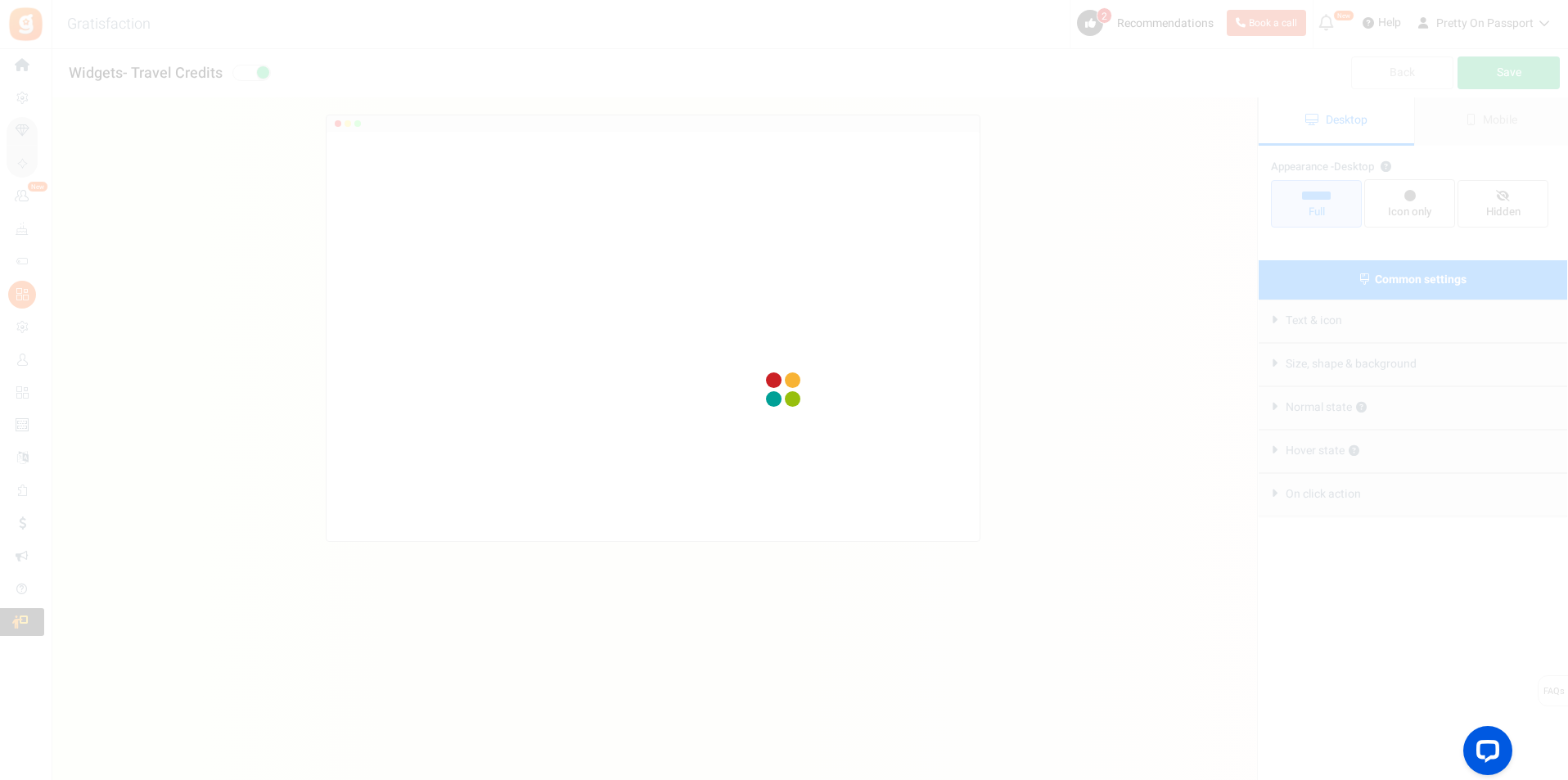
radio input "true"
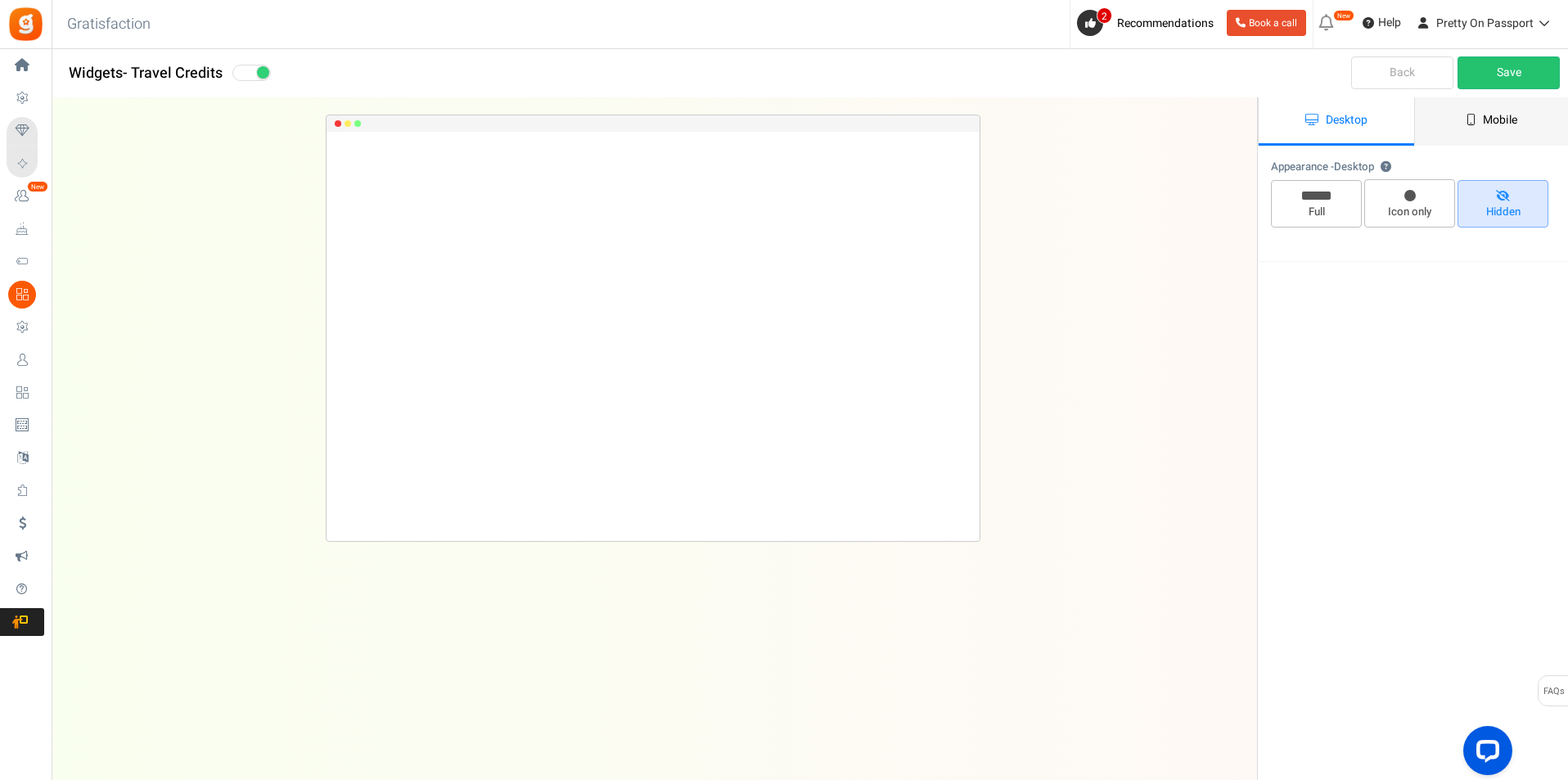
click at [1520, 113] on link "Mobile" at bounding box center [1492, 121] width 156 height 49
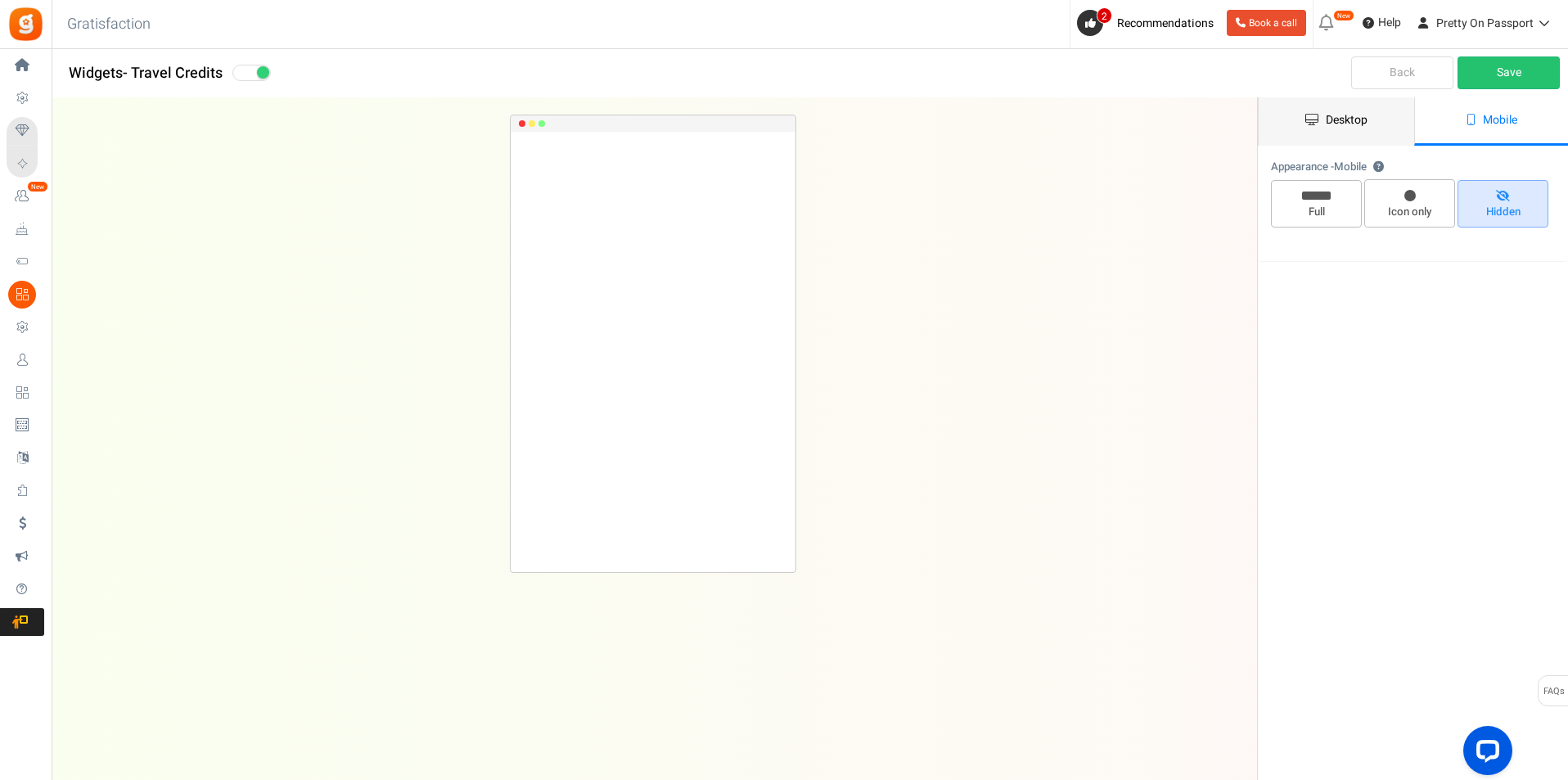
click at [1358, 114] on span "Desktop" at bounding box center [1347, 120] width 42 height 17
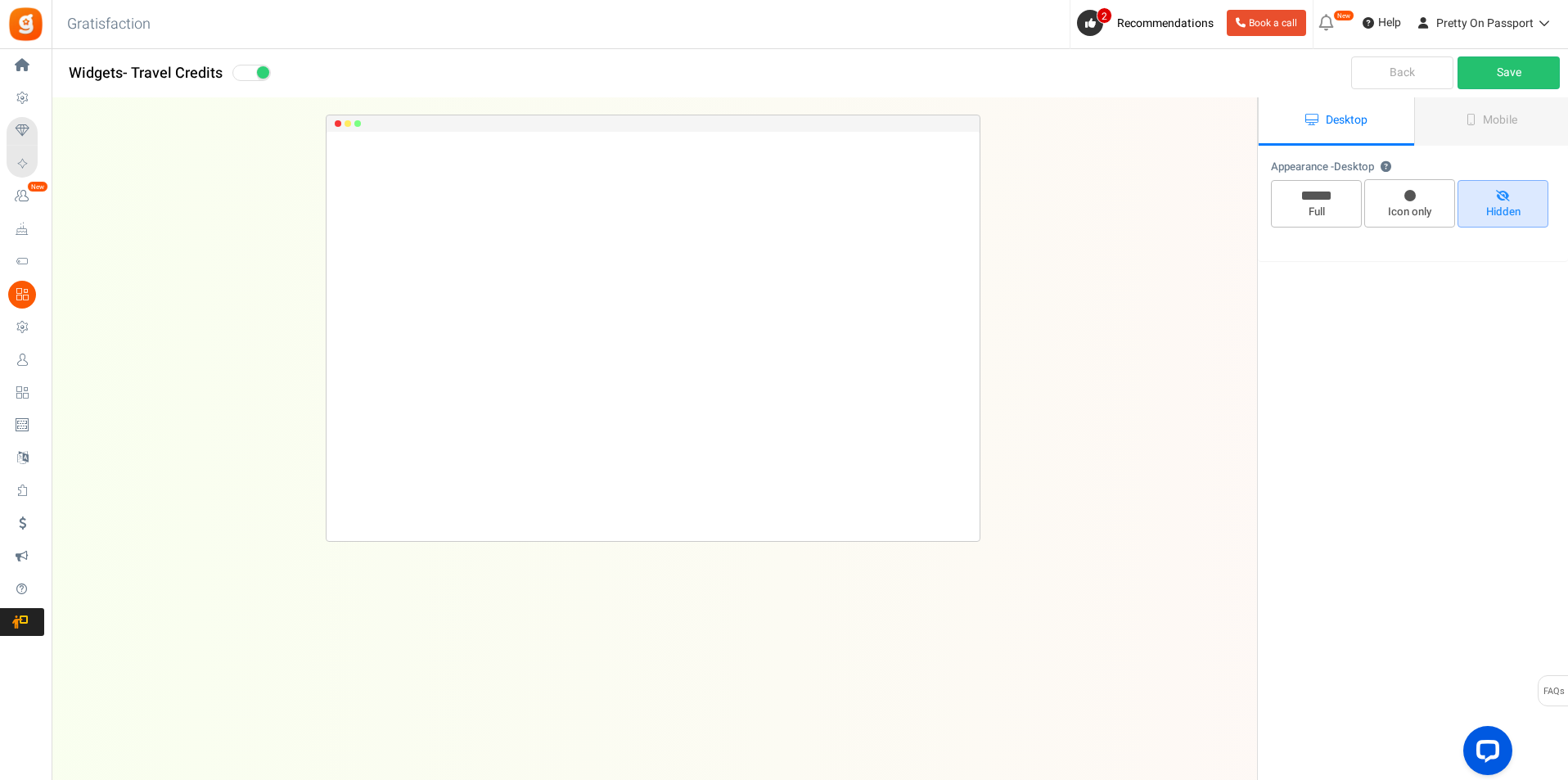
click at [1372, 75] on link "Back" at bounding box center [1402, 73] width 102 height 33
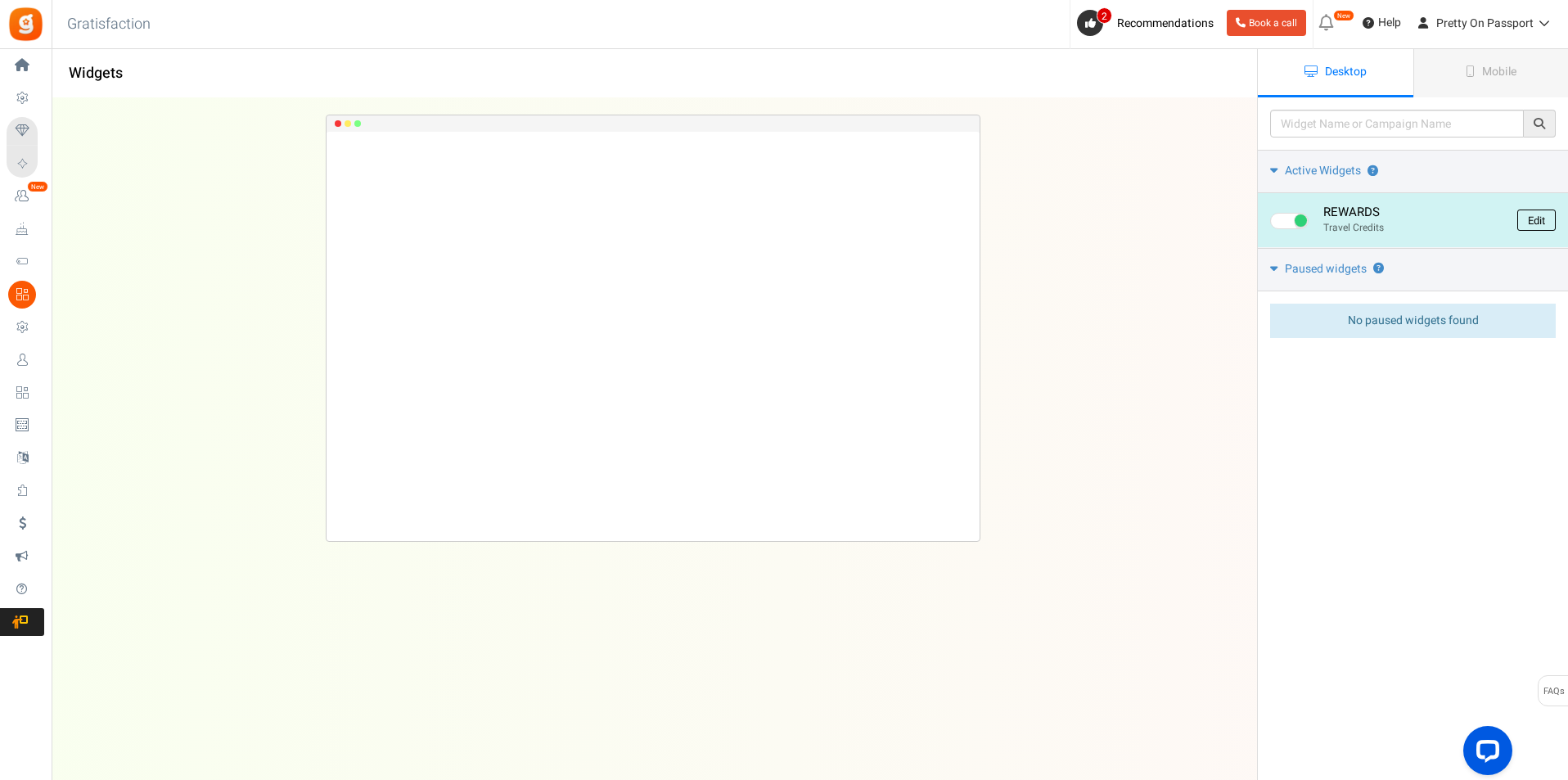
click at [1544, 218] on link "Edit" at bounding box center [1537, 220] width 39 height 21
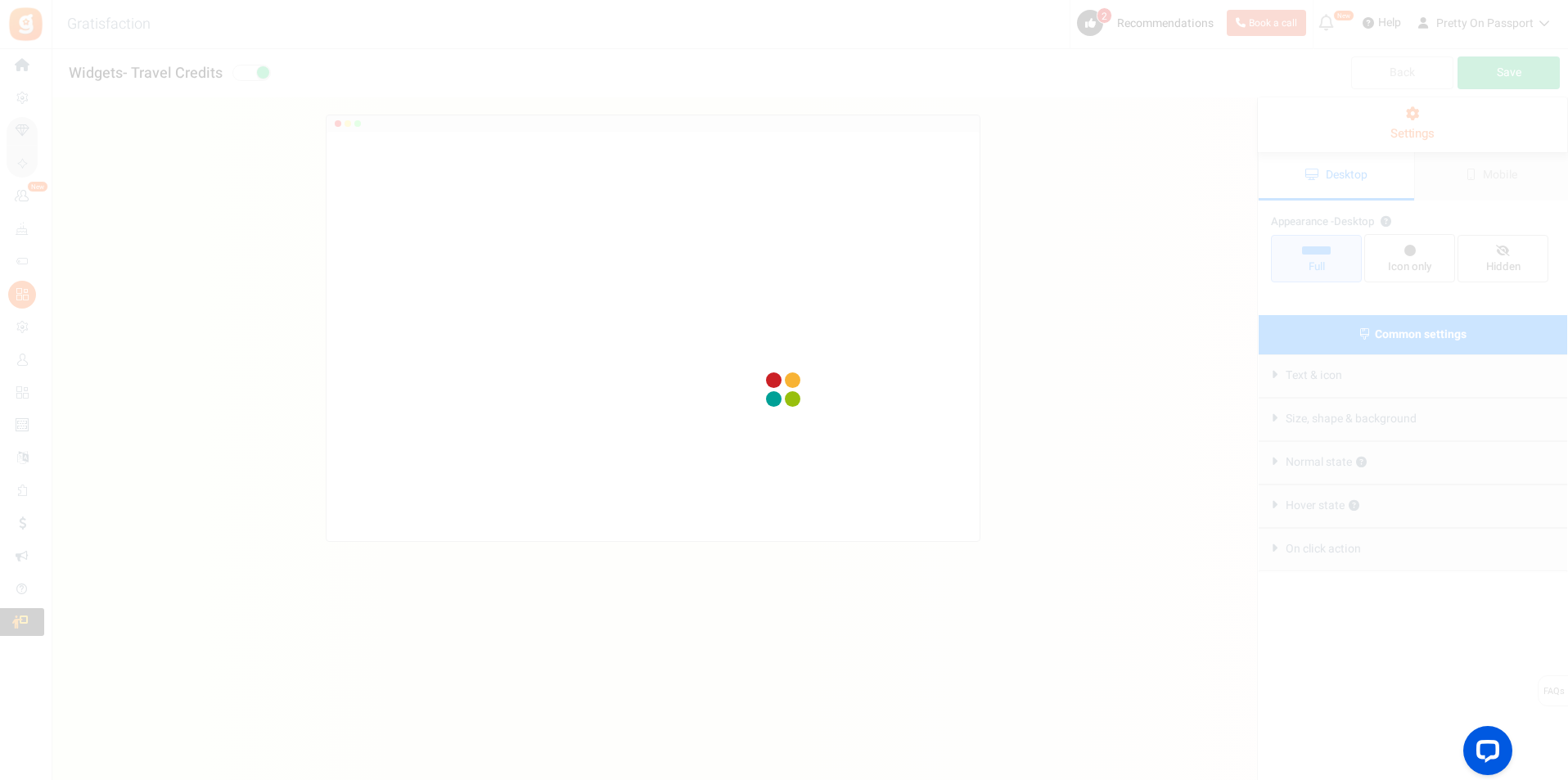
radio input "true"
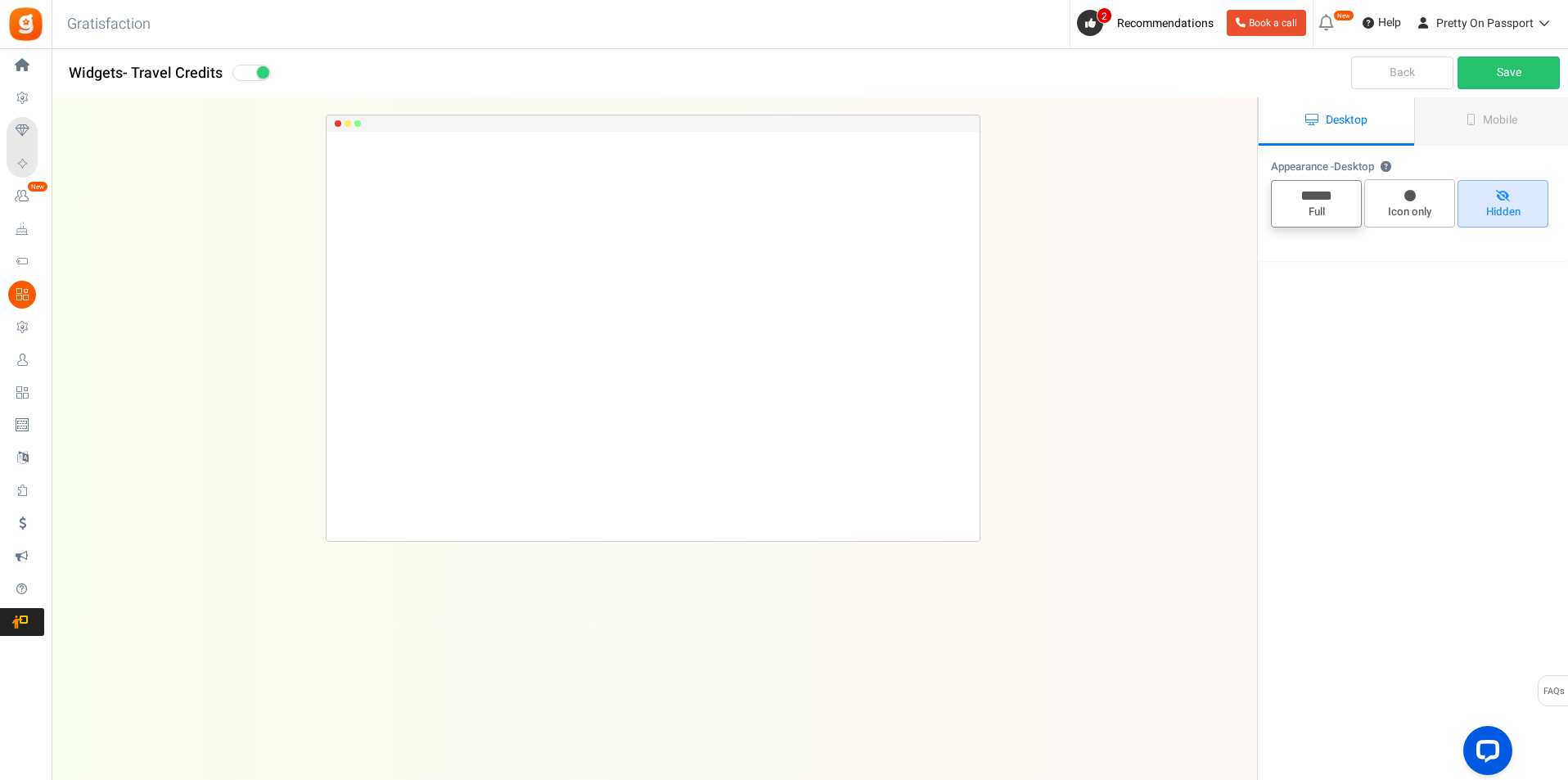
click at [1322, 213] on span "Full" at bounding box center [1316, 212] width 76 height 16
click at [1322, 194] on input "Full" at bounding box center [1322, 188] width 11 height 11
radio input "true"
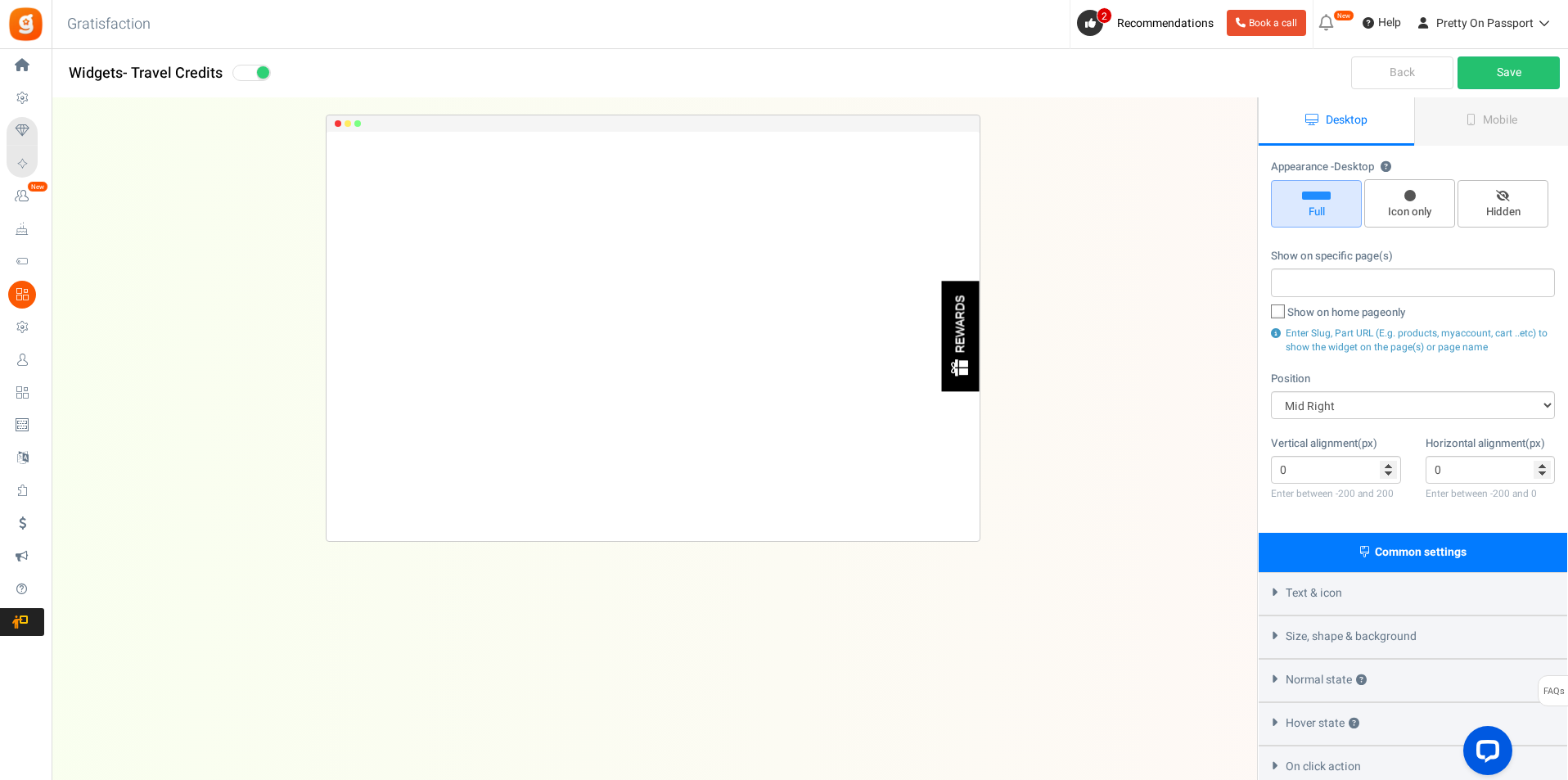
click at [1363, 590] on div "Text & icon" at bounding box center [1413, 594] width 308 height 44
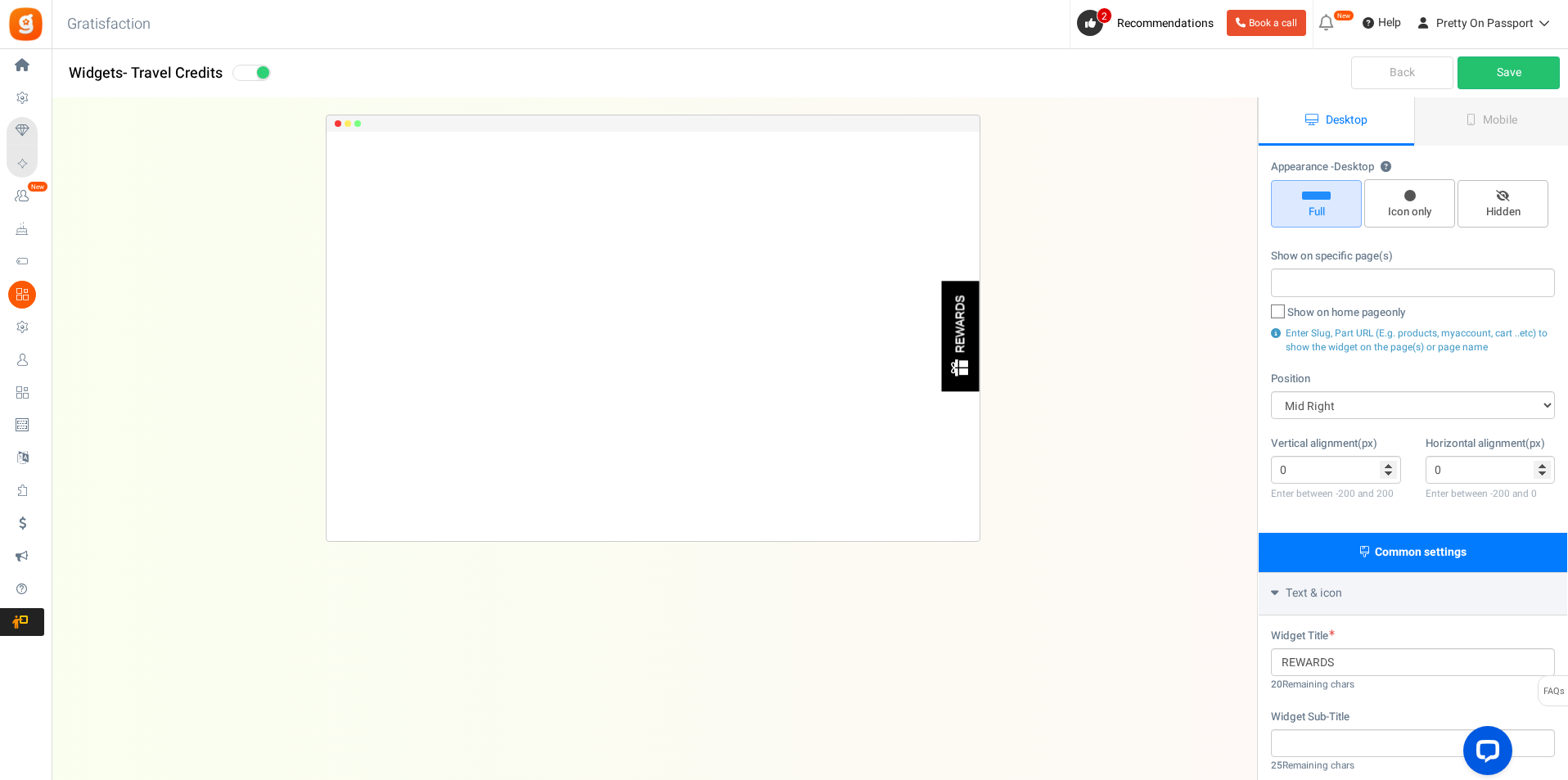
click at [1415, 82] on link "Back" at bounding box center [1402, 73] width 102 height 33
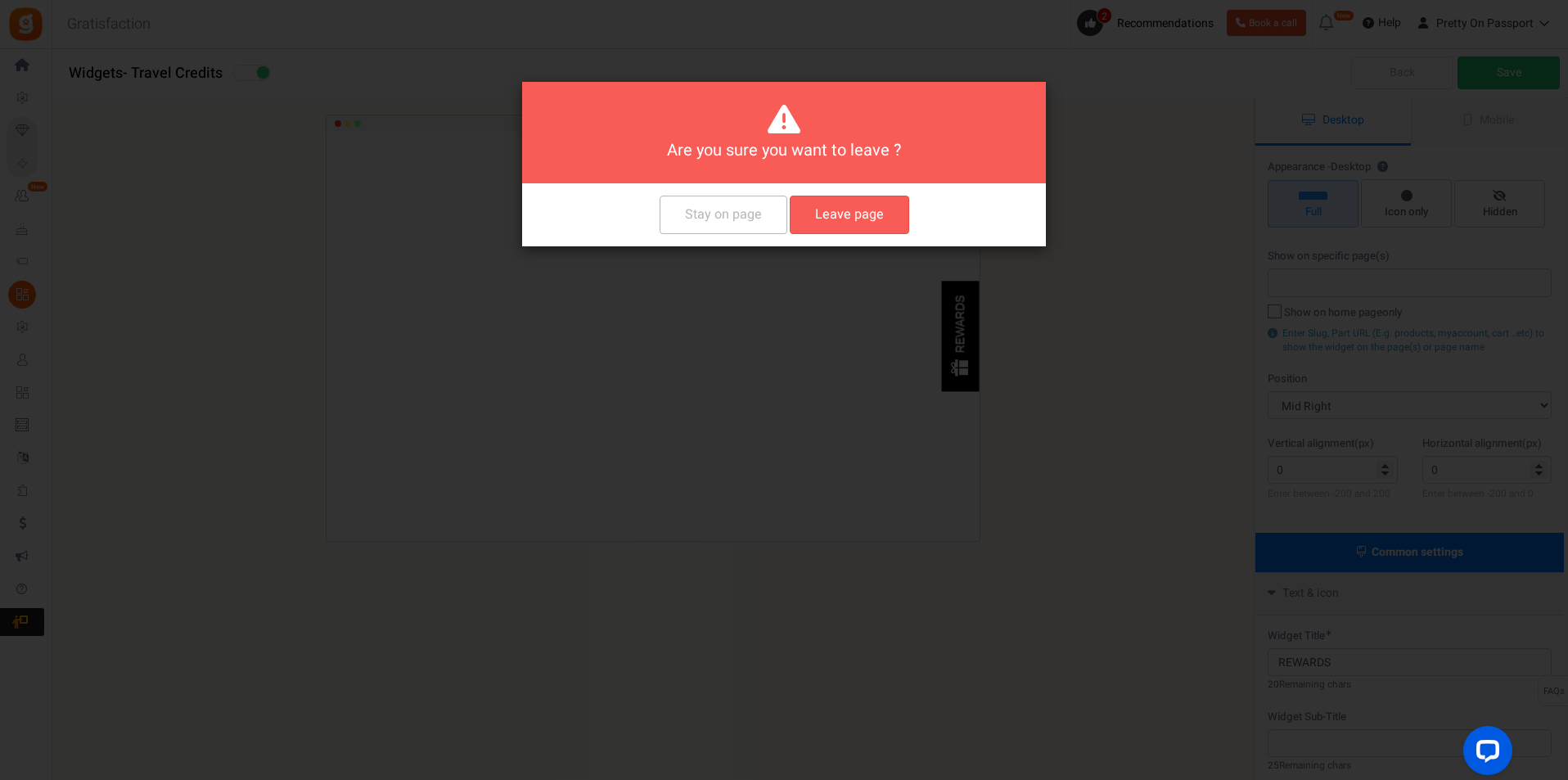
drag, startPoint x: 846, startPoint y: 215, endPoint x: 870, endPoint y: 209, distance: 24.7
click at [847, 214] on button "Leave page" at bounding box center [850, 214] width 120 height 39
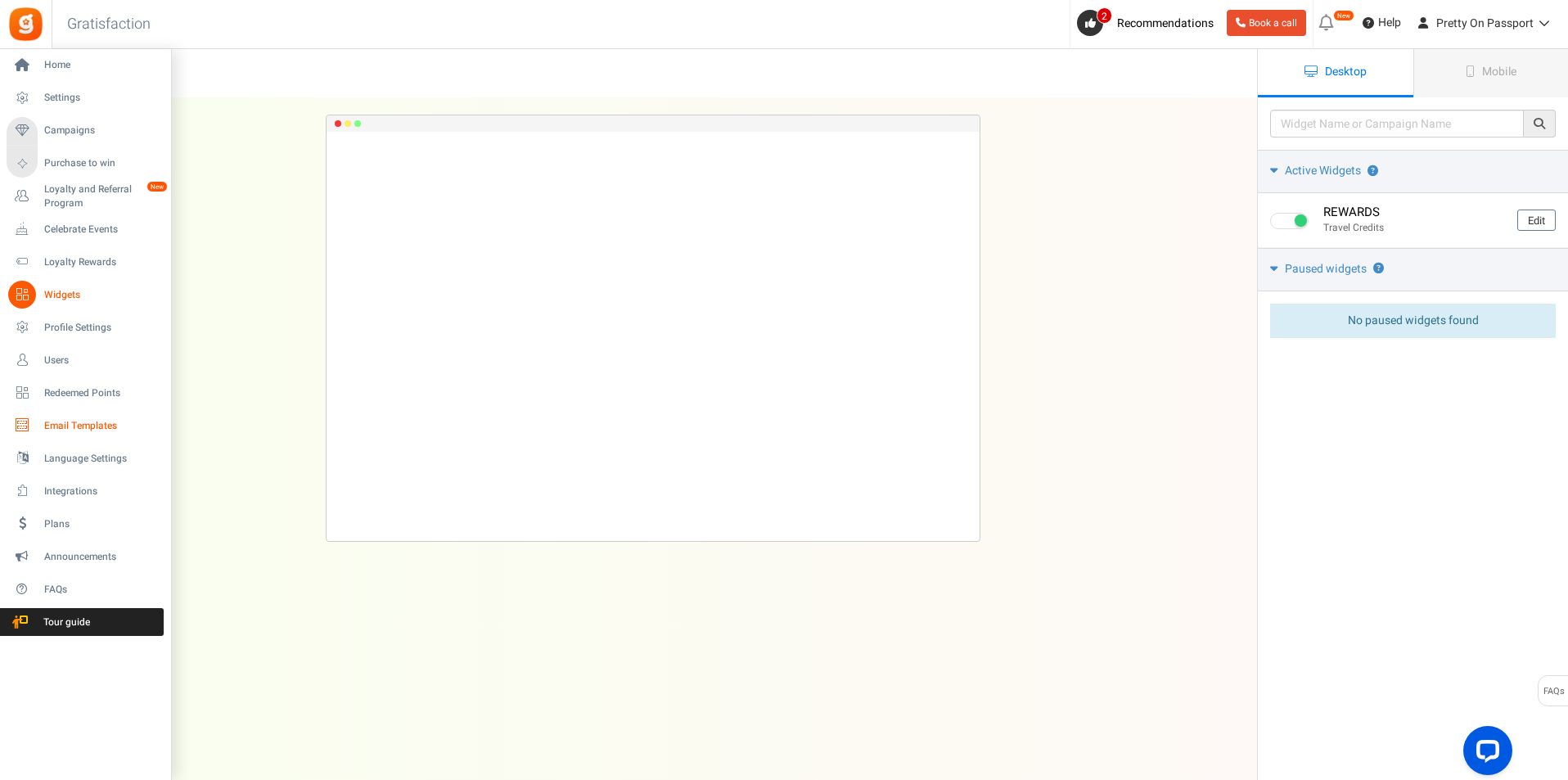
click at [73, 428] on span "Email Templates" at bounding box center [101, 425] width 115 height 14
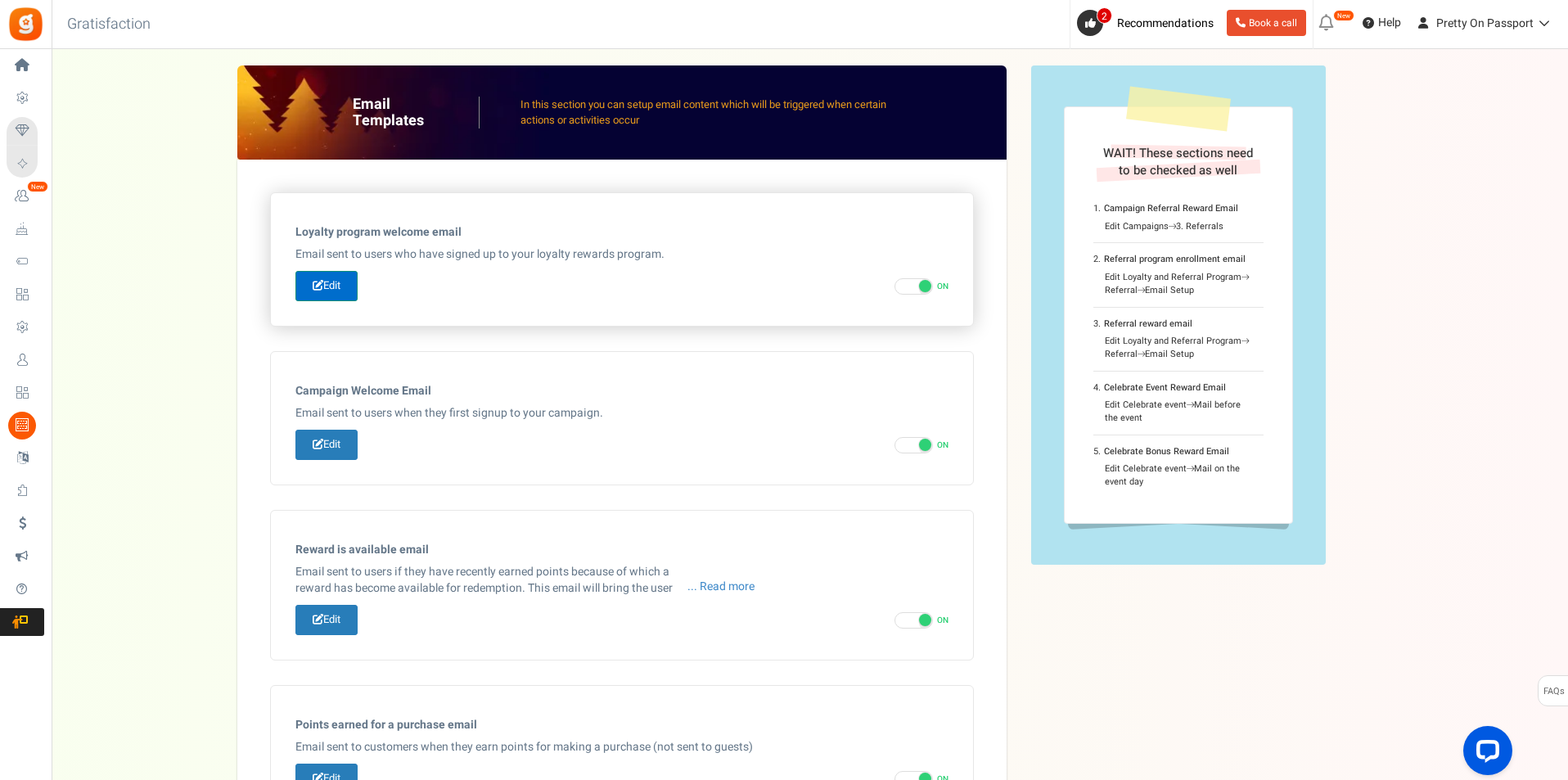
click at [320, 287] on icon at bounding box center [318, 284] width 11 height 11
type input "Welcome to our [[Loyalty Program Name]]"
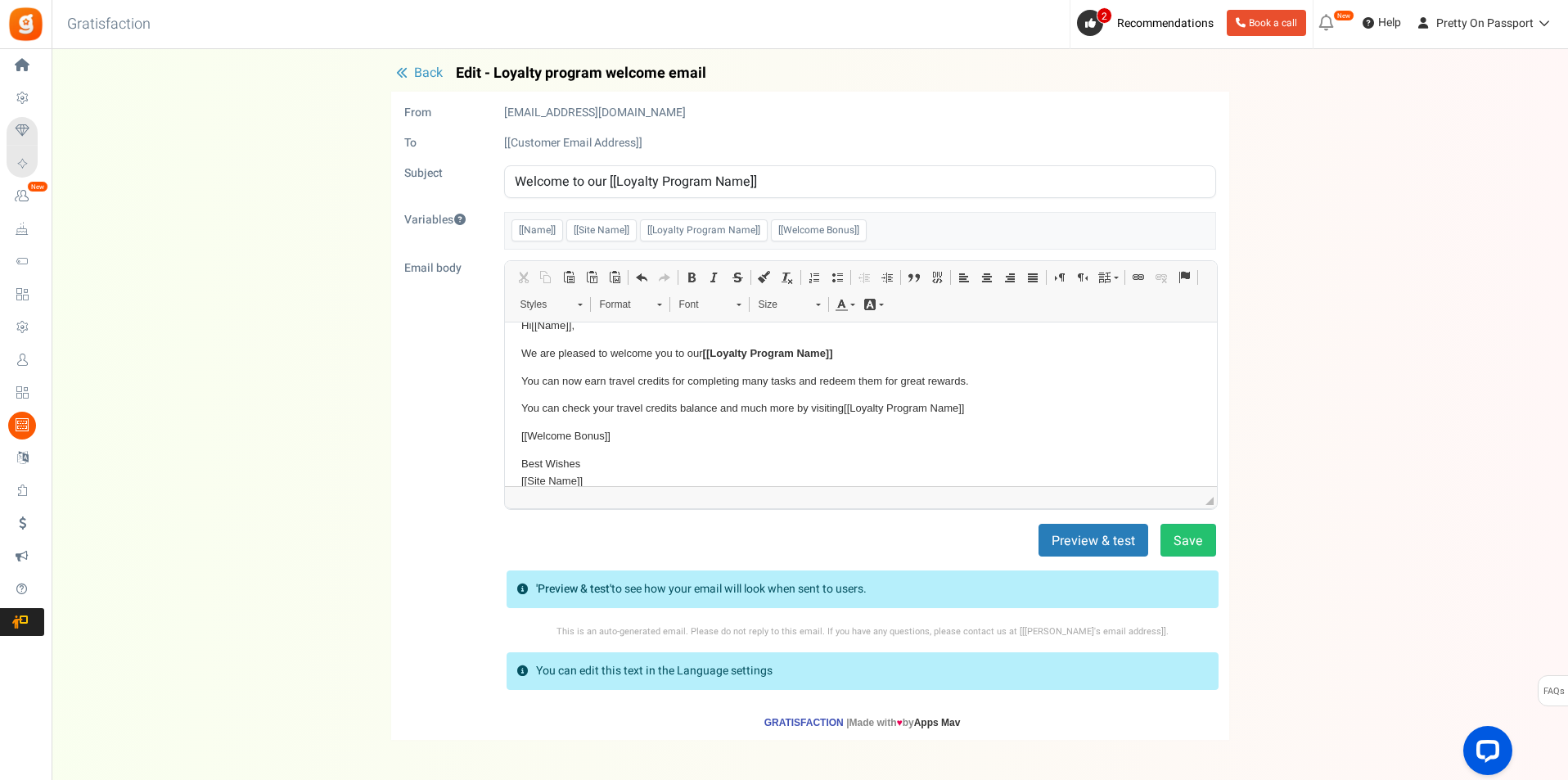
scroll to position [42, 0]
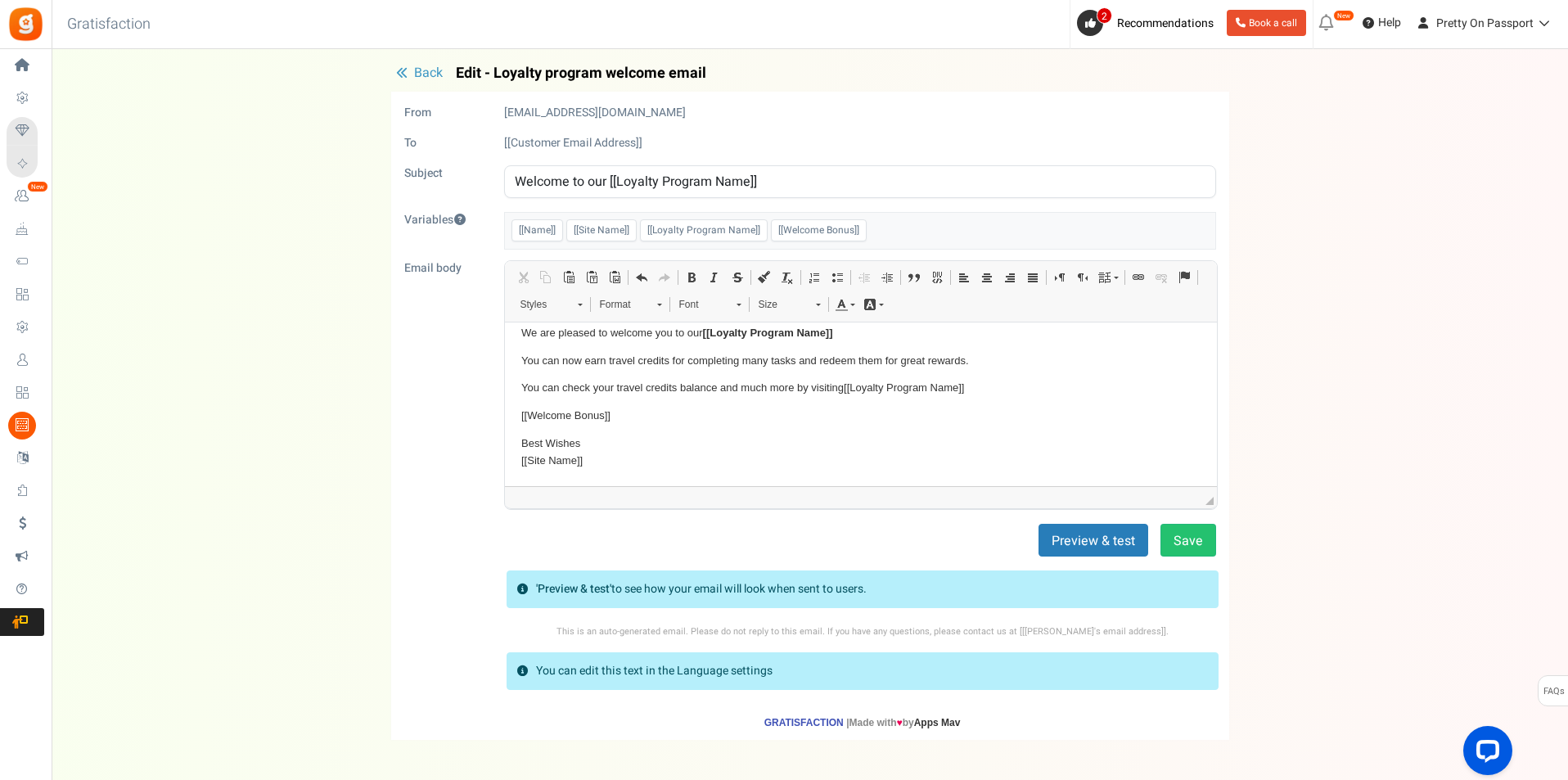
click at [427, 64] on span "Back" at bounding box center [428, 73] width 29 height 20
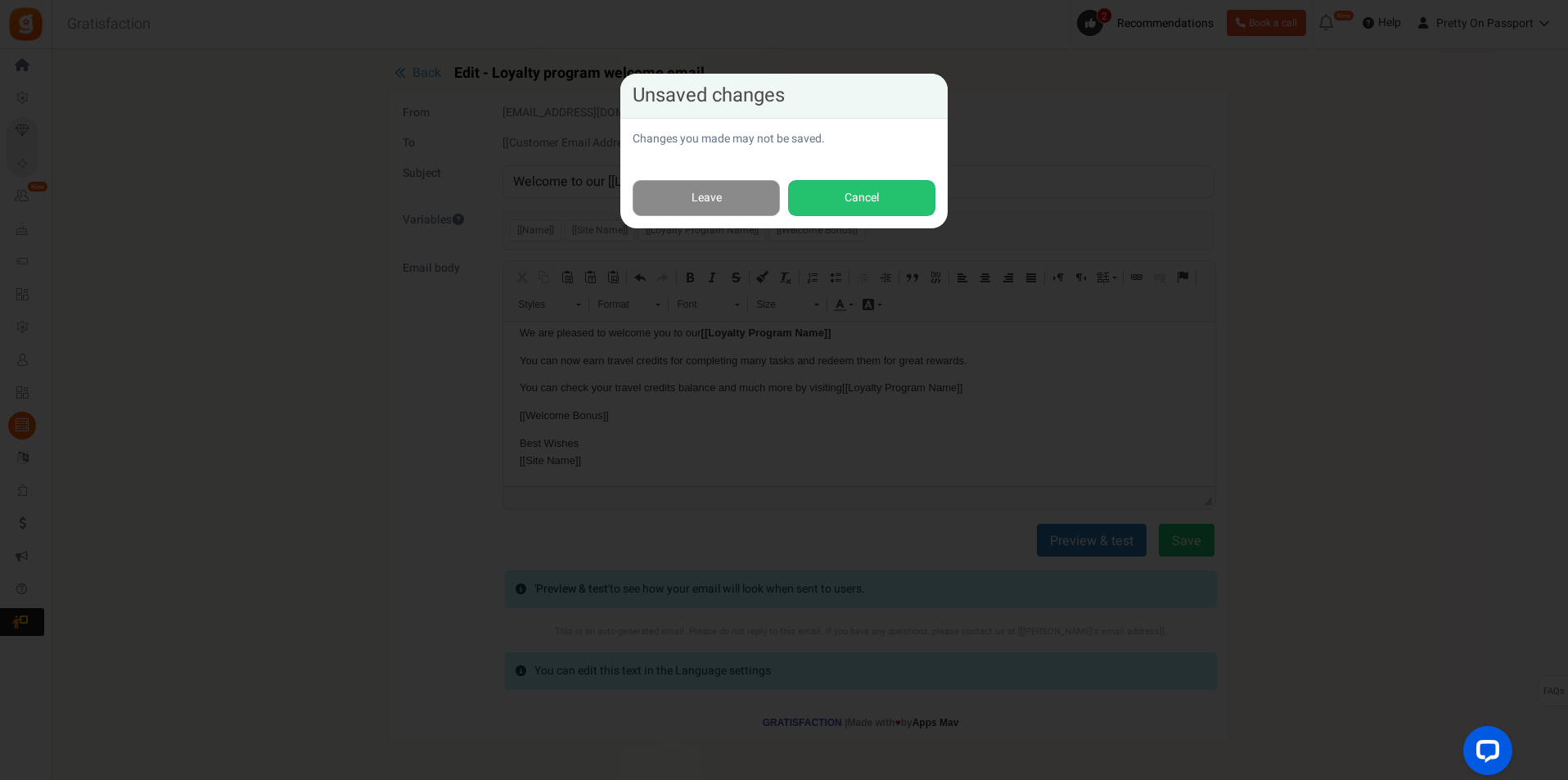
click at [693, 190] on link "Leave" at bounding box center [706, 198] width 148 height 37
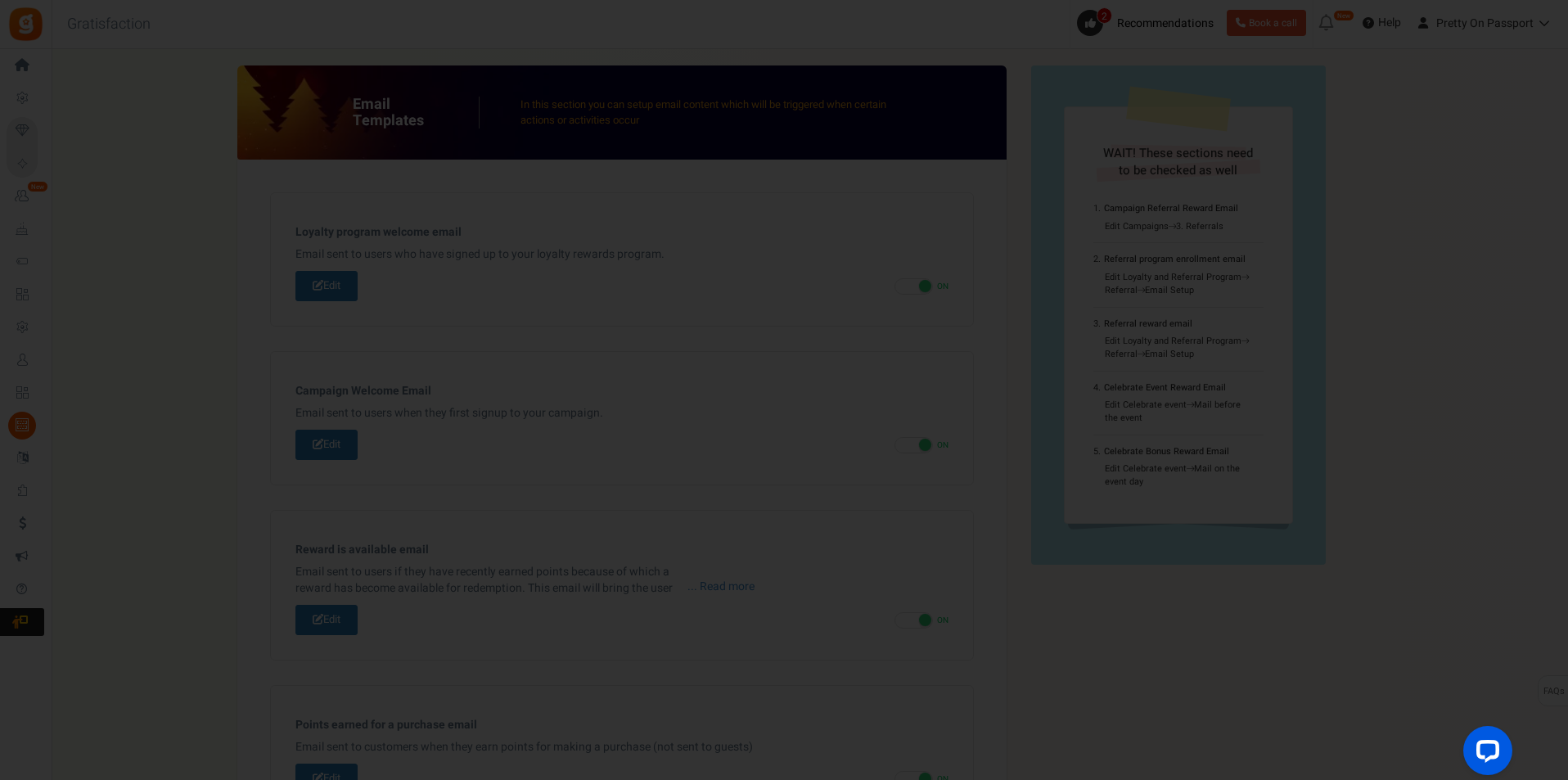
scroll to position [0, 0]
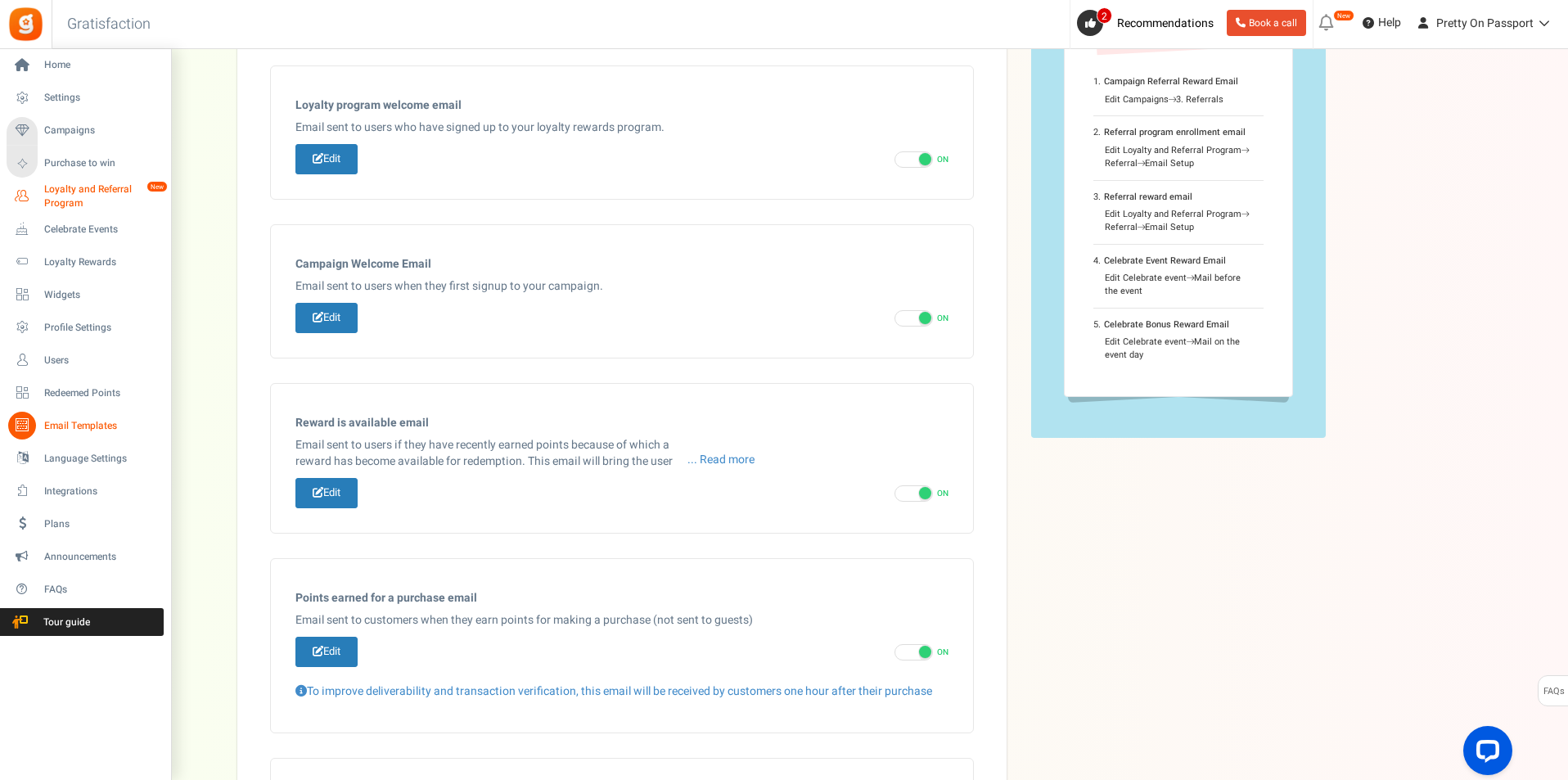
click at [87, 200] on span "Loyalty and Referral Program" at bounding box center [104, 196] width 120 height 28
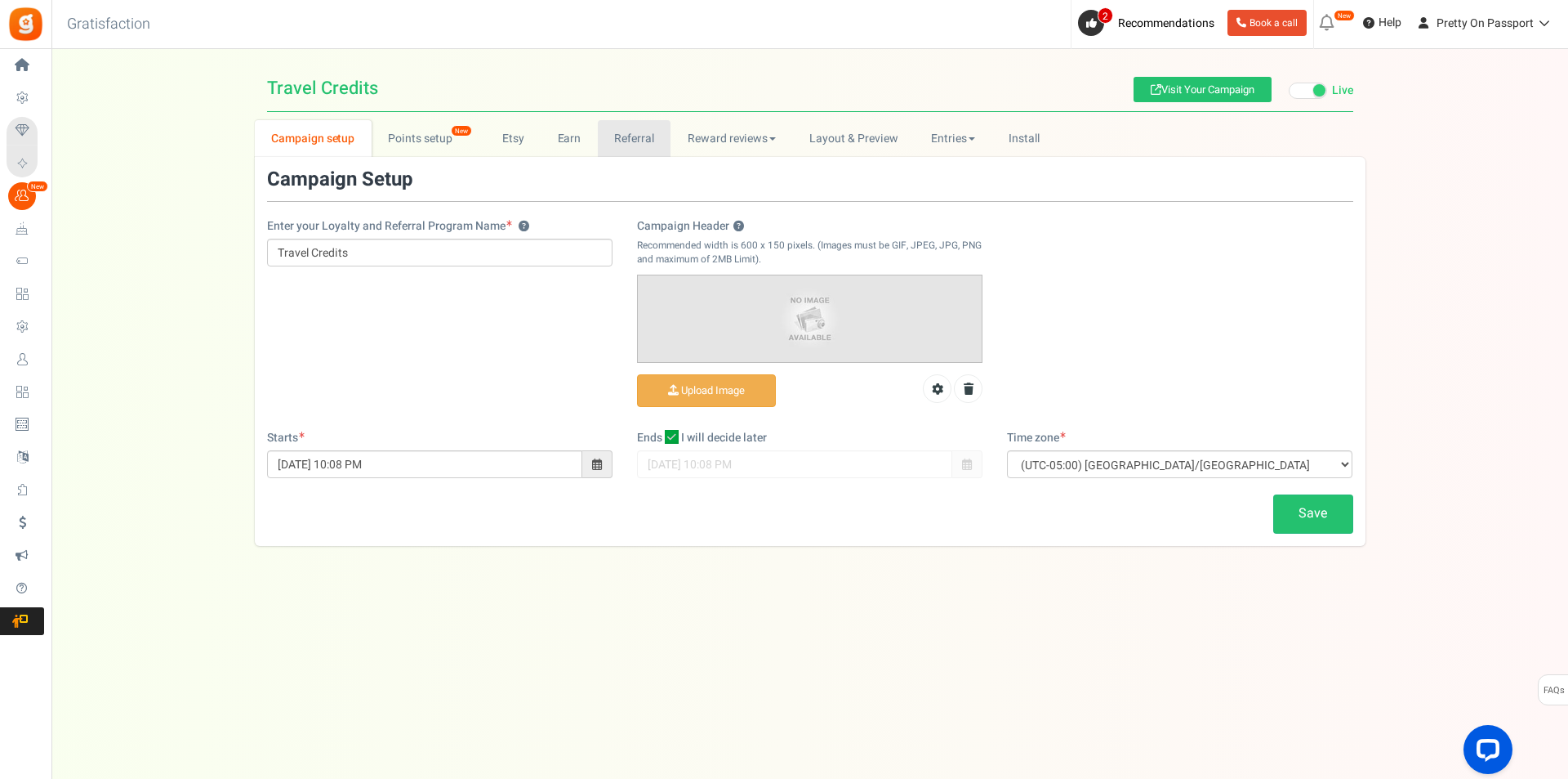
drag, startPoint x: 630, startPoint y: 133, endPoint x: 637, endPoint y: 170, distance: 37.7
click at [630, 133] on link "Referral" at bounding box center [634, 138] width 73 height 37
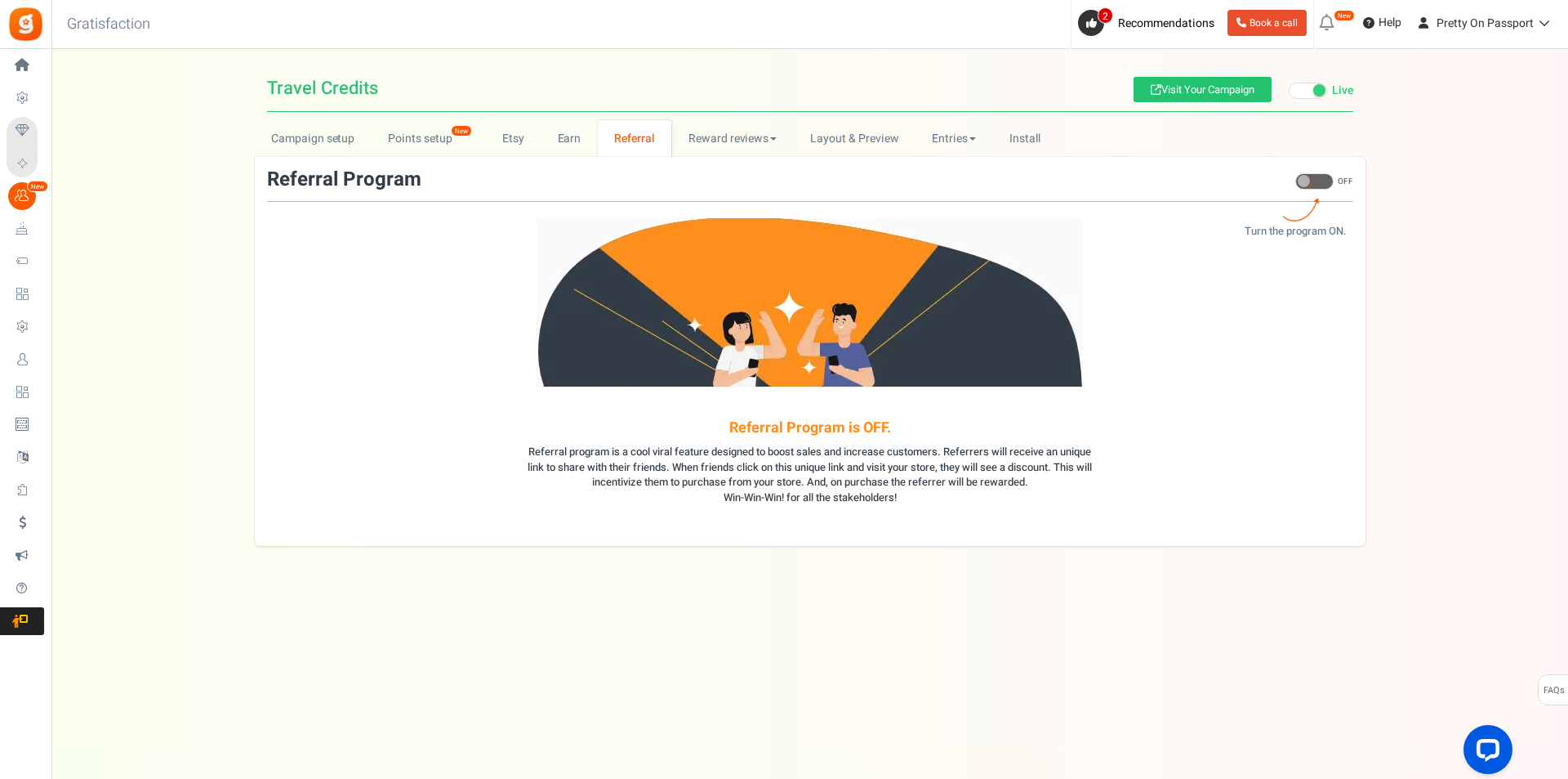
click at [1314, 180] on span at bounding box center [1314, 181] width 39 height 16
click at [1296, 180] on input "ON OFF" at bounding box center [1296, 190] width 0 height 28
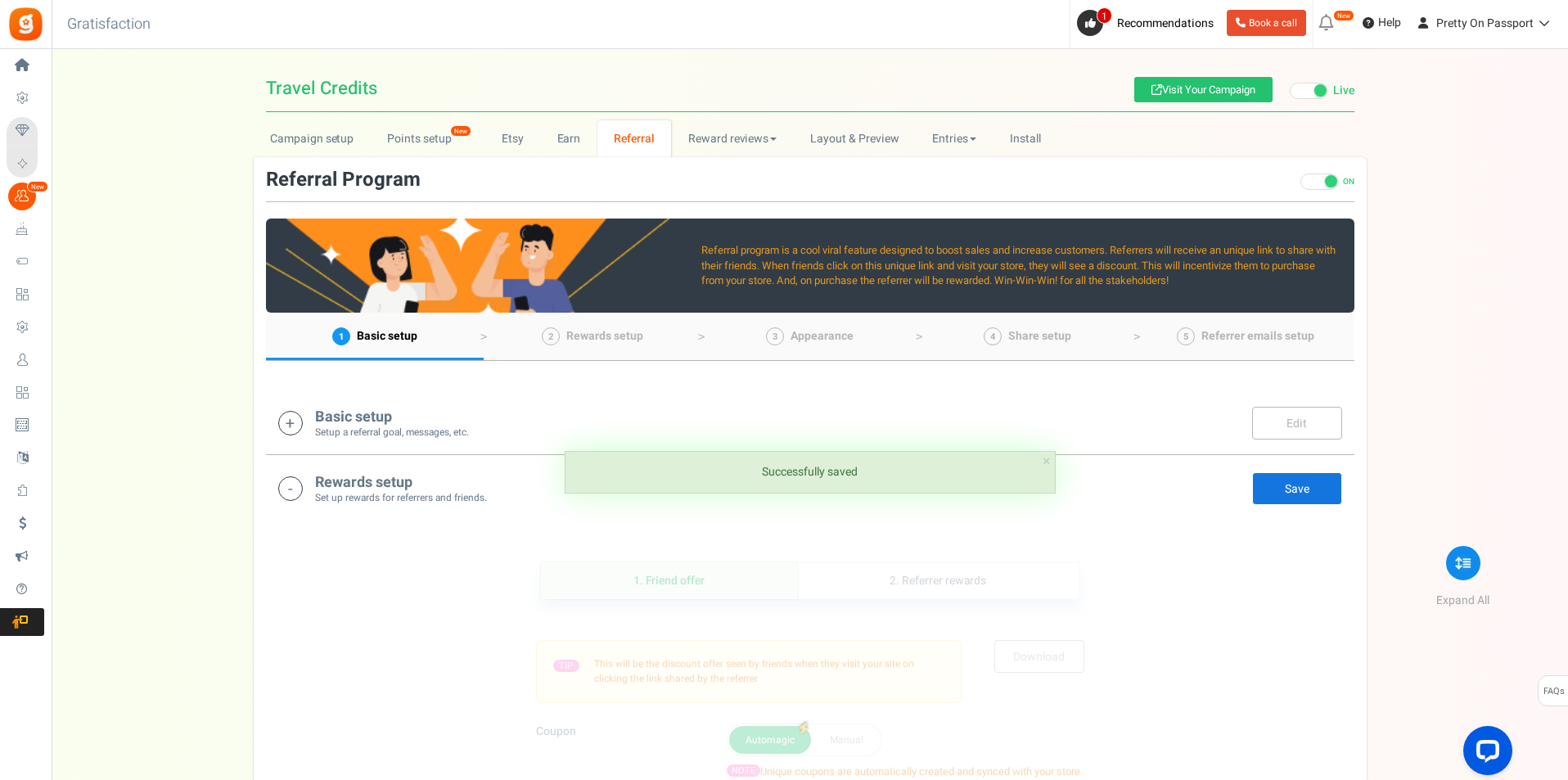
click at [908, 401] on div "Basic setup Setup a referral goal, messages, etc. Edit Save There are unsaved c…" at bounding box center [811, 421] width 1089 height 65
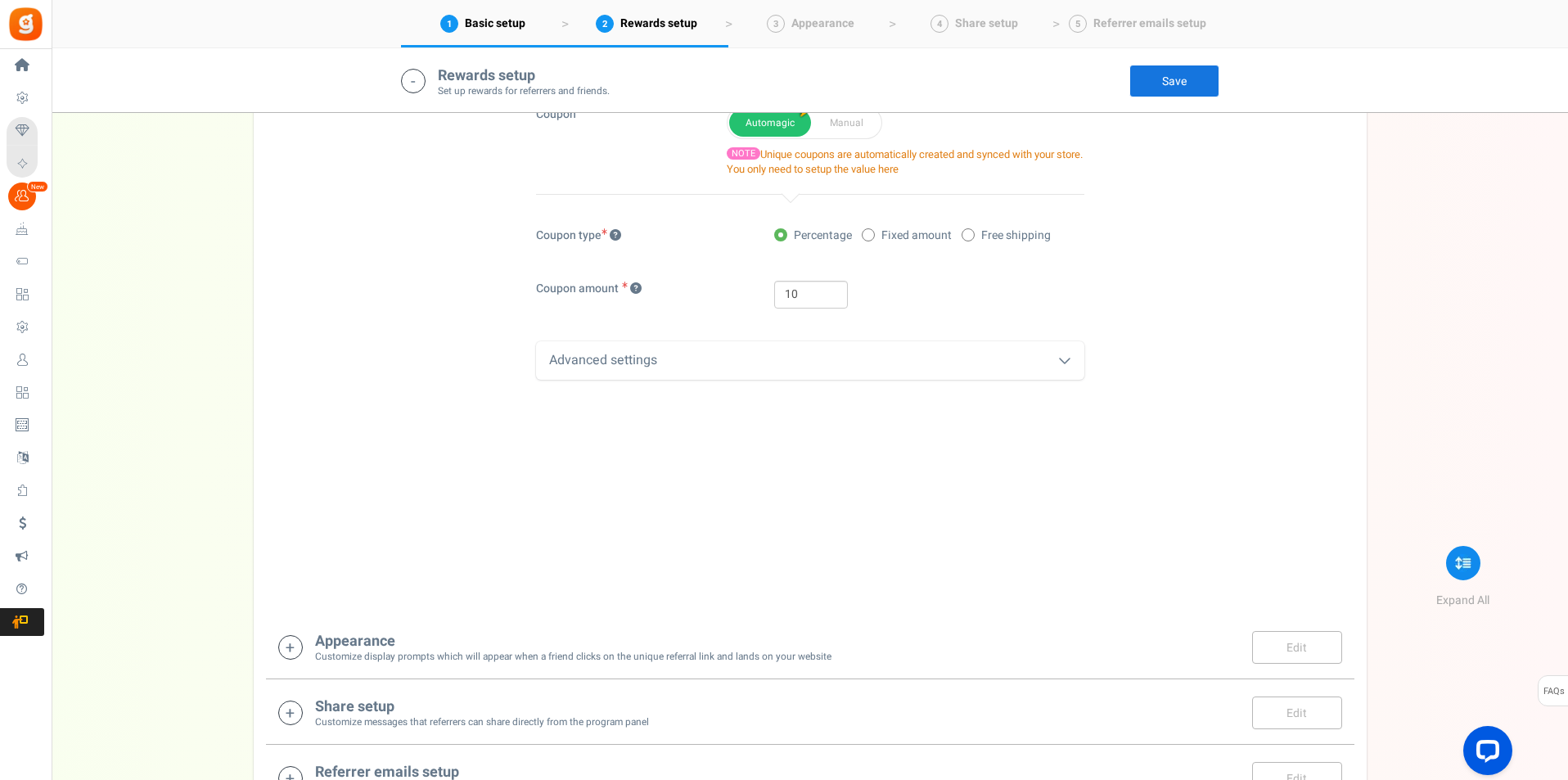
scroll to position [1562, 0]
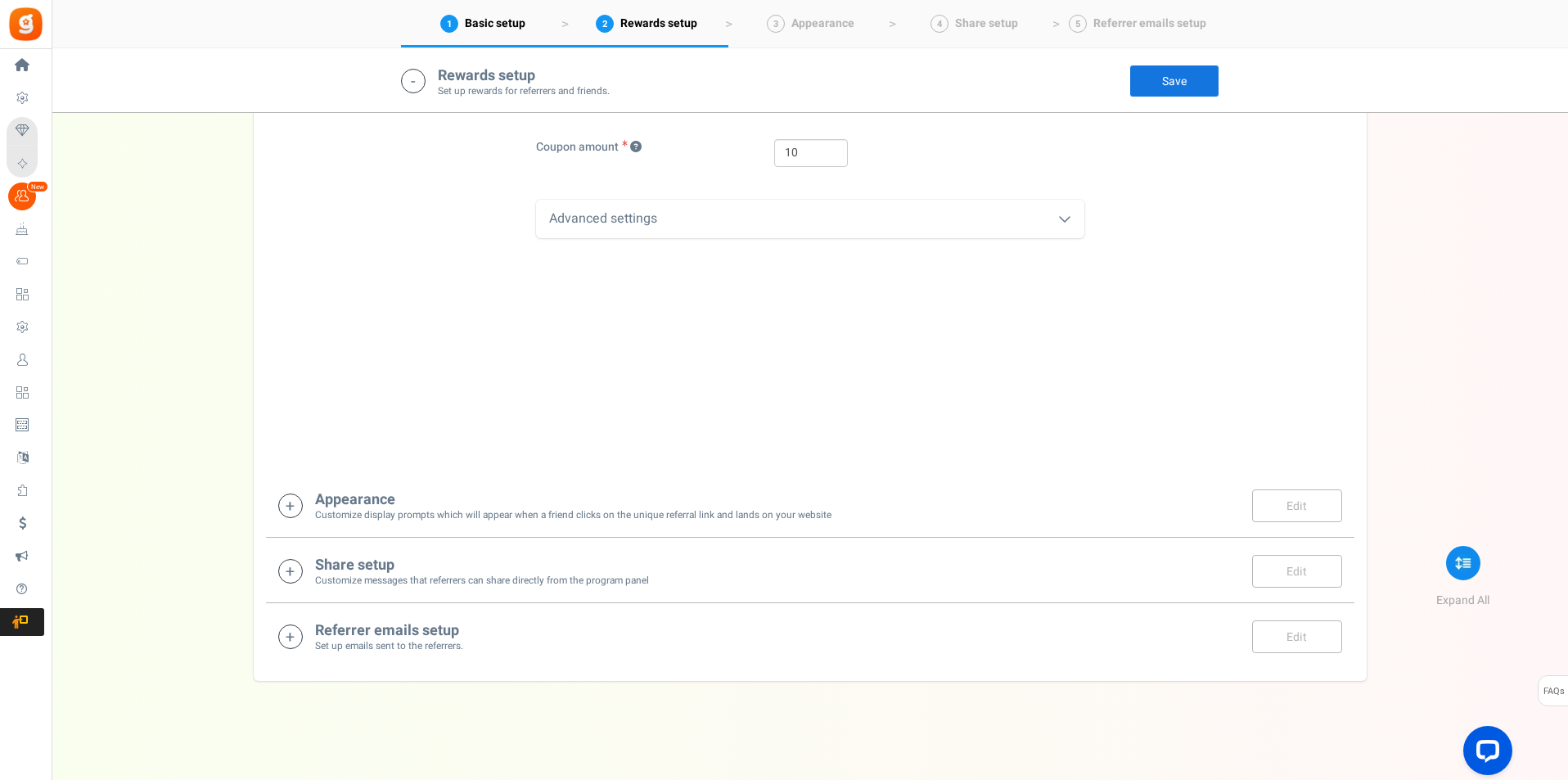
click at [730, 640] on div "Referrer emails setup Set up emails sent to the referrers. Edit Save Save" at bounding box center [810, 636] width 1064 height 34
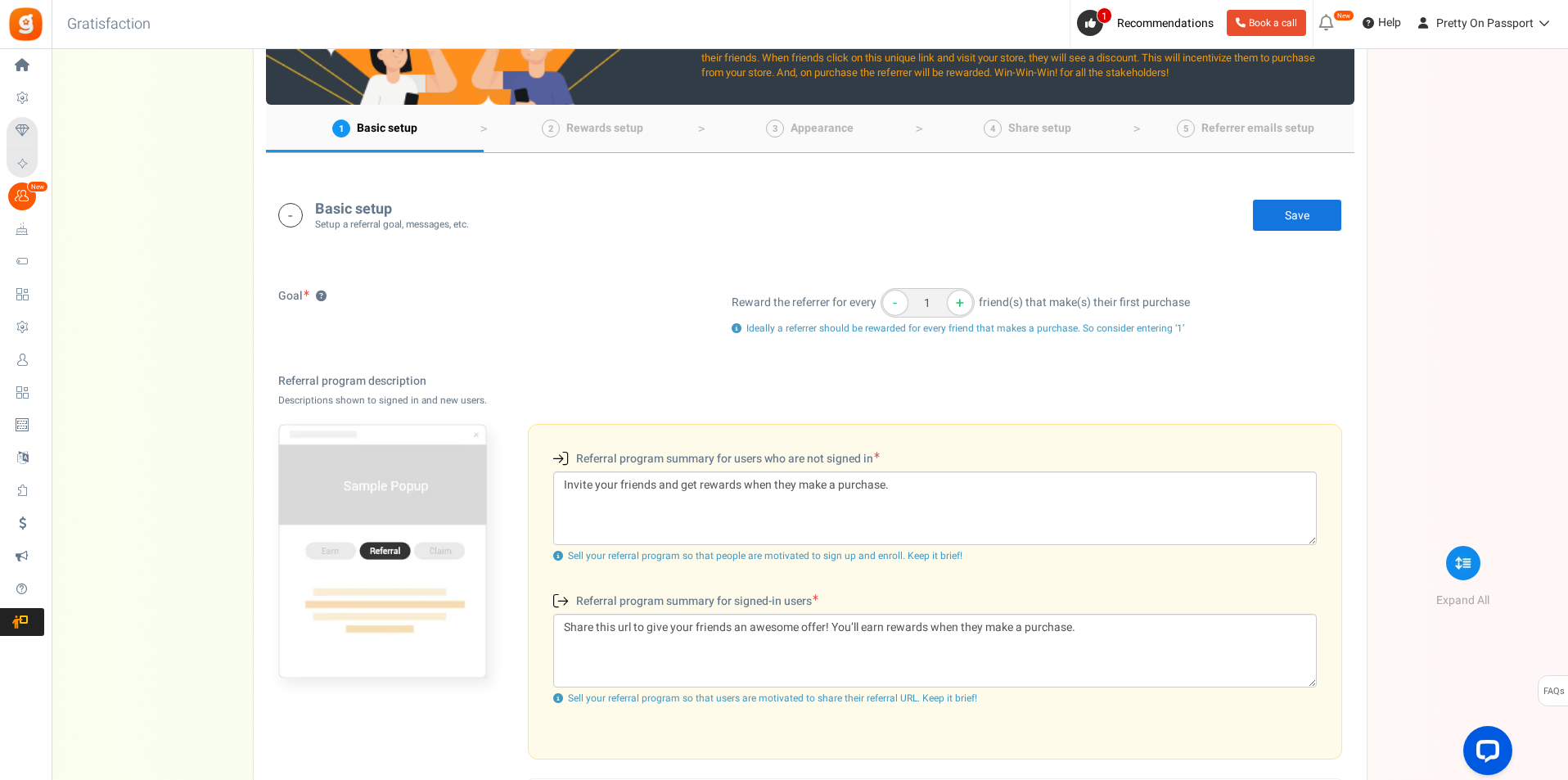
scroll to position [0, 0]
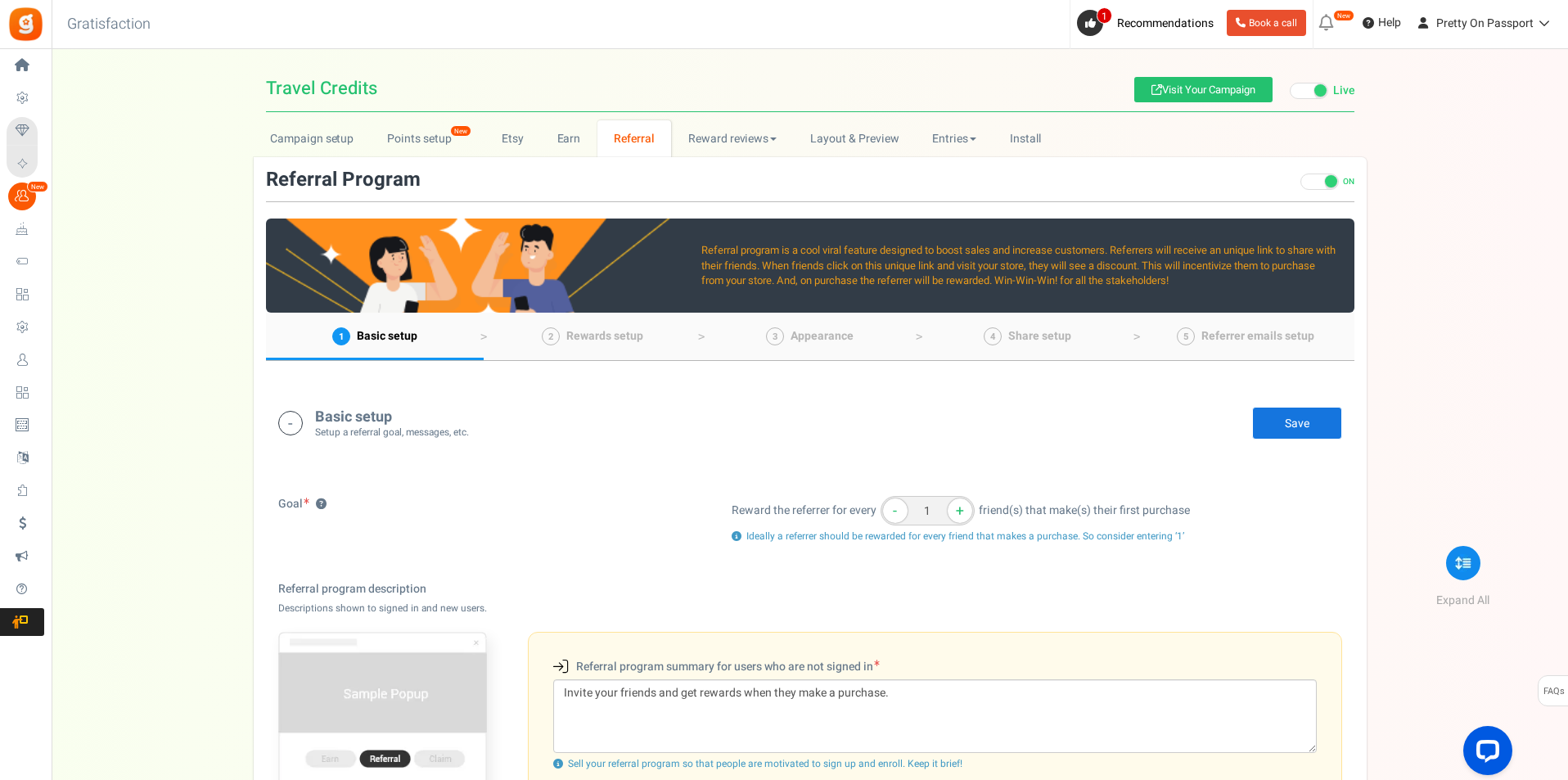
click at [1324, 178] on span at bounding box center [1320, 181] width 39 height 16
click at [1301, 178] on input "ON OFF" at bounding box center [1301, 190] width 0 height 28
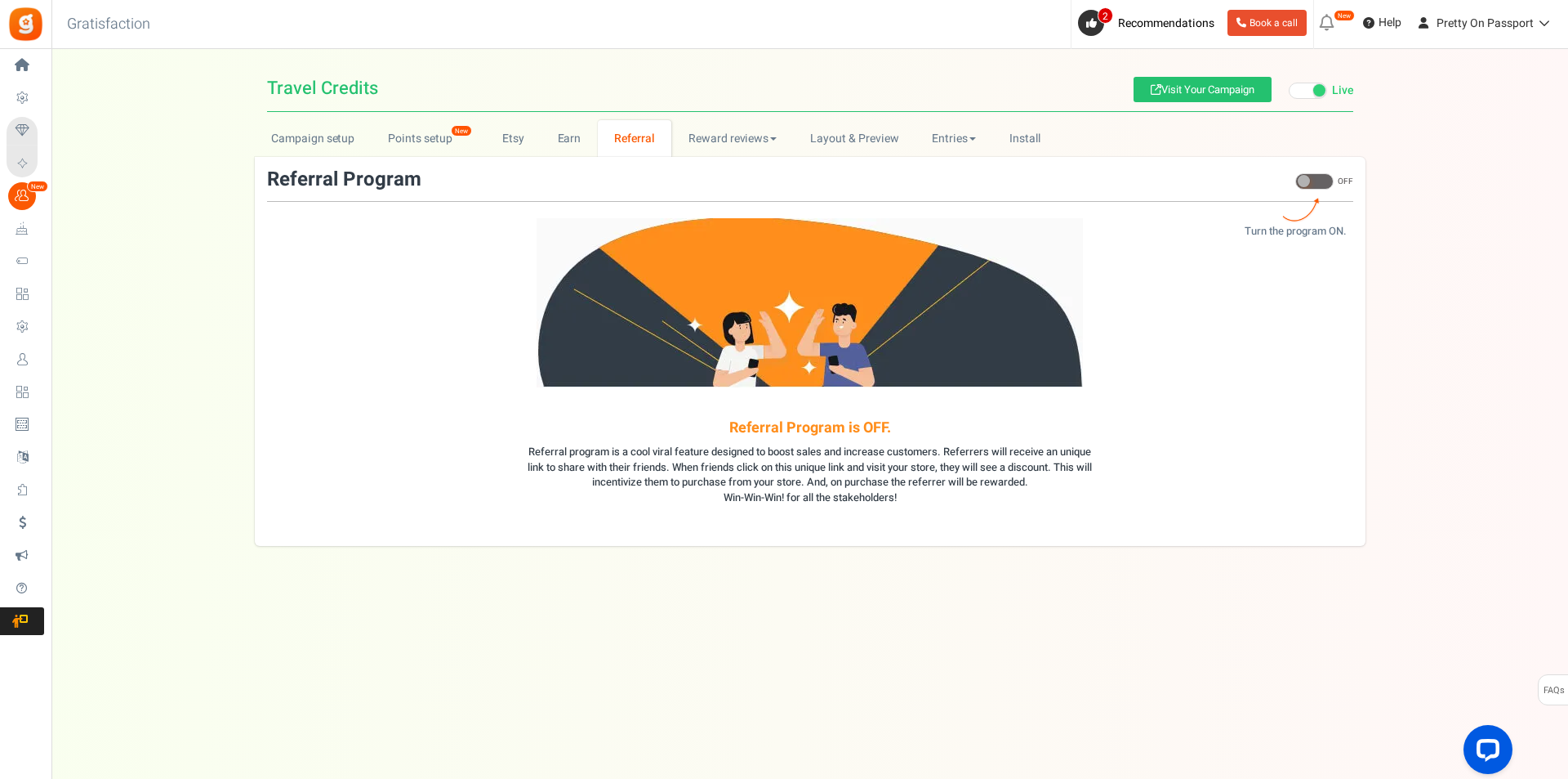
click at [1313, 175] on span at bounding box center [1314, 181] width 39 height 16
click at [1296, 176] on input "ON OFF" at bounding box center [1296, 190] width 0 height 28
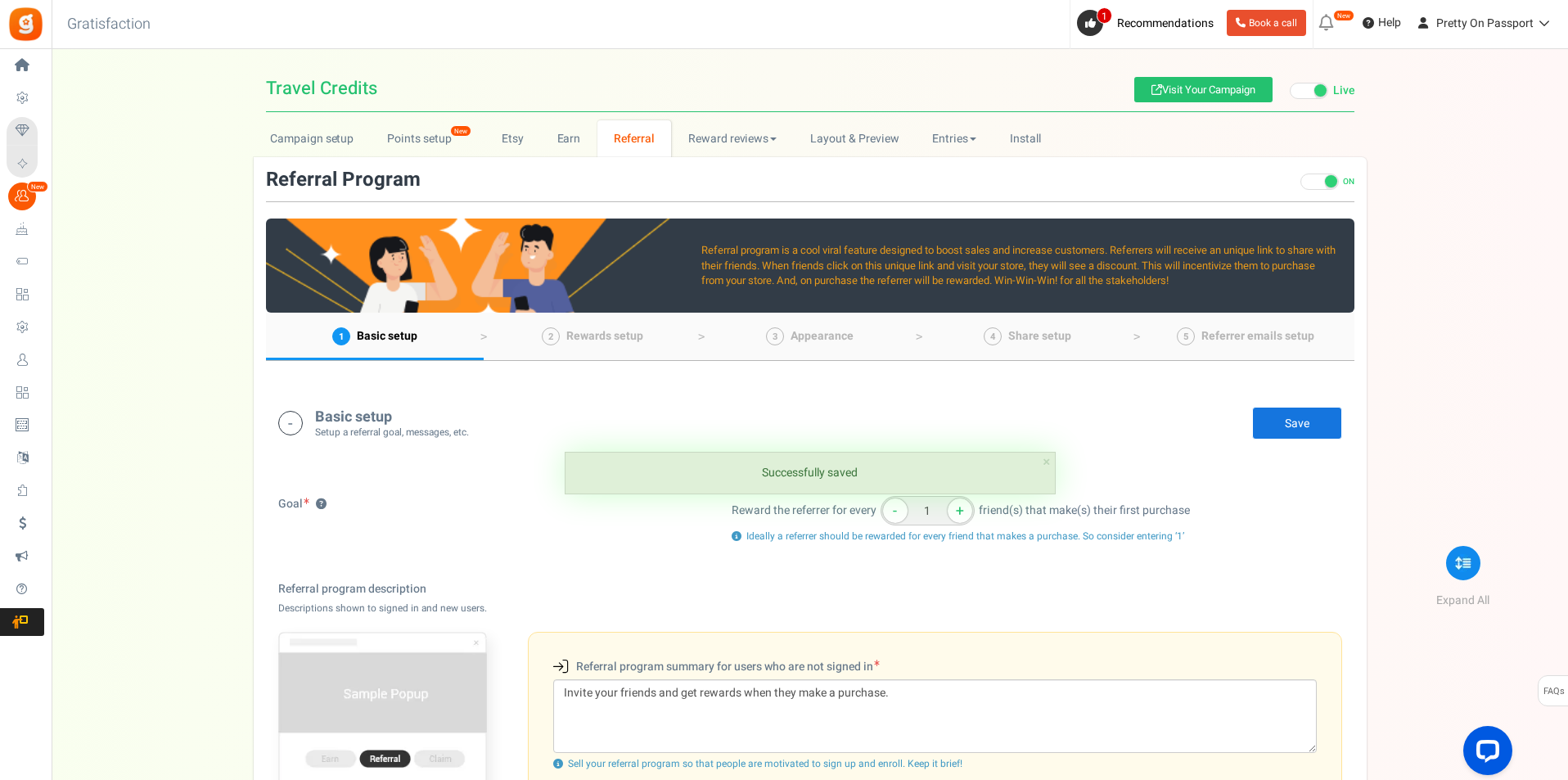
click at [1326, 184] on span at bounding box center [1331, 181] width 12 height 12
click at [1301, 184] on input "ON OFF" at bounding box center [1301, 190] width 0 height 28
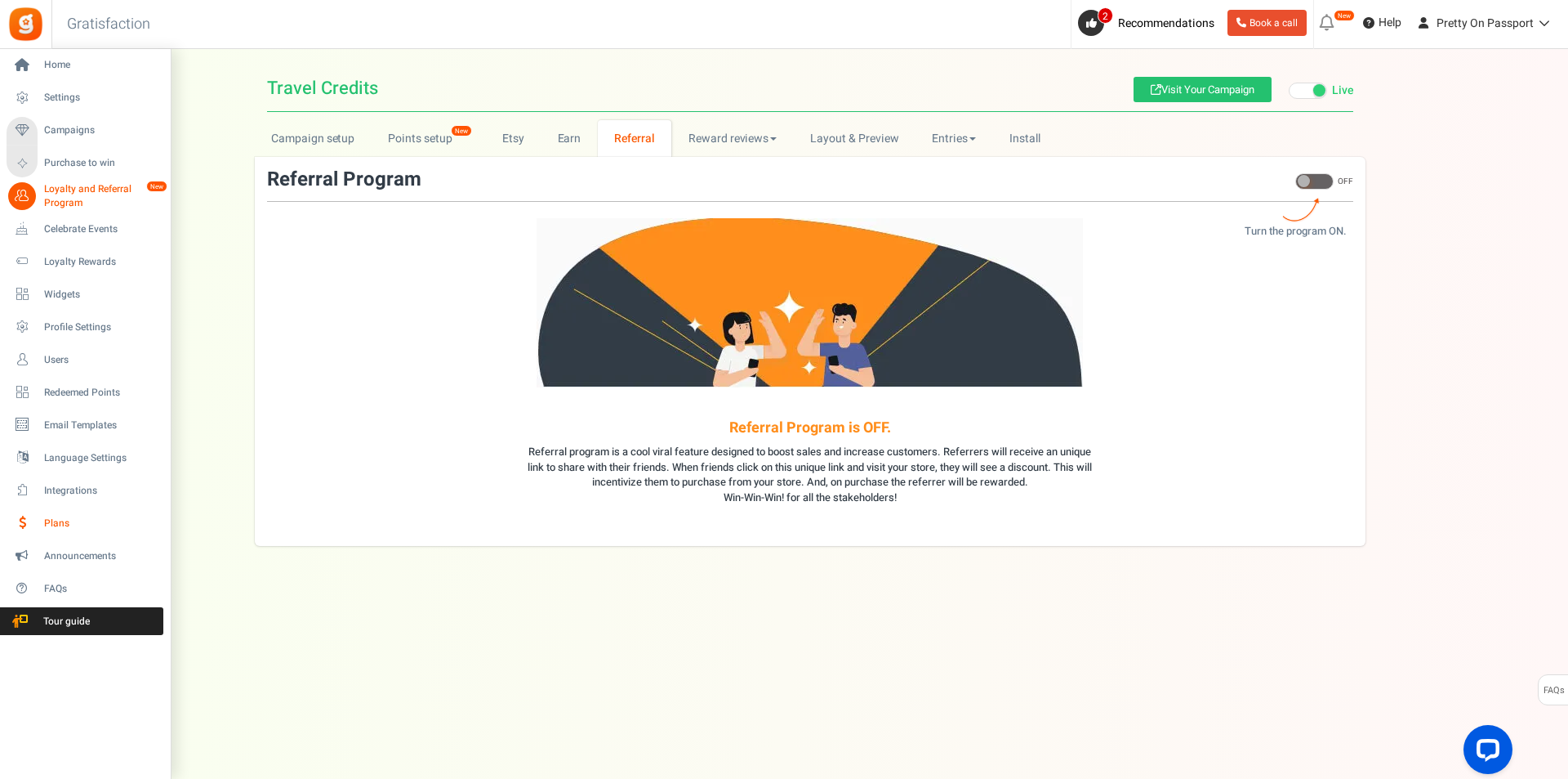
click at [40, 515] on link "Plans" at bounding box center [85, 523] width 157 height 28
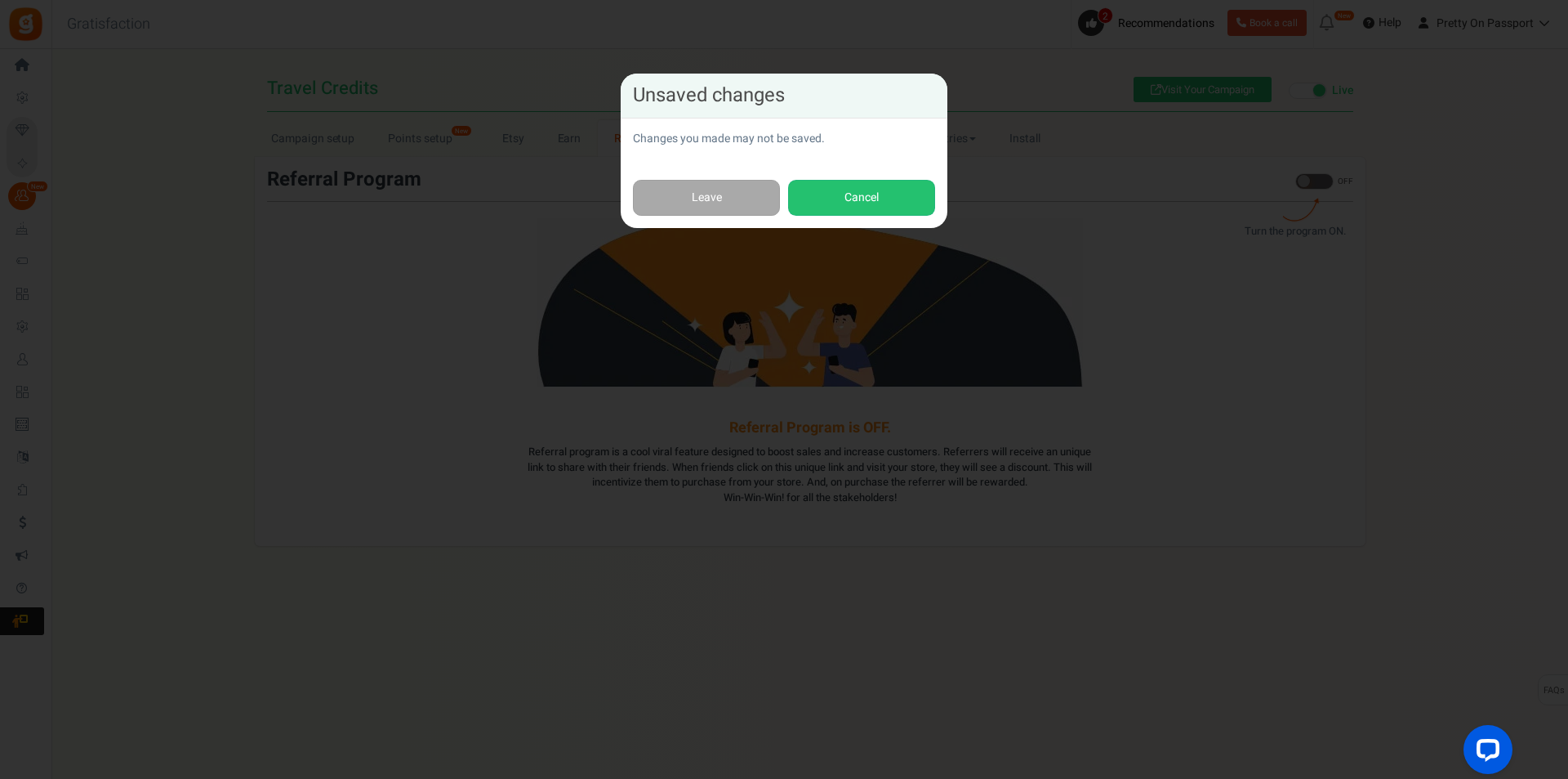
click at [724, 217] on div "Leave Cancel" at bounding box center [784, 198] width 327 height 61
click at [745, 198] on link "Leave" at bounding box center [706, 198] width 147 height 37
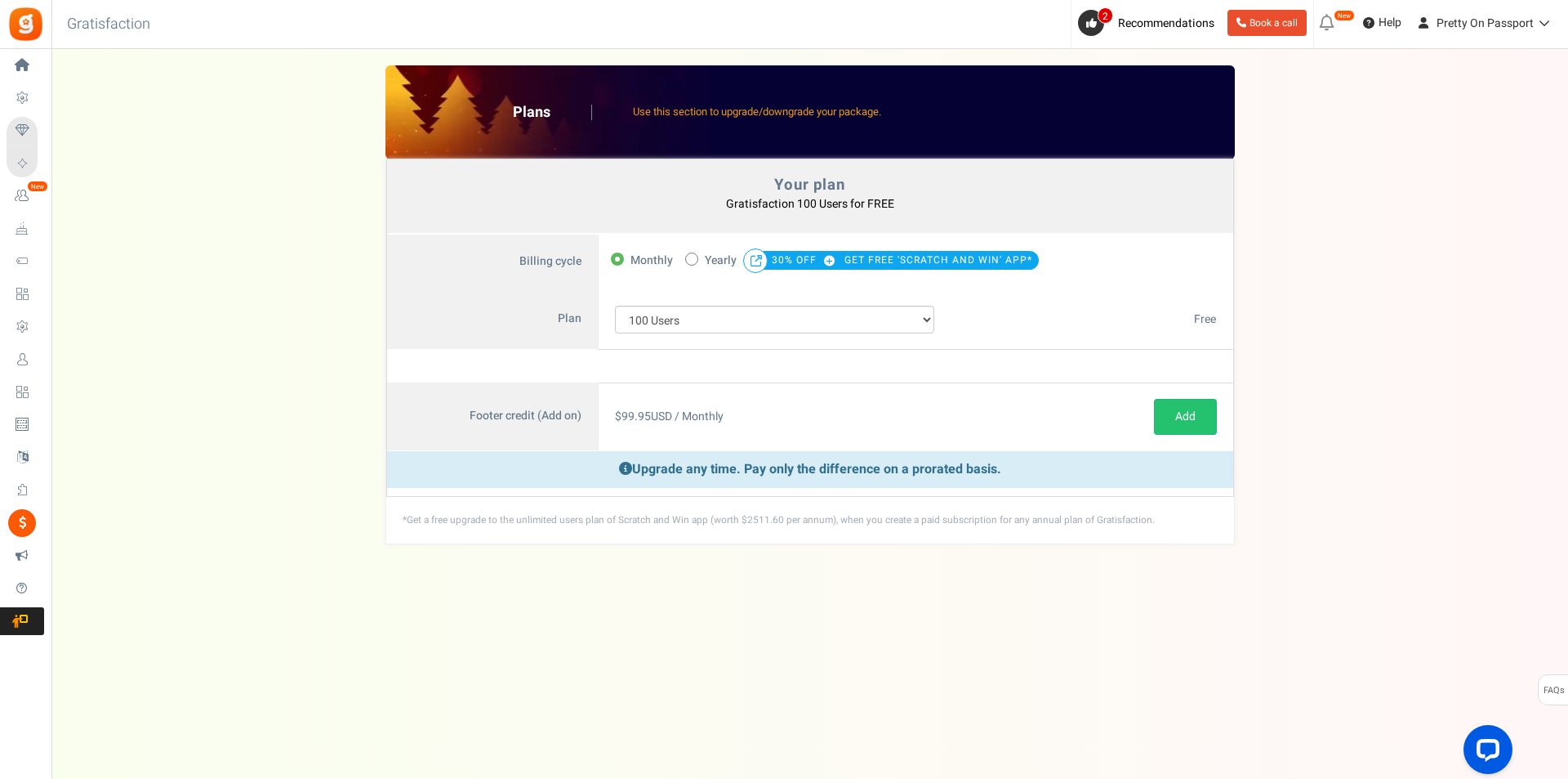
click at [719, 264] on span "Yearly" at bounding box center [720, 261] width 32 height 23
click at [696, 264] on input "50% OFF Limited time offer! Yearly 30% OFF GET FREE 'SCRATCH AND WIN' APP*" at bounding box center [691, 258] width 11 height 11
radio input "true"
click at [1459, 26] on span "Pretty On Passport" at bounding box center [1486, 23] width 97 height 17
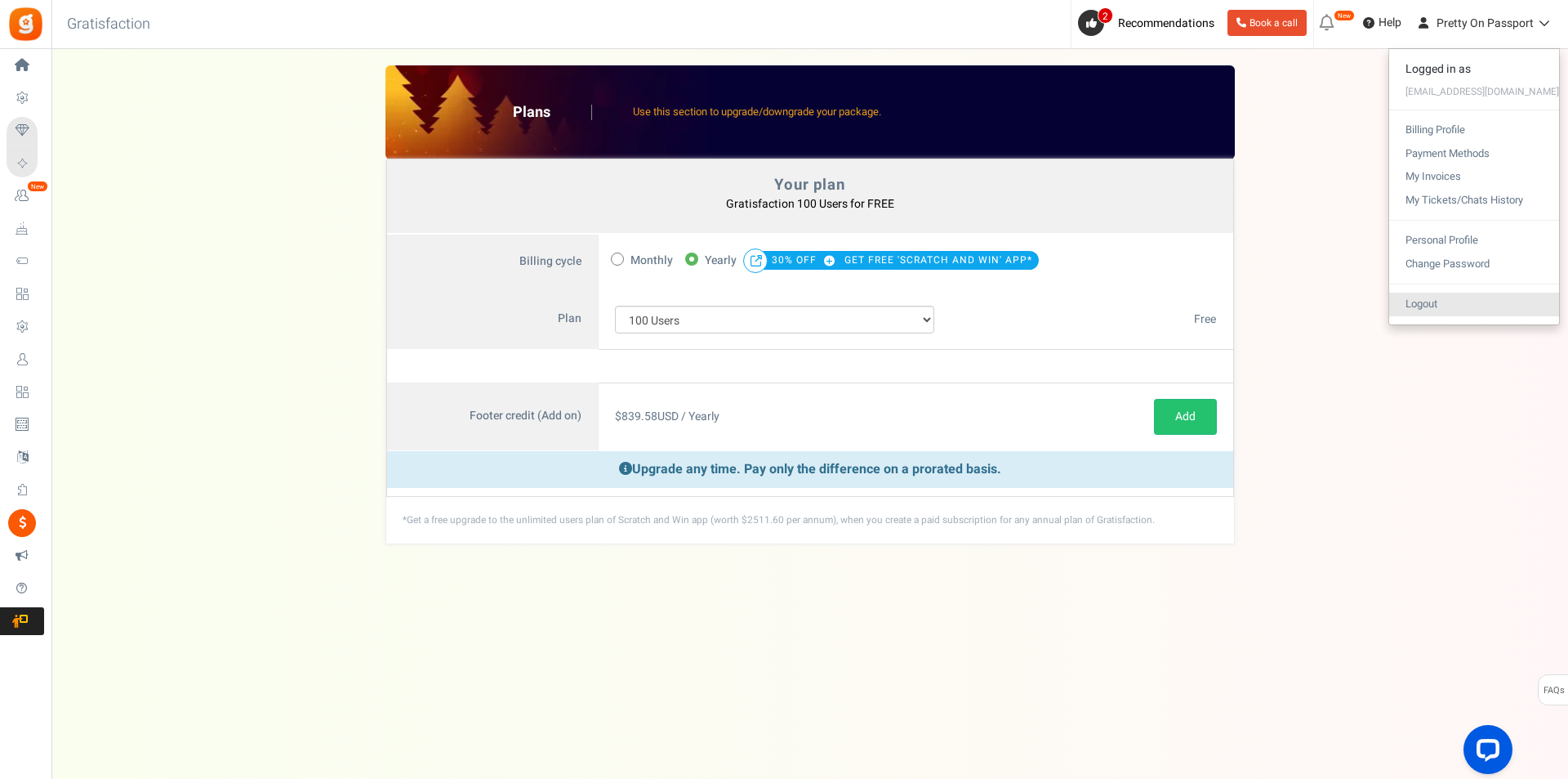
click at [1460, 301] on link "Logout" at bounding box center [1474, 304] width 170 height 24
